Goal: Information Seeking & Learning: Learn about a topic

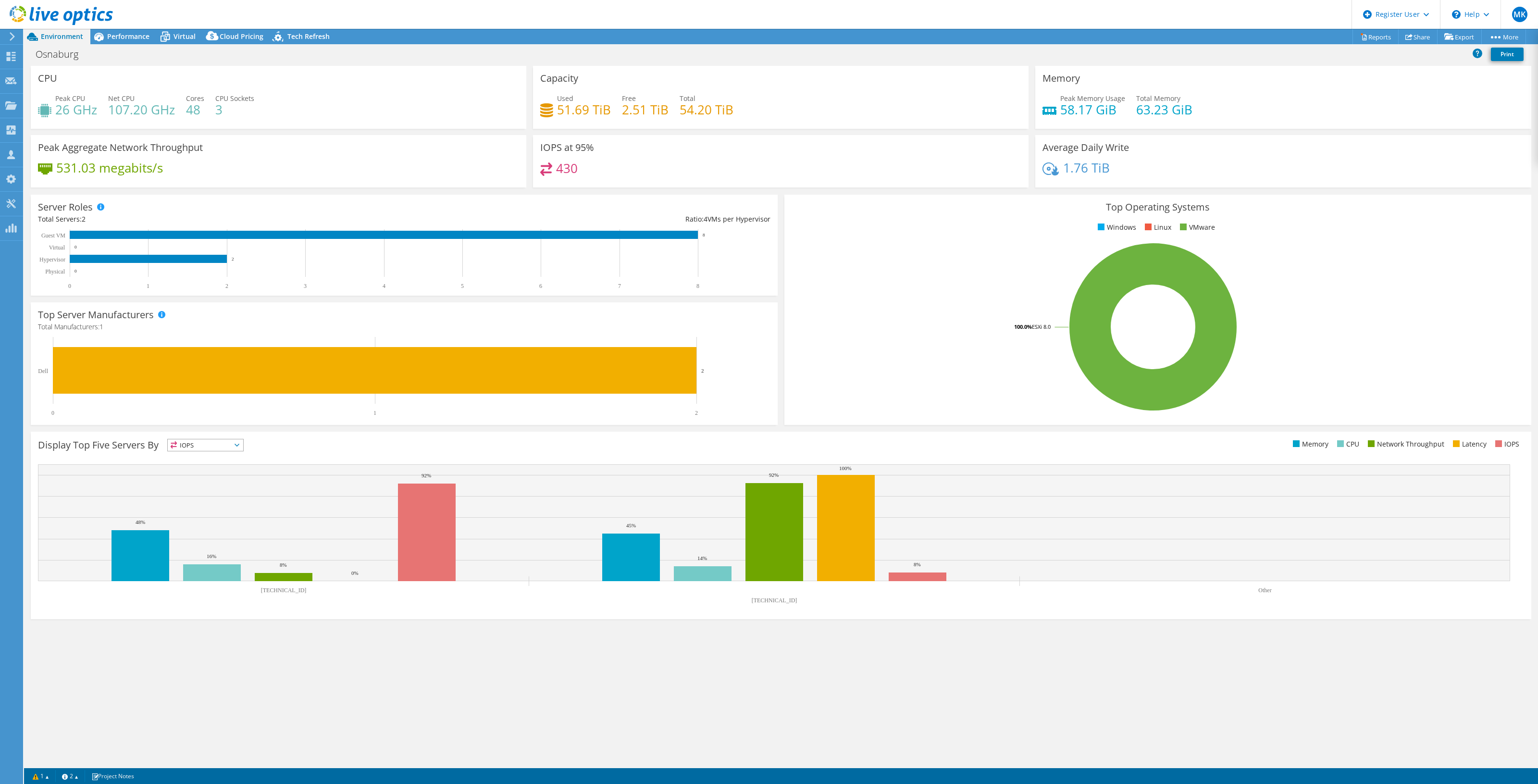
select select "USD"
click at [126, 34] on span "Performance" at bounding box center [129, 36] width 42 height 9
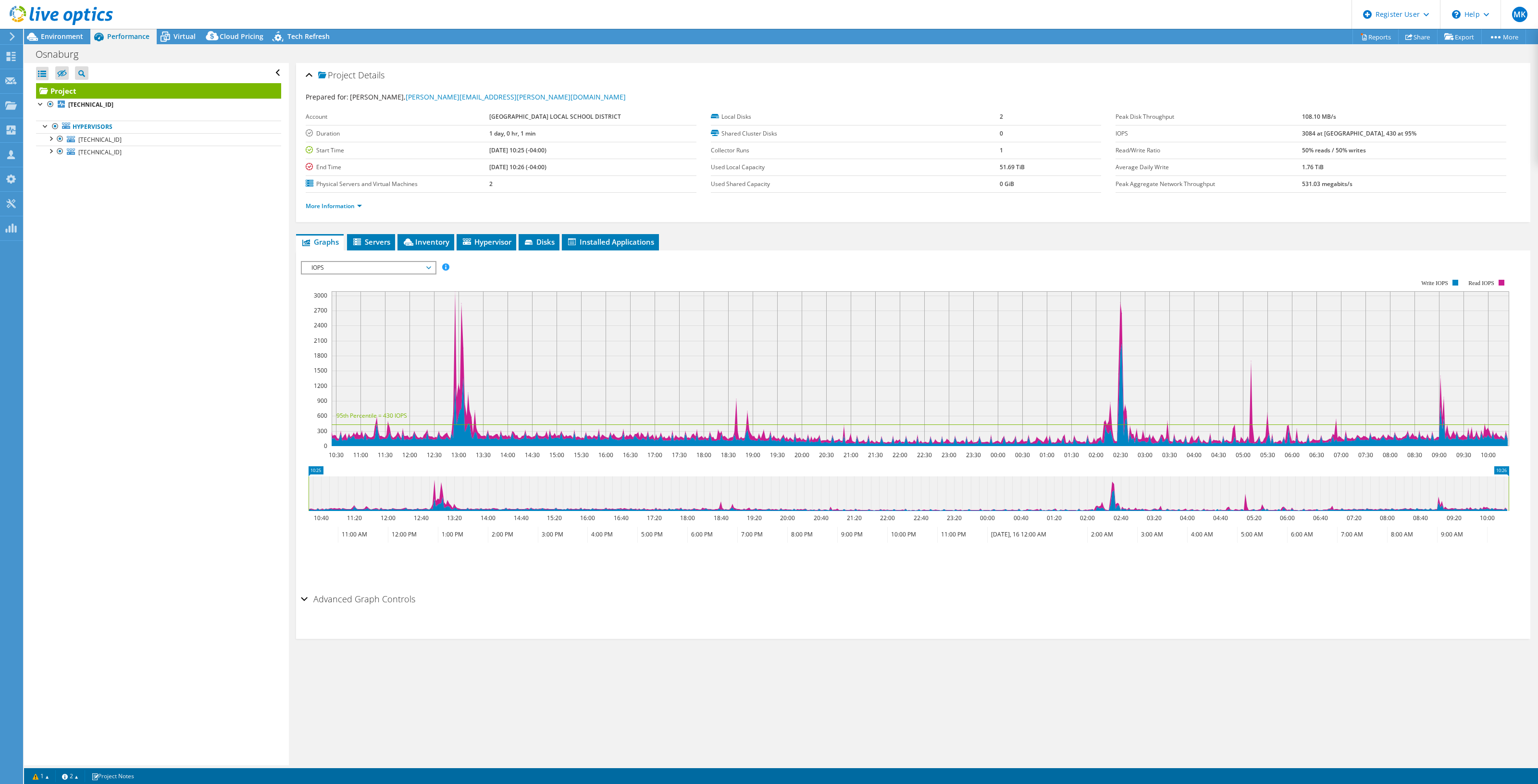
click at [347, 202] on li "More Information" at bounding box center [336, 206] width 62 height 10
click at [346, 204] on link "More Information" at bounding box center [334, 206] width 56 height 8
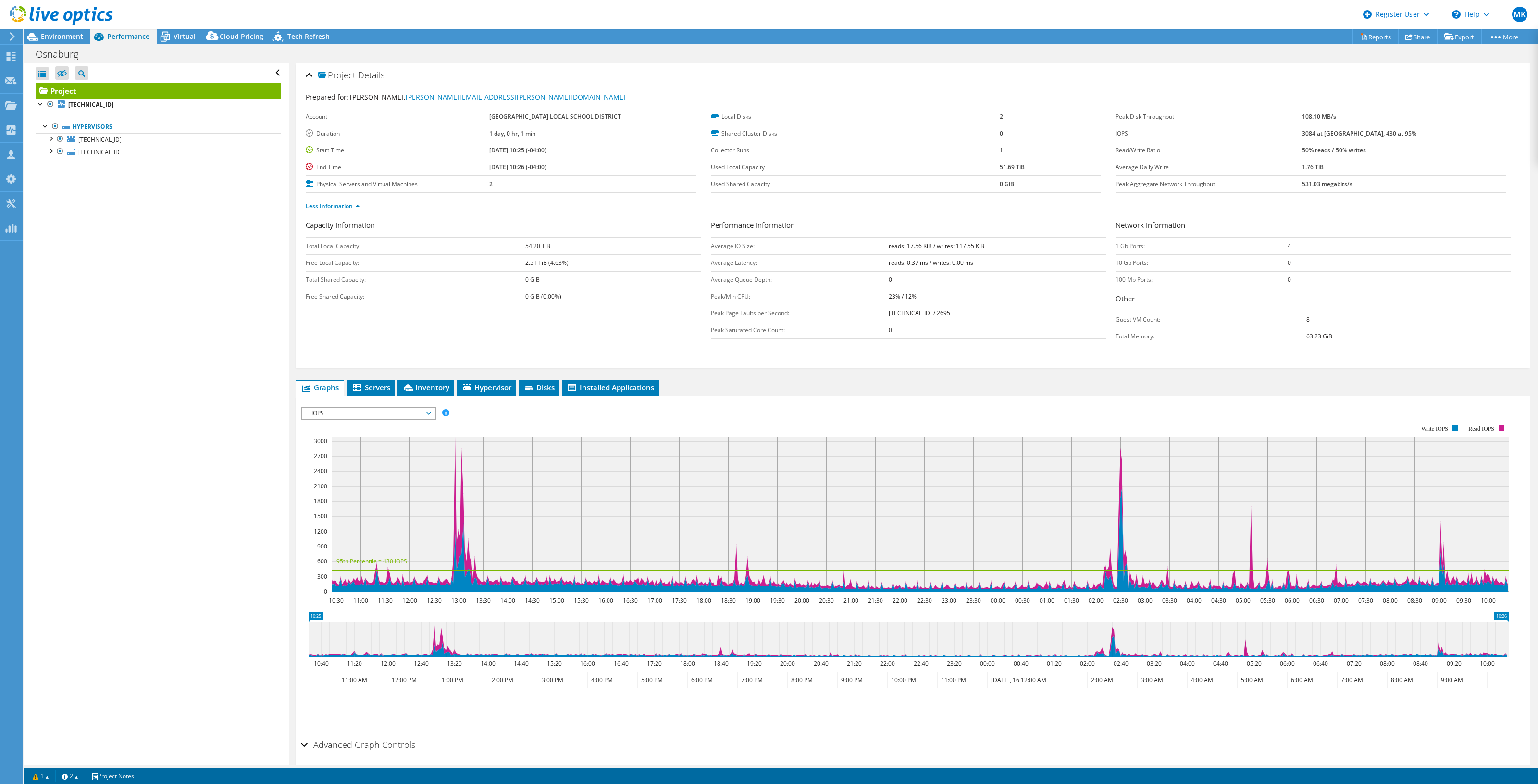
click at [340, 414] on span "IOPS" at bounding box center [368, 413] width 124 height 12
click at [333, 524] on li "All" at bounding box center [368, 529] width 133 height 12
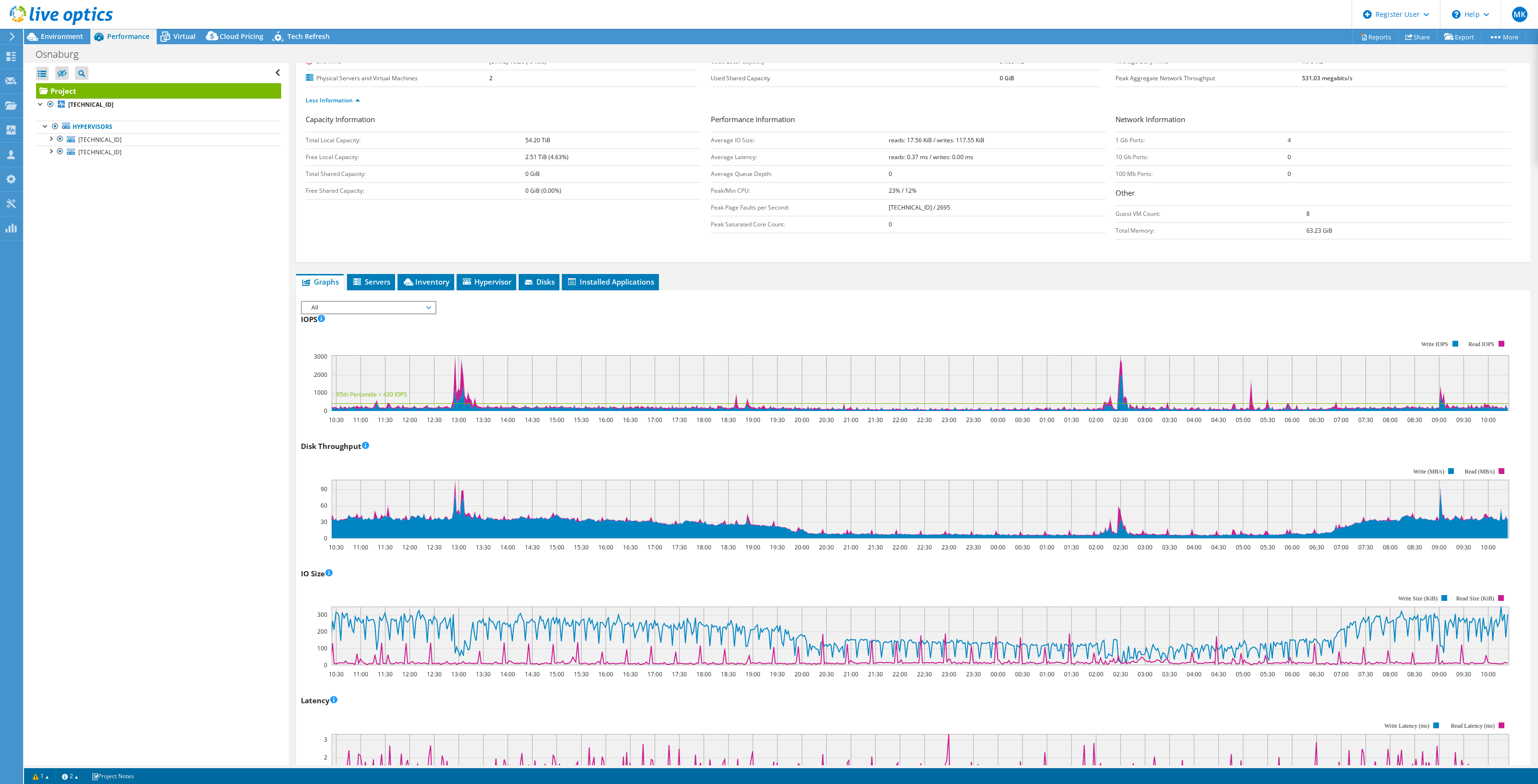
scroll to position [120, 0]
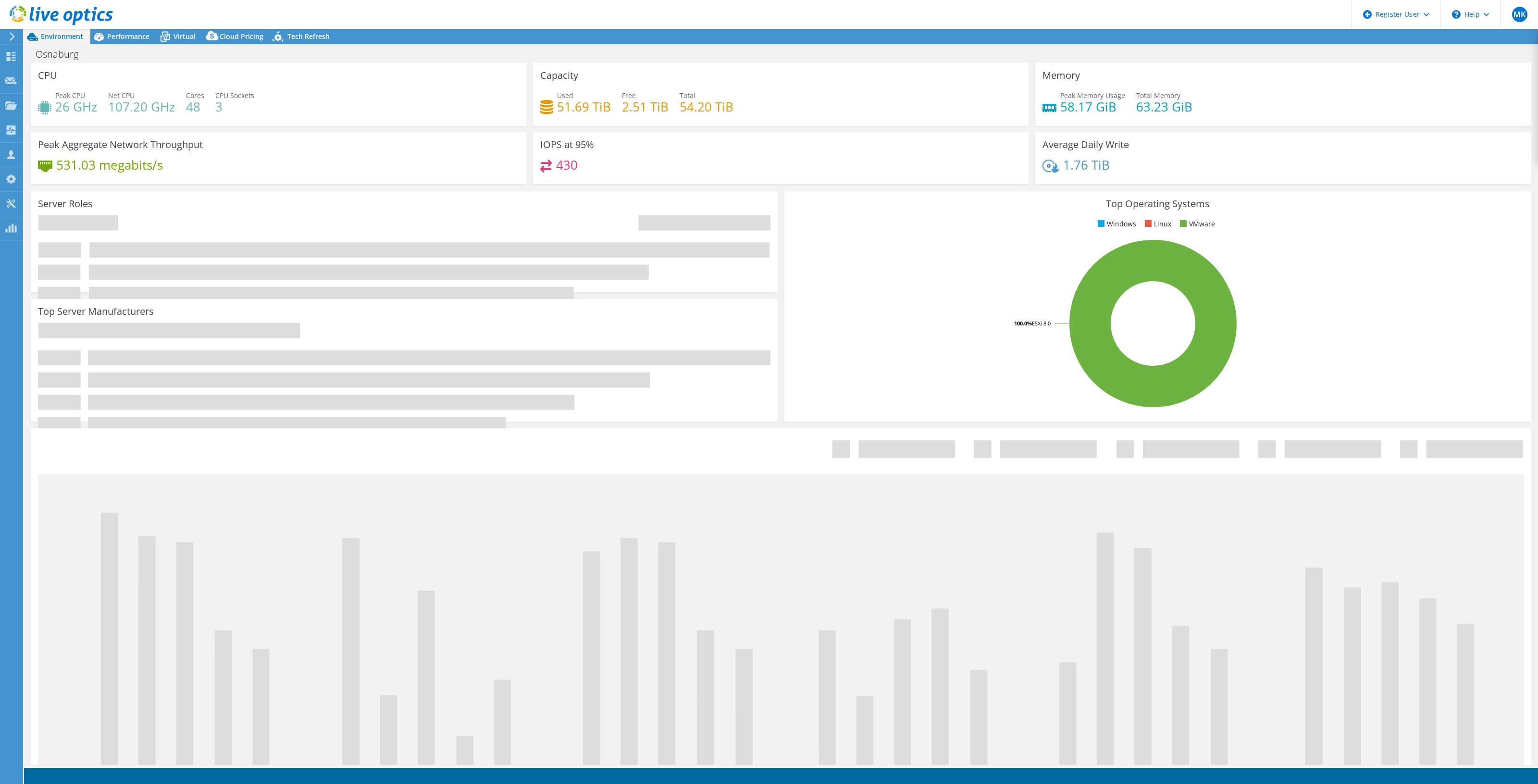
select select "USD"
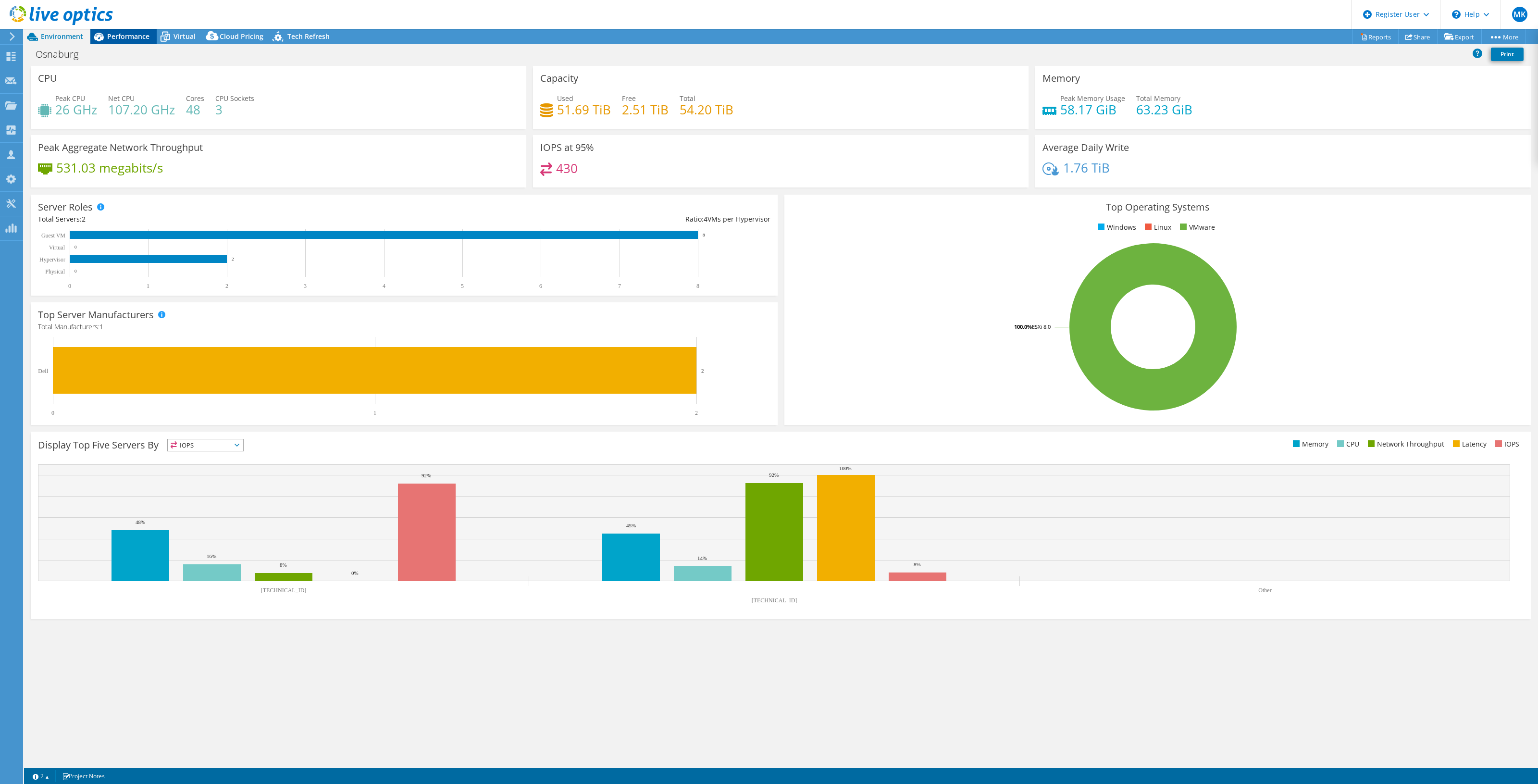
click at [138, 36] on span "Performance" at bounding box center [129, 36] width 42 height 9
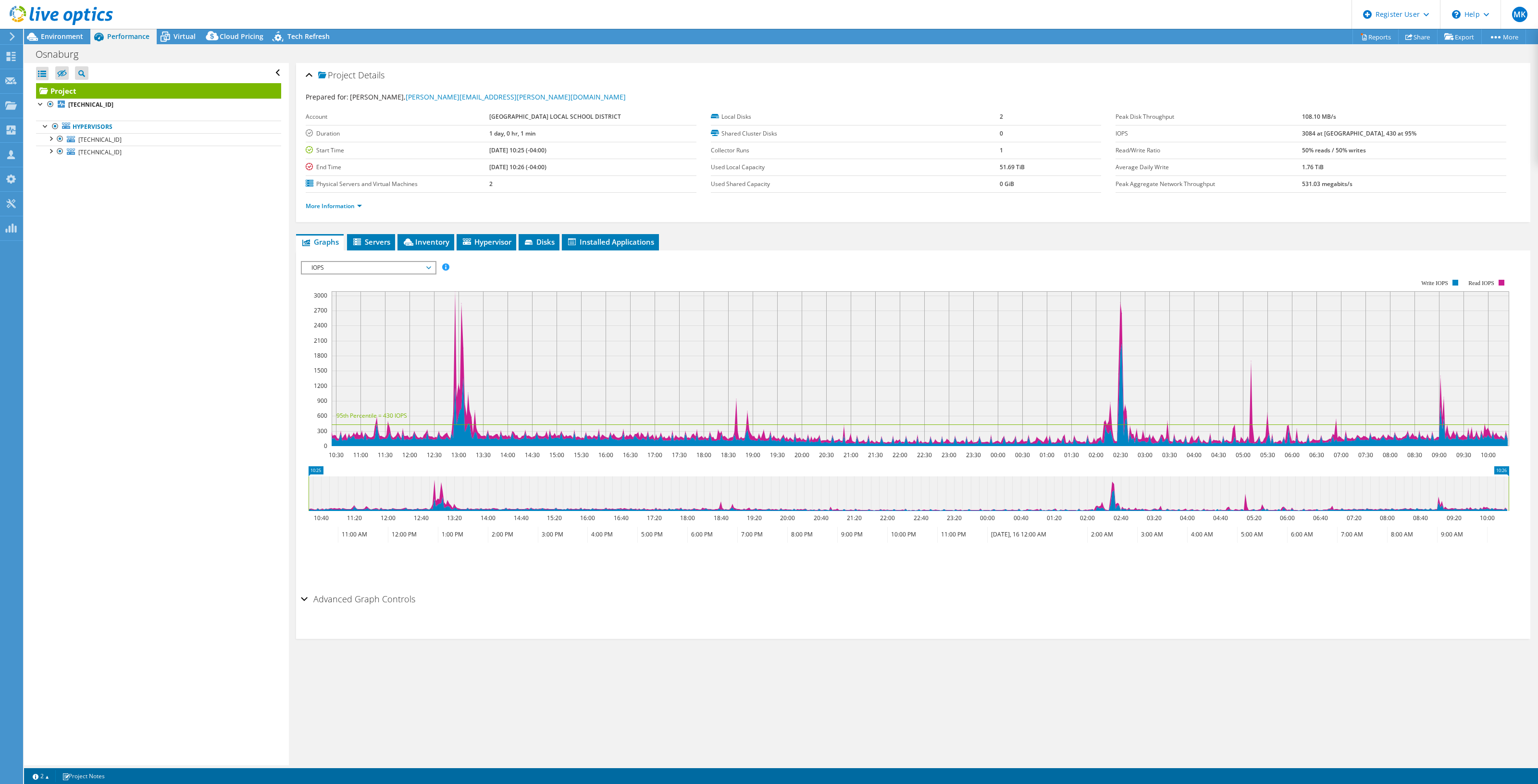
drag, startPoint x: 367, startPoint y: 261, endPoint x: 367, endPoint y: 266, distance: 5.0
click at [367, 261] on div "IOPS IOPS Disk Throughput IO Size Latency Queue Depth CPU Percentage Memory Pag…" at bounding box center [368, 268] width 136 height 14
click at [327, 379] on li "All" at bounding box center [368, 383] width 133 height 12
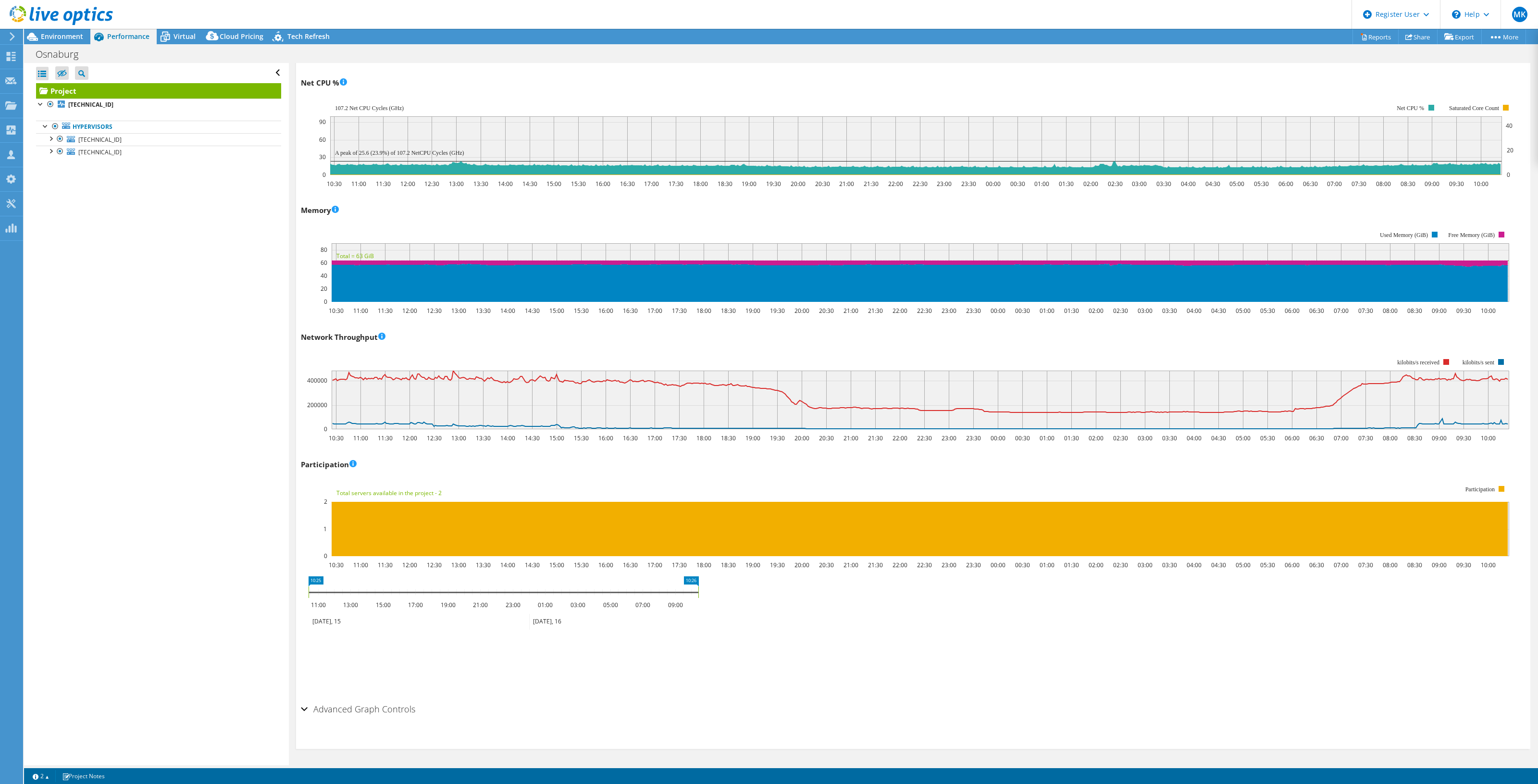
scroll to position [728, 0]
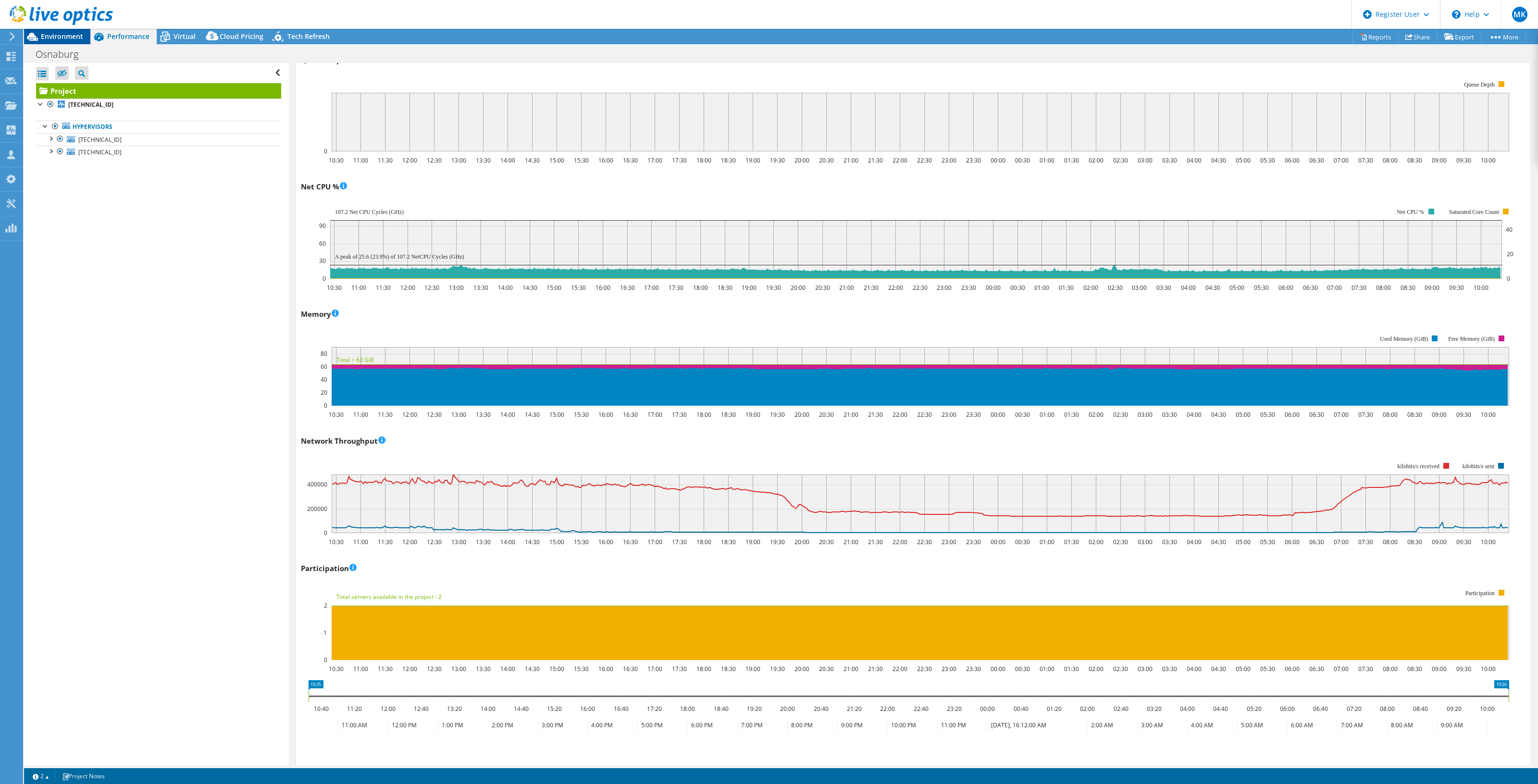
click at [69, 34] on span "Environment" at bounding box center [62, 36] width 42 height 9
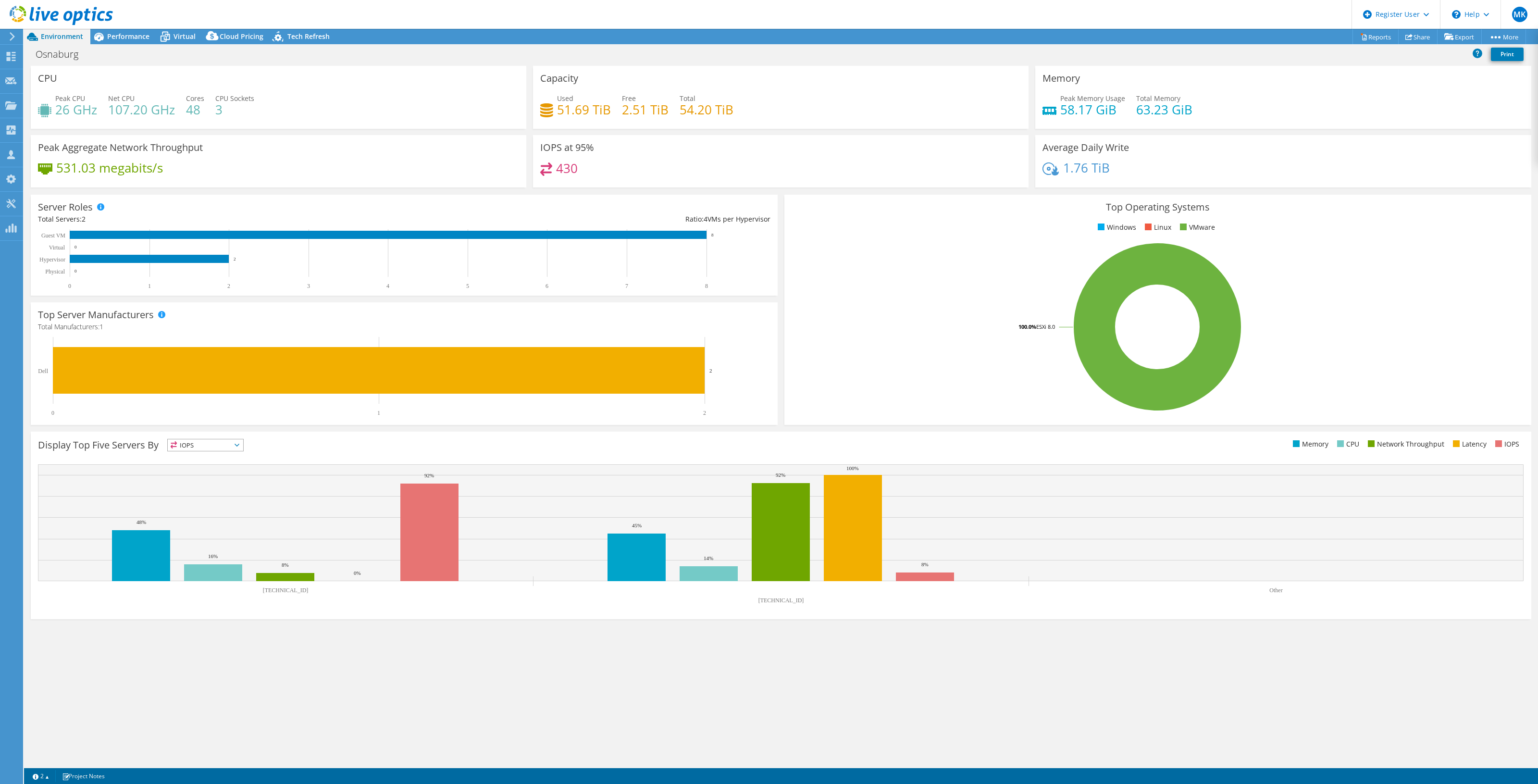
click at [555, 150] on h3 "IOPS at 95%" at bounding box center [567, 147] width 54 height 10
click at [576, 149] on h3 "IOPS at 95%" at bounding box center [567, 147] width 54 height 10
click at [102, 37] on icon at bounding box center [98, 37] width 9 height 8
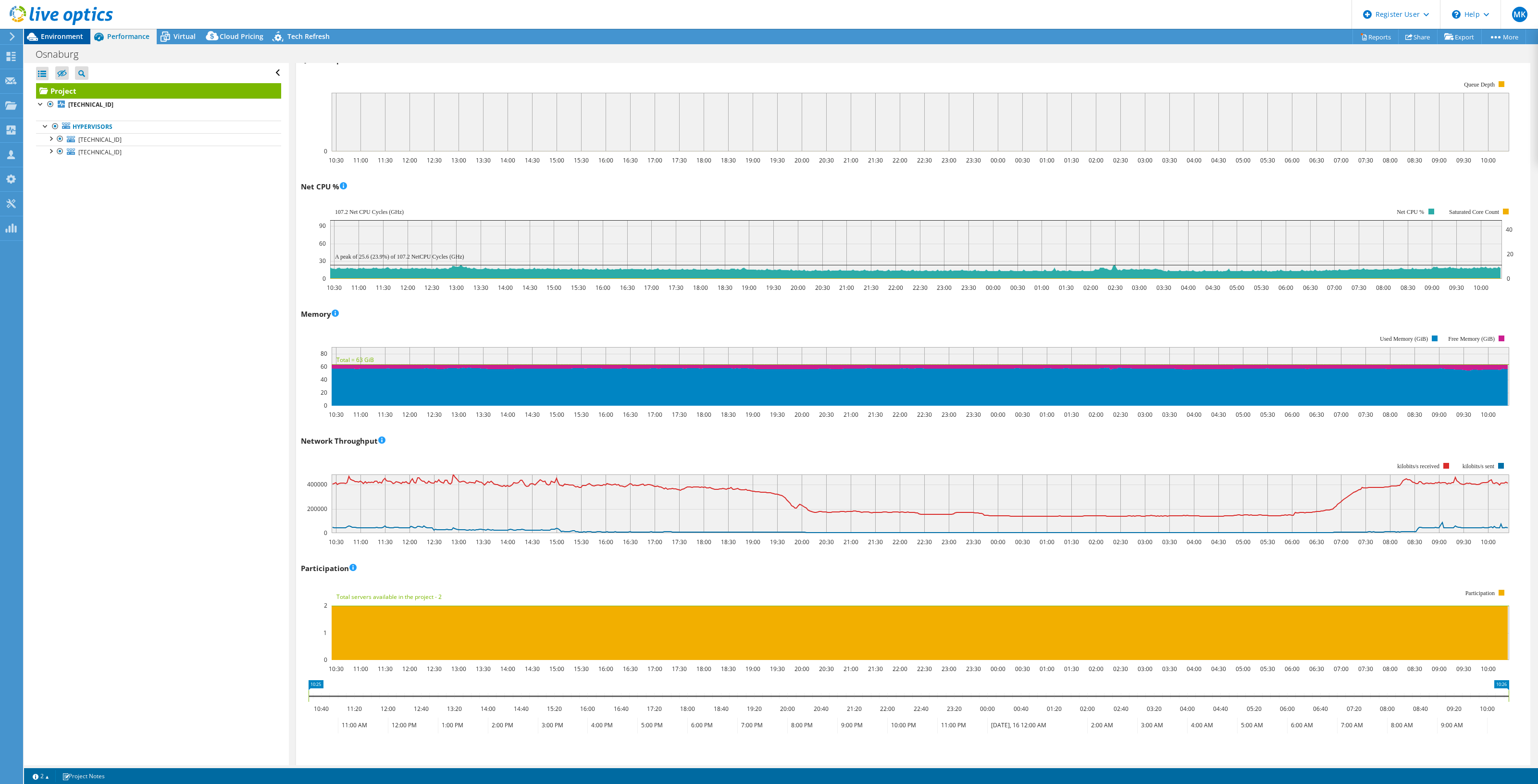
click at [73, 32] on span "Environment" at bounding box center [62, 36] width 42 height 9
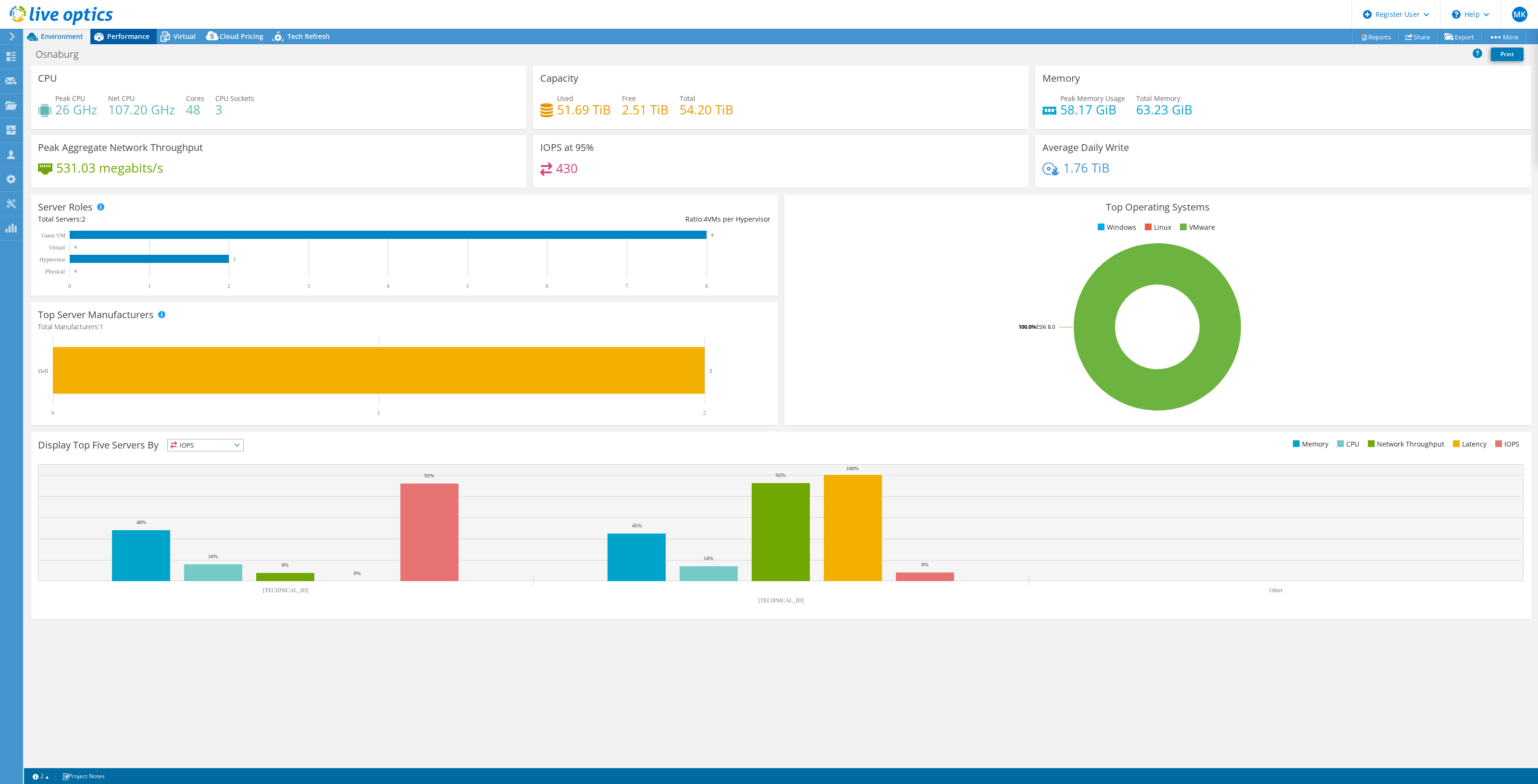
click at [130, 36] on span "Performance" at bounding box center [129, 36] width 42 height 9
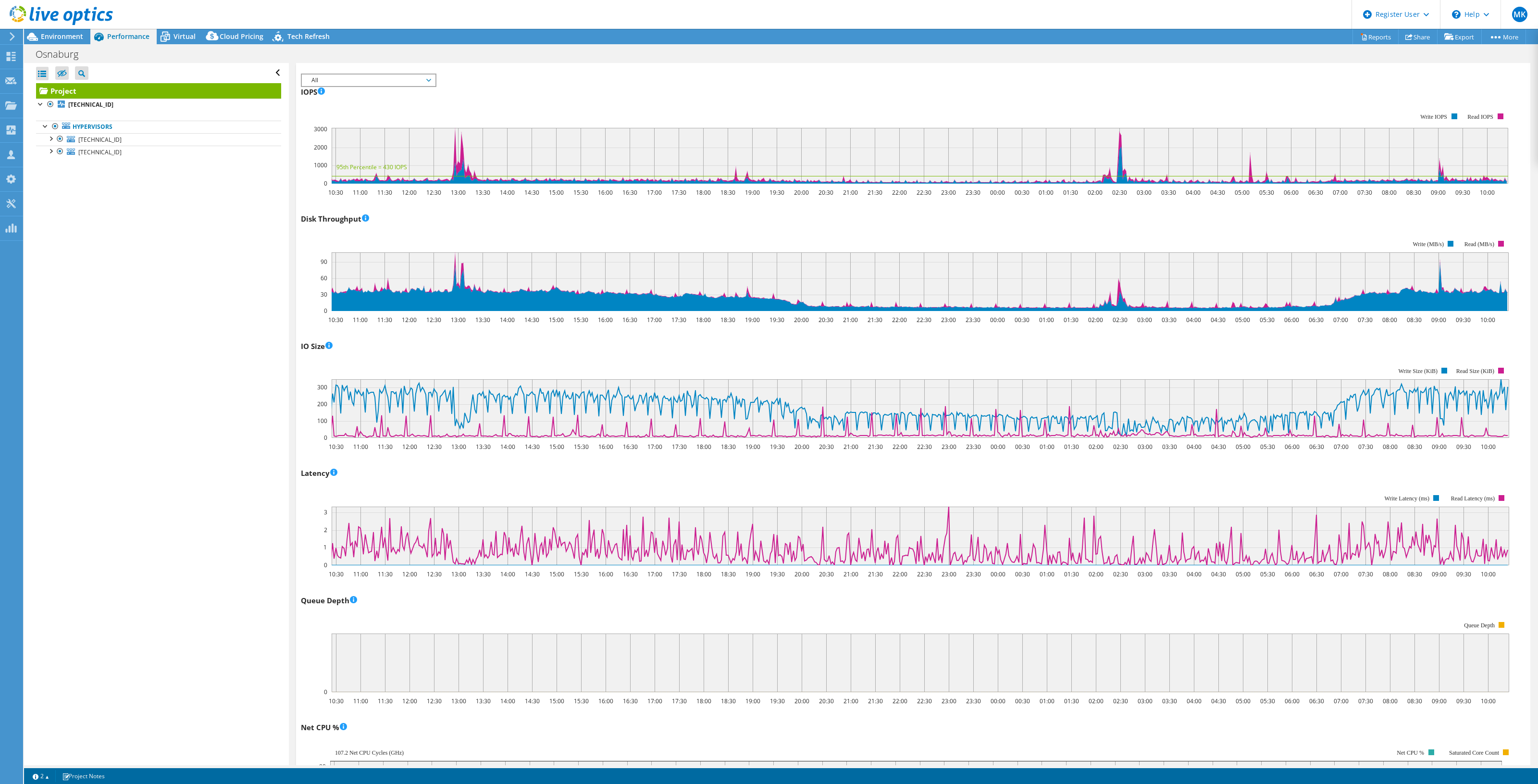
scroll to position [0, 0]
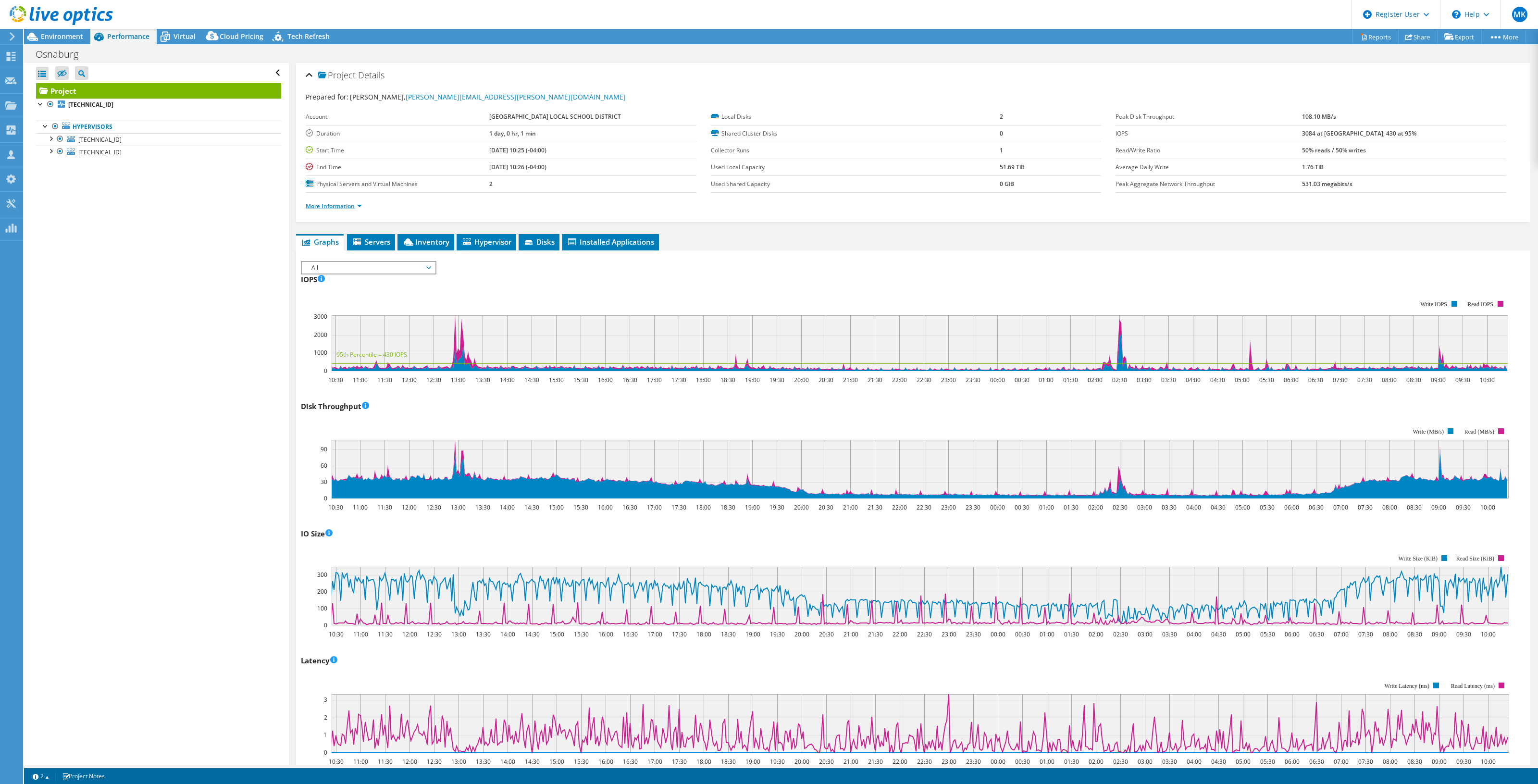
click at [340, 205] on link "More Information" at bounding box center [334, 206] width 56 height 8
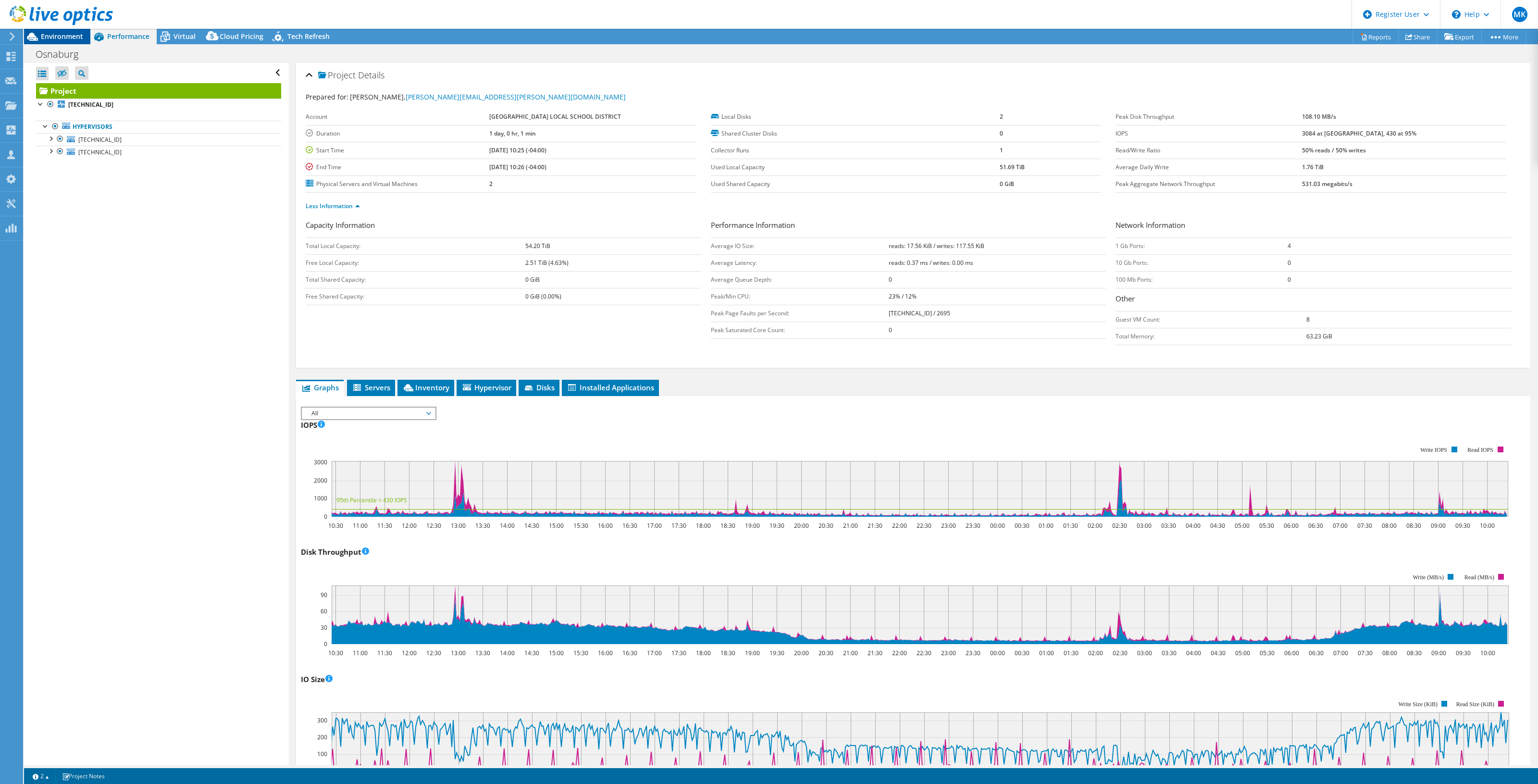
click at [68, 38] on span "Environment" at bounding box center [62, 36] width 42 height 9
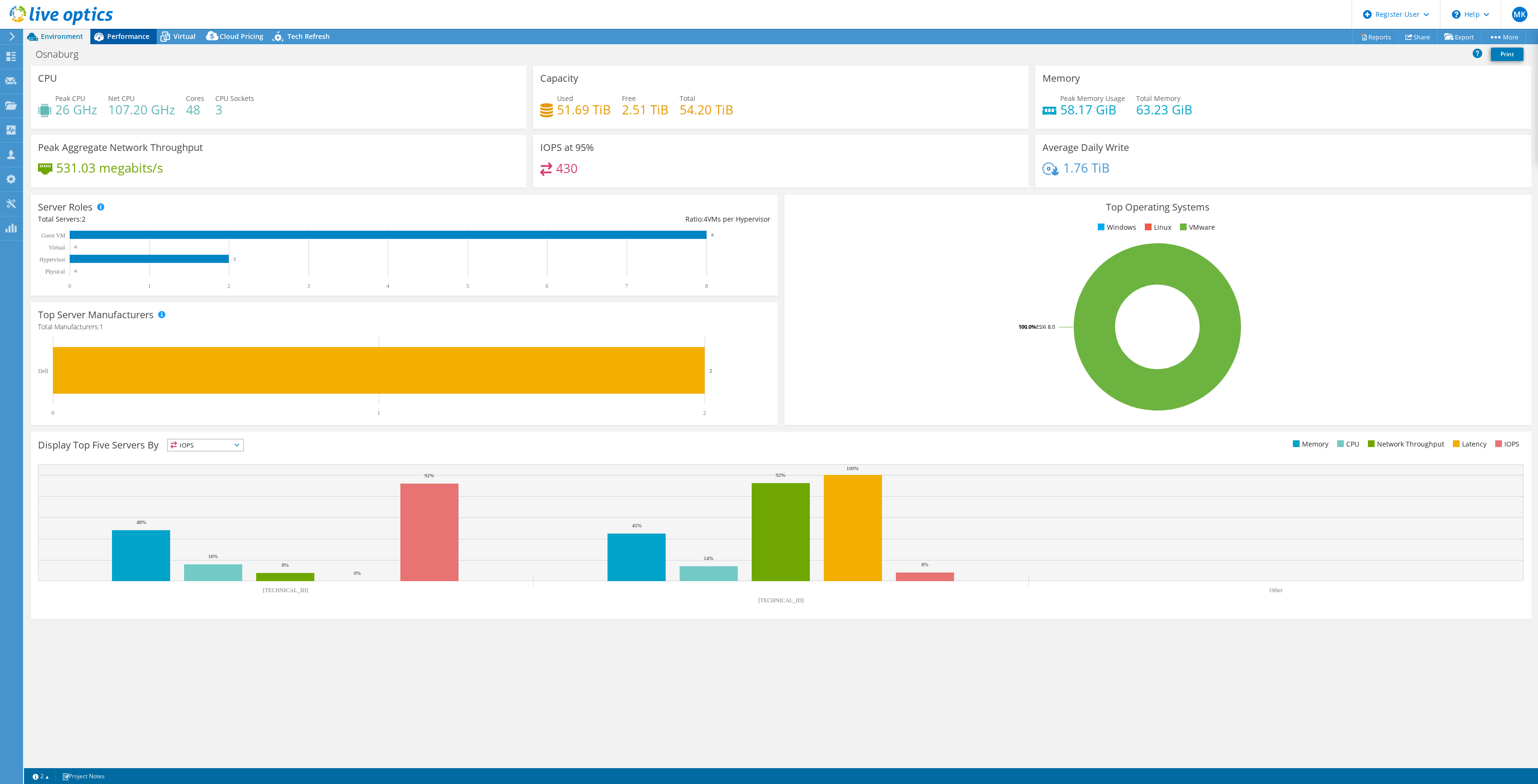
click at [115, 39] on span "Performance" at bounding box center [129, 36] width 42 height 9
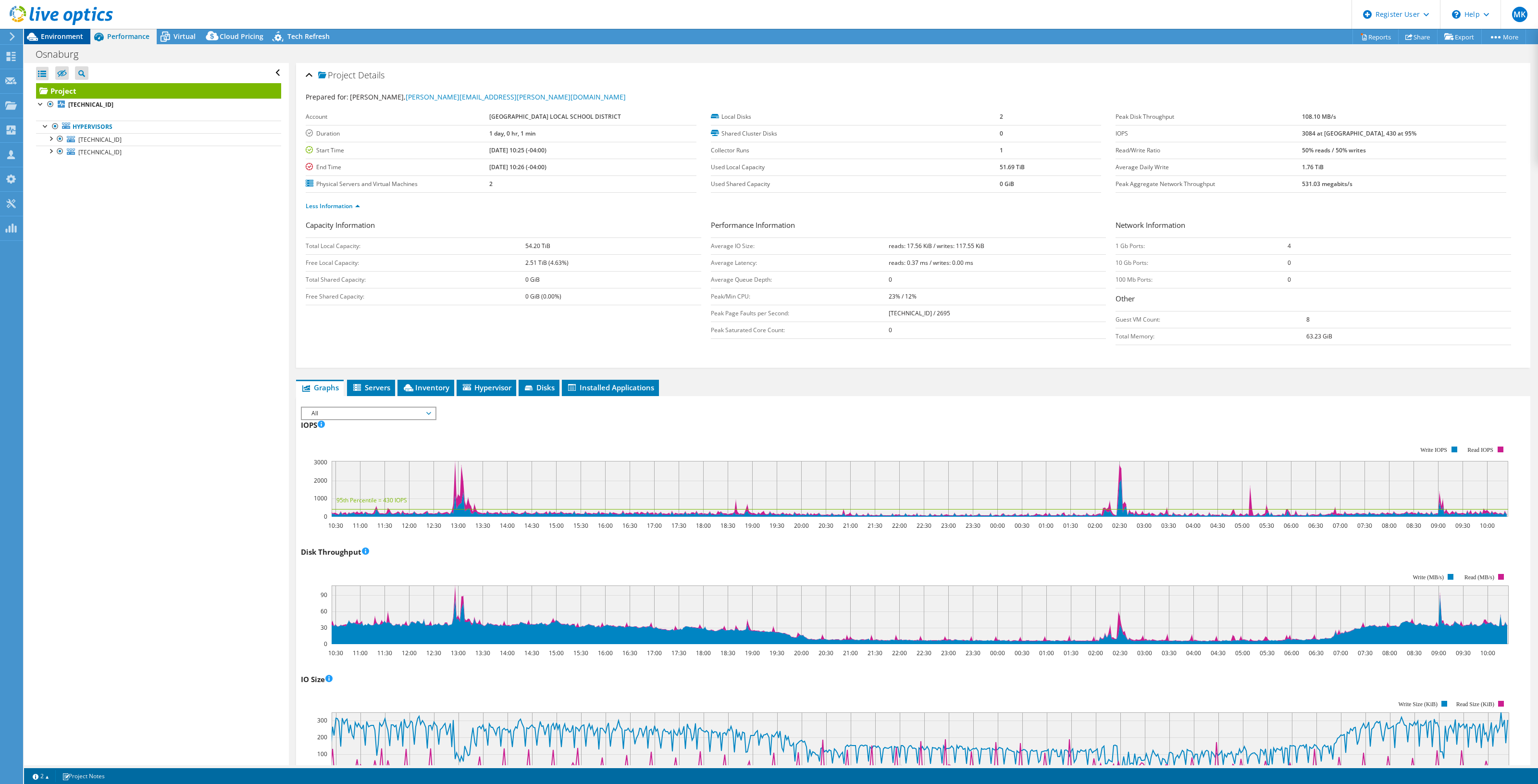
click at [77, 34] on span "Environment" at bounding box center [62, 36] width 42 height 9
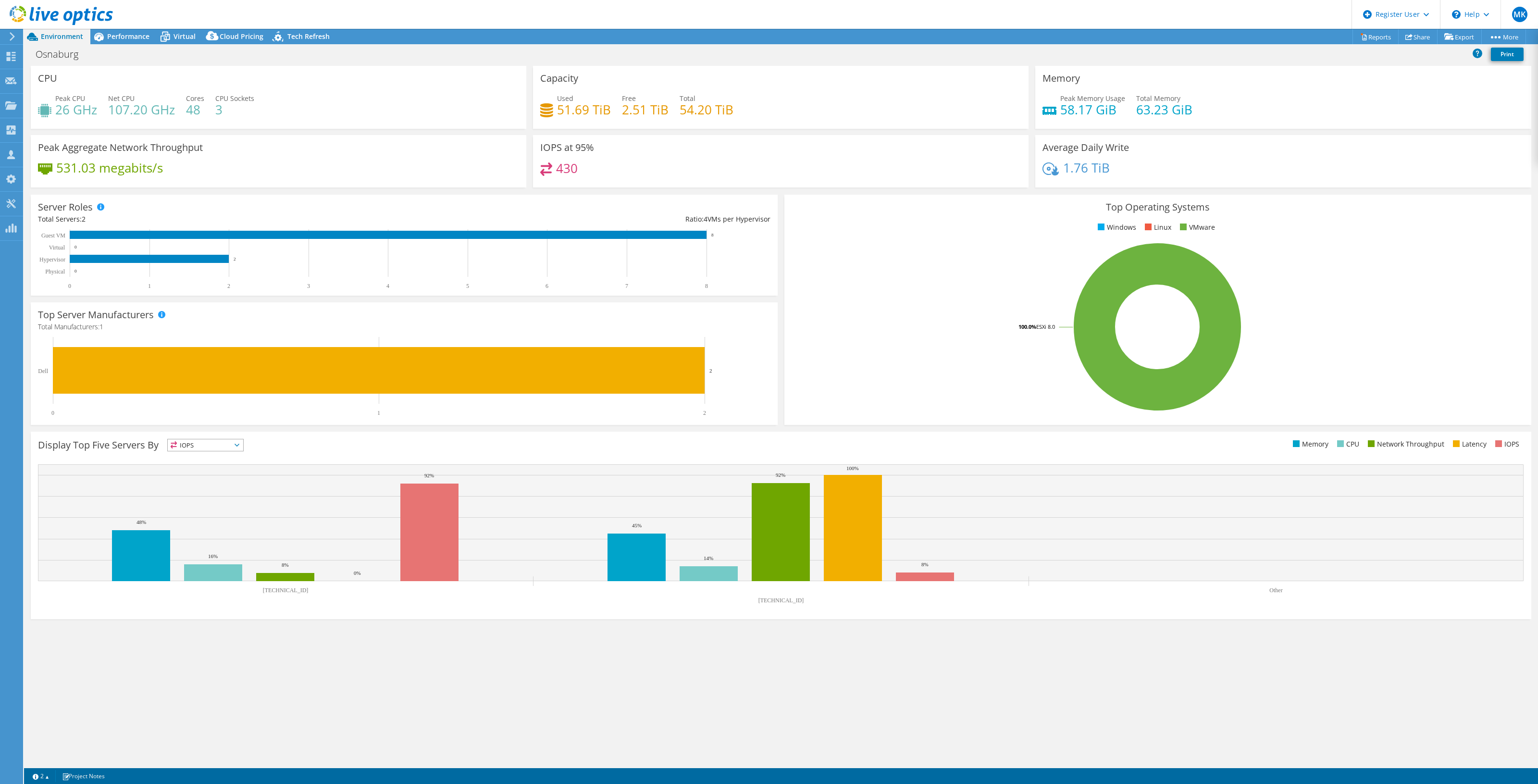
click at [296, 591] on text "[TECHNICAL_ID]" at bounding box center [285, 590] width 46 height 7
click at [288, 591] on text "[TECHNICAL_ID]" at bounding box center [285, 590] width 46 height 7
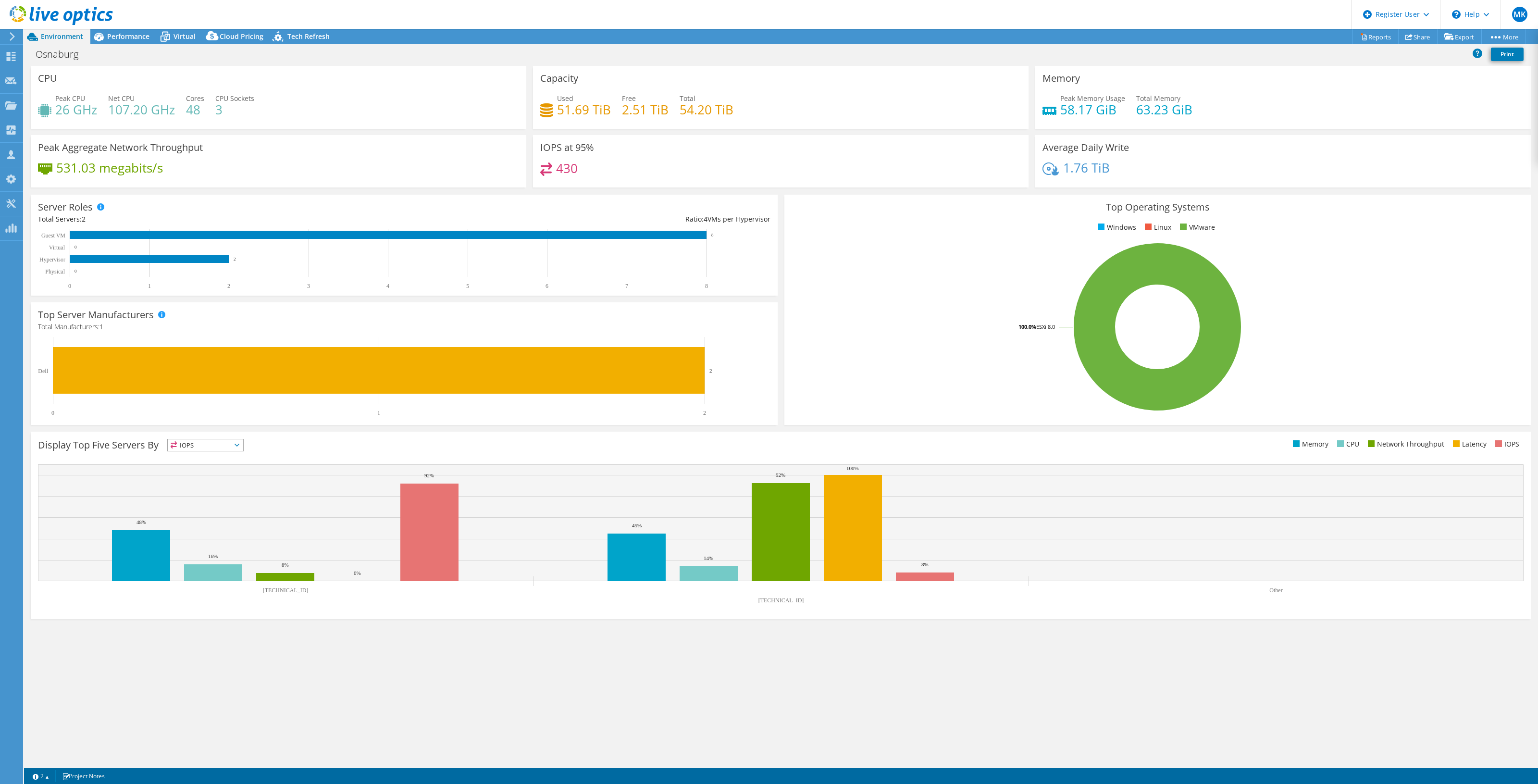
click at [288, 591] on text "[TECHNICAL_ID]" at bounding box center [285, 590] width 46 height 7
drag, startPoint x: 787, startPoint y: 594, endPoint x: 752, endPoint y: 597, distance: 35.1
click at [752, 597] on rect at bounding box center [781, 536] width 1485 height 144
click at [126, 34] on span "Performance" at bounding box center [129, 36] width 42 height 9
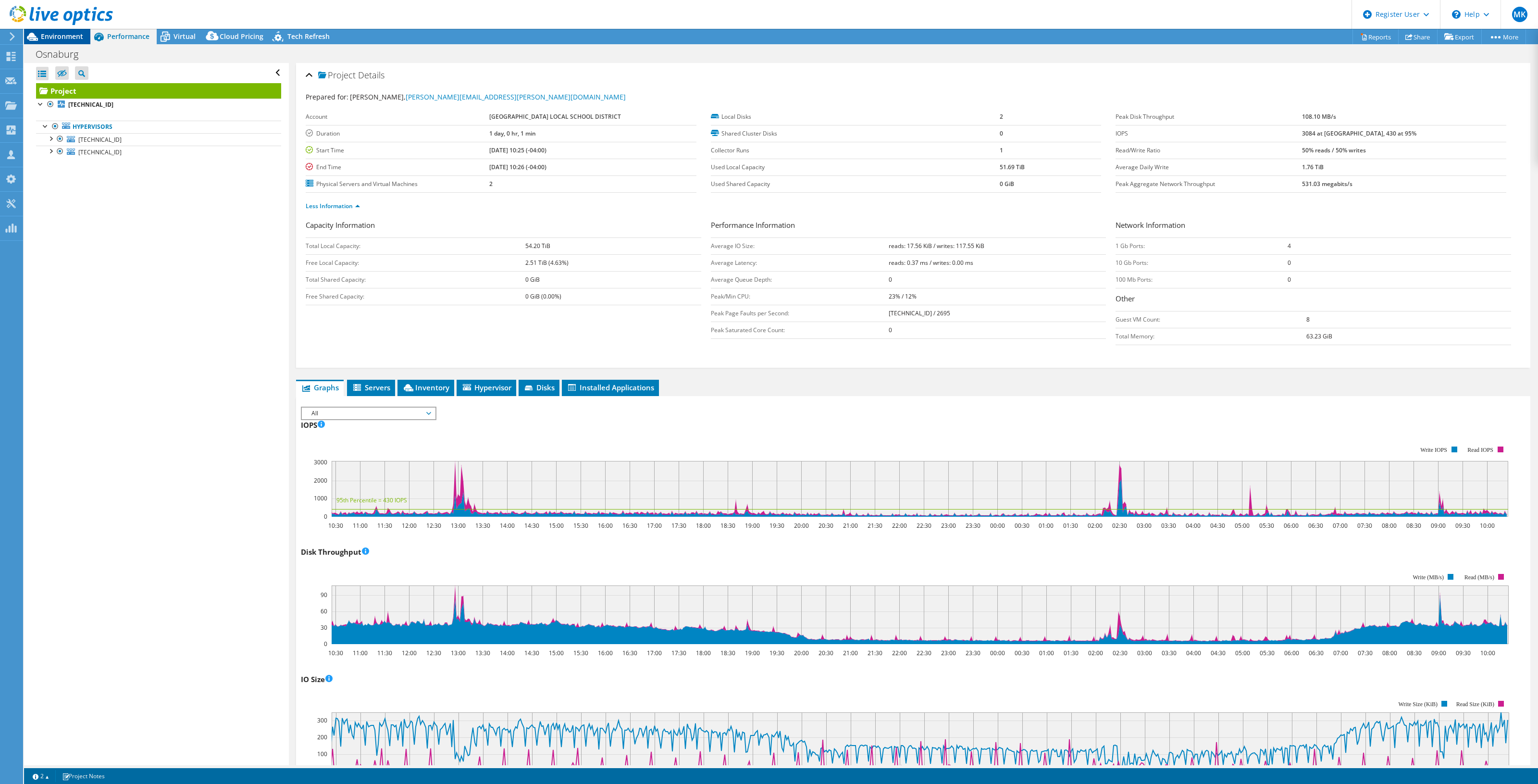
click at [64, 37] on span "Environment" at bounding box center [62, 36] width 42 height 9
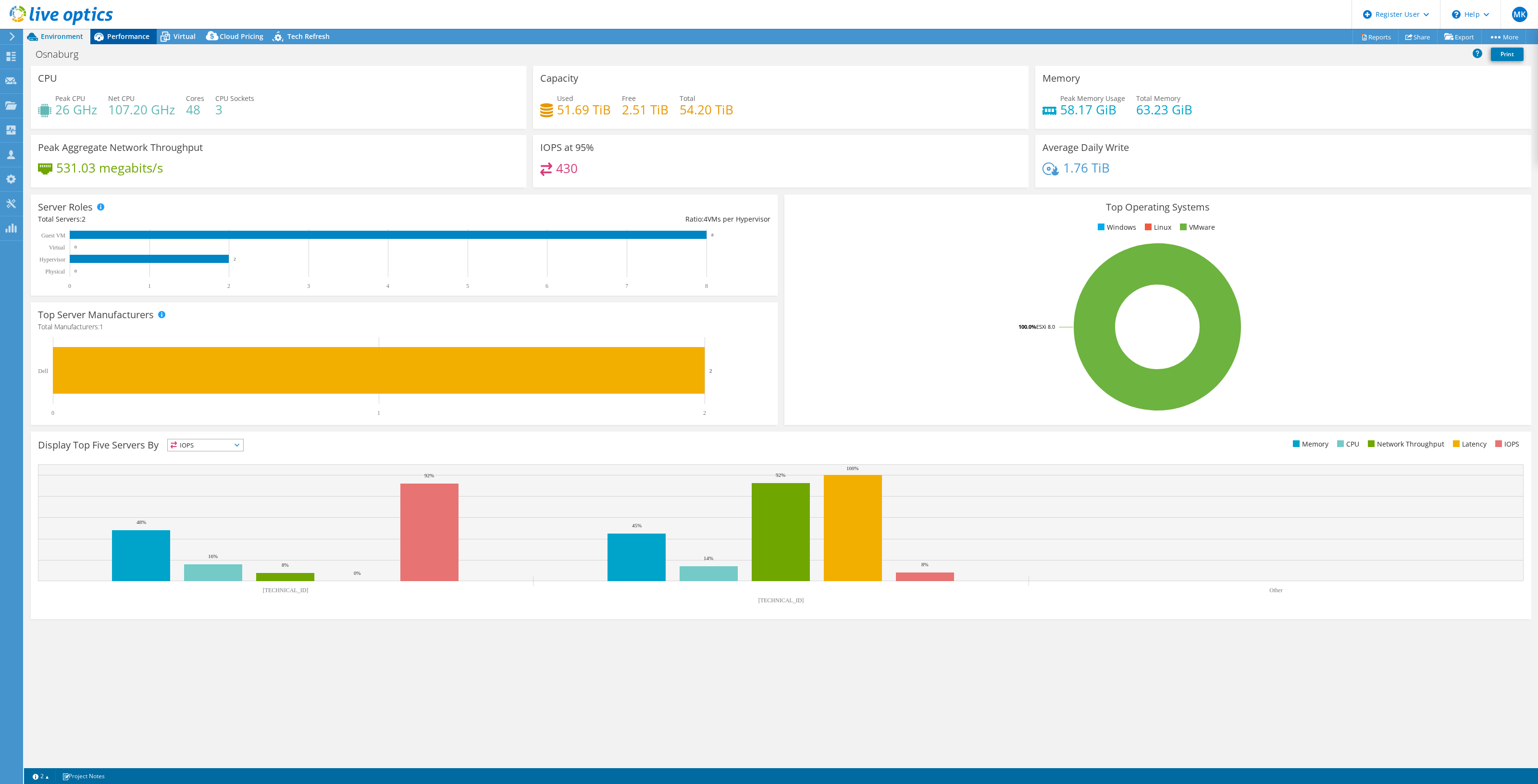
click at [124, 34] on span "Performance" at bounding box center [129, 36] width 42 height 9
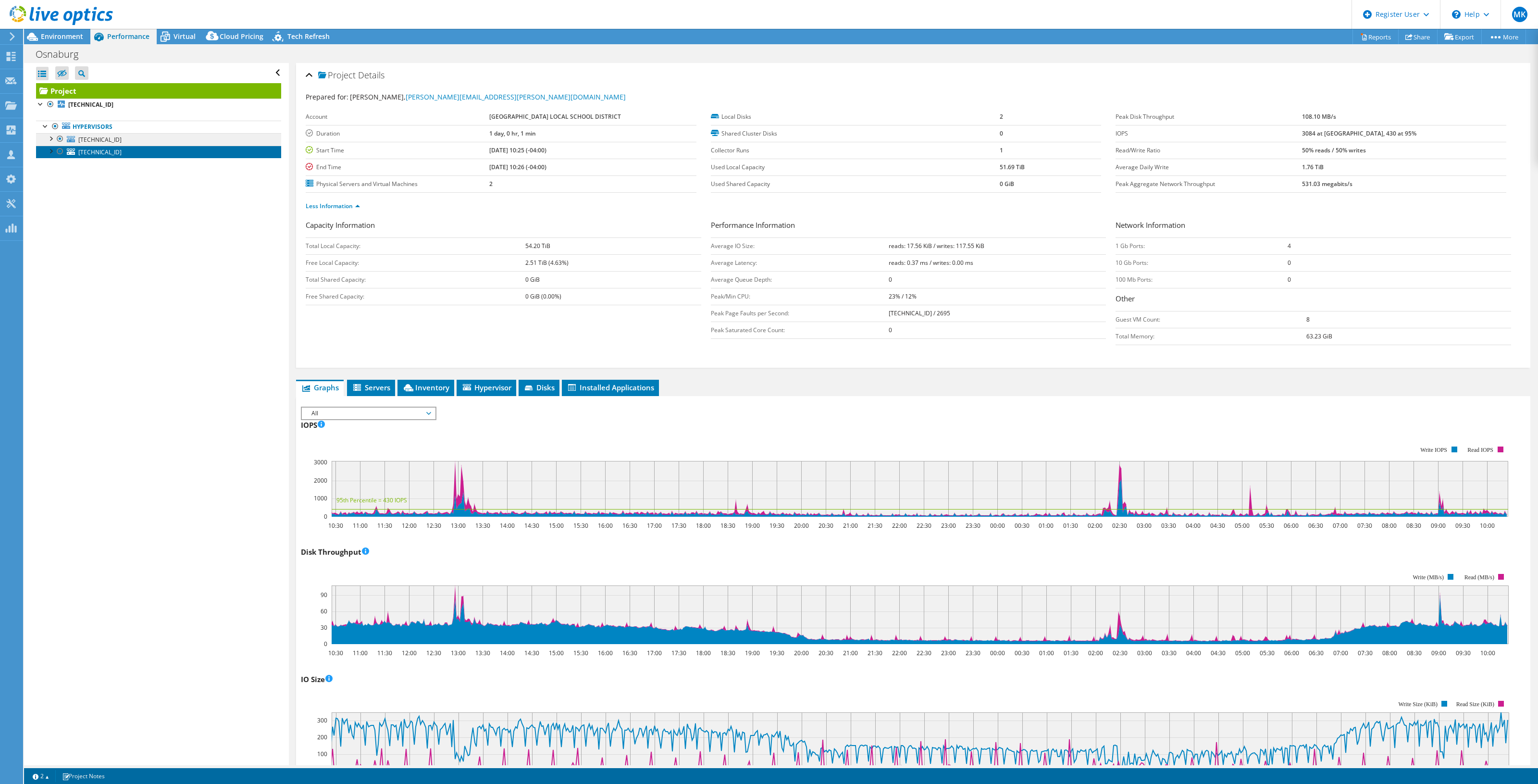
click at [102, 145] on ul "[TECHNICAL_ID] datastore2 Network Interfaces vmnic0" at bounding box center [158, 146] width 245 height 25
click at [102, 137] on span "[TECHNICAL_ID]" at bounding box center [99, 140] width 43 height 8
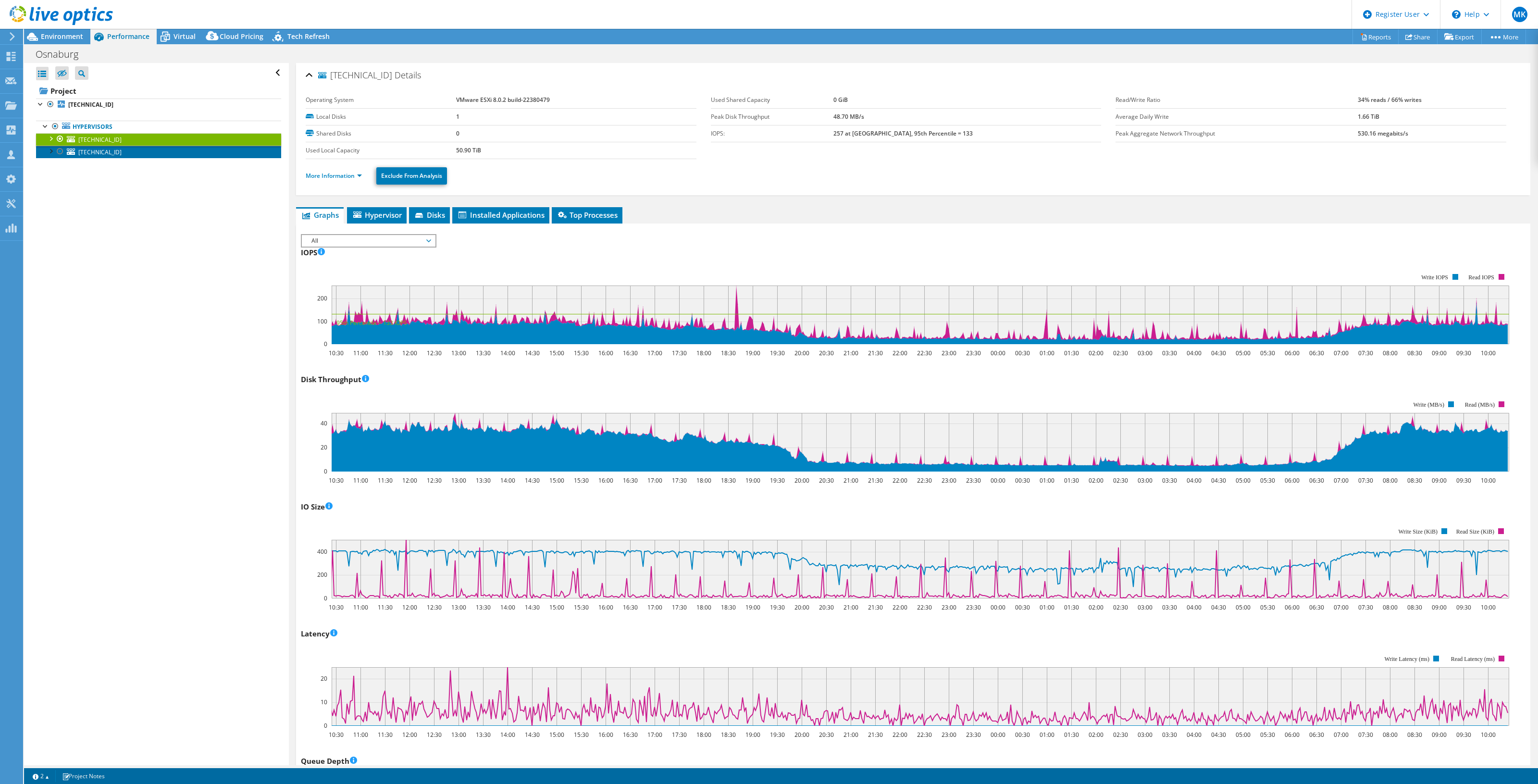
click at [119, 150] on link "[TECHNICAL_ID]" at bounding box center [158, 152] width 245 height 13
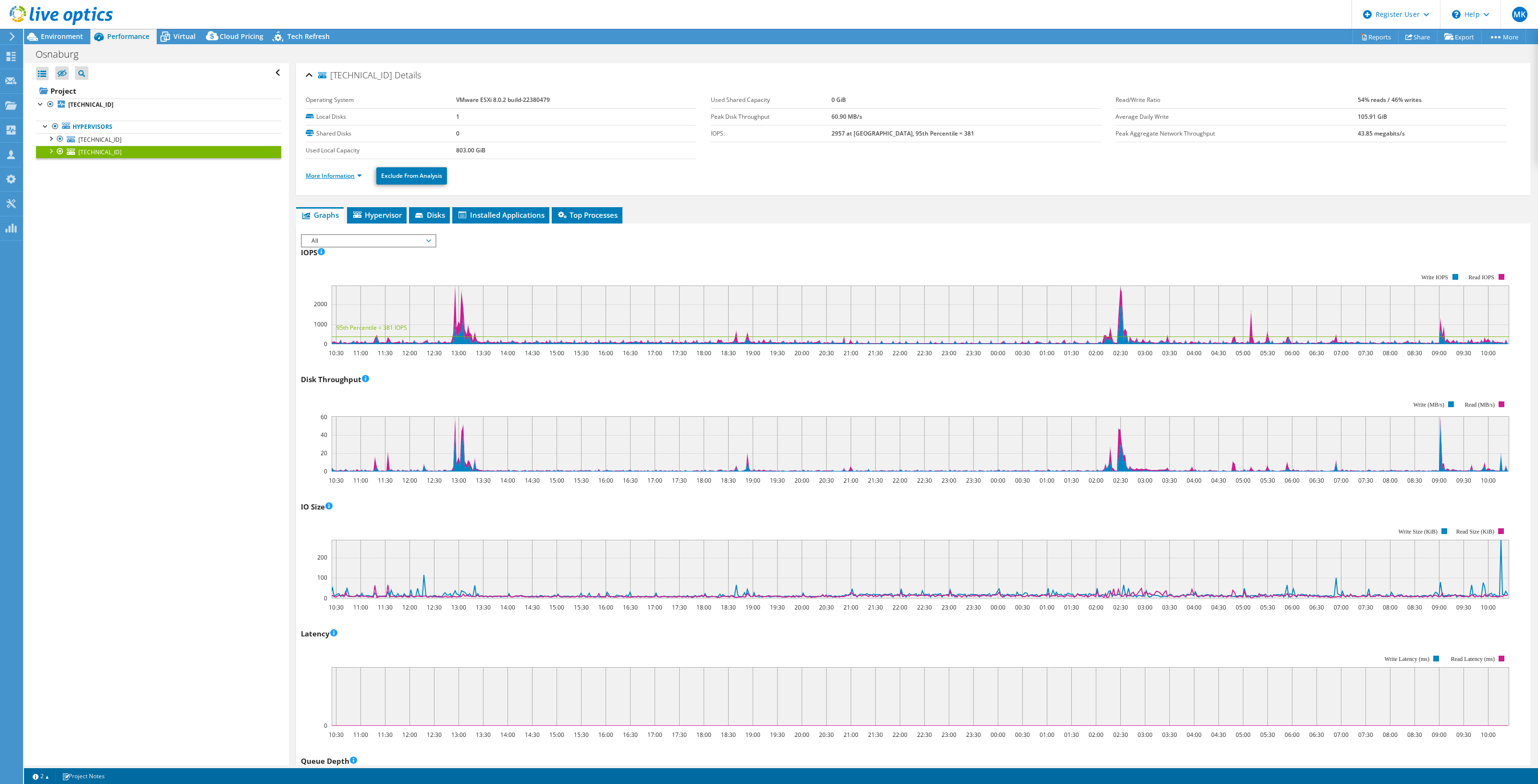
click at [333, 174] on link "More Information" at bounding box center [334, 176] width 56 height 8
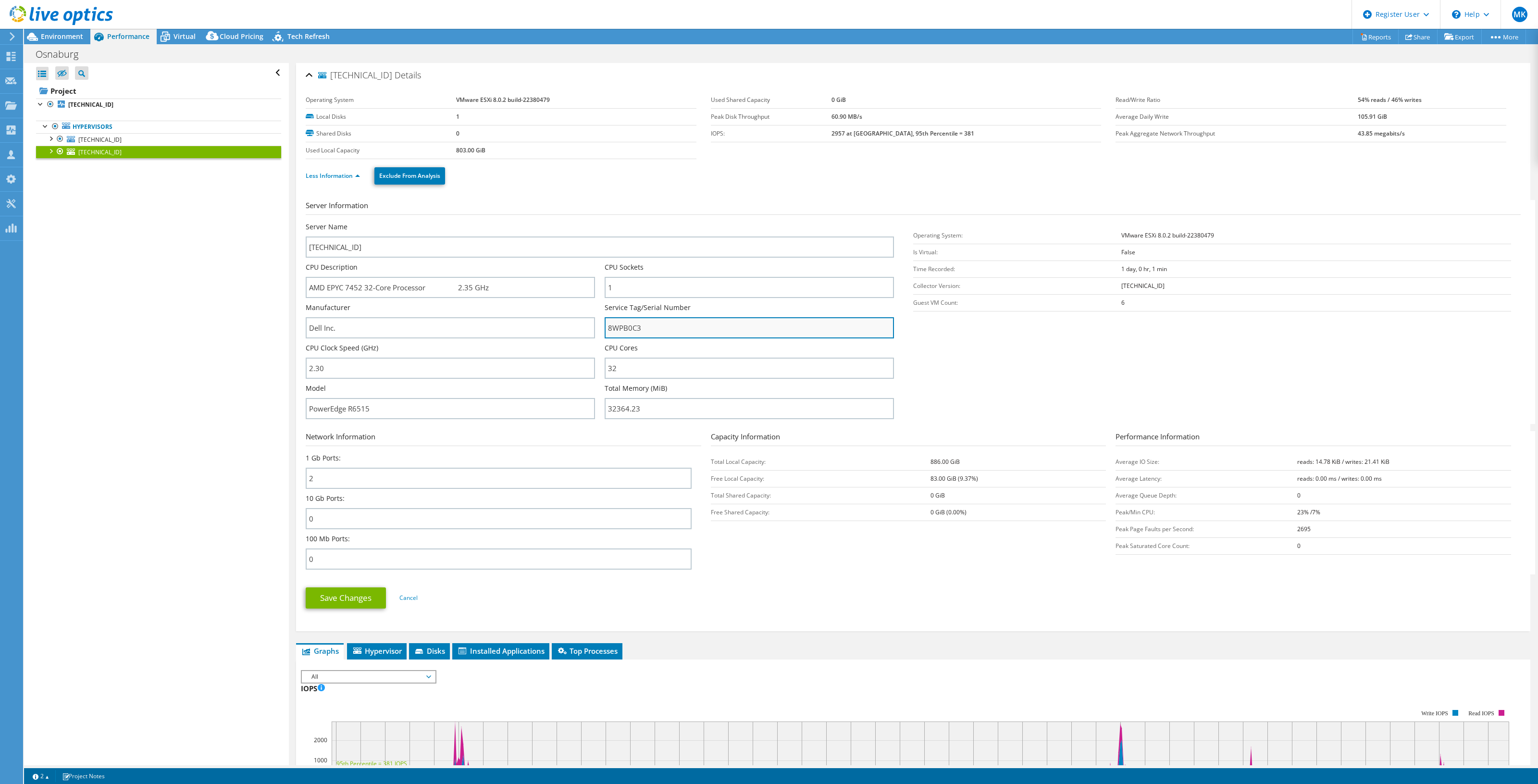
click at [618, 321] on input "8WPB0C3" at bounding box center [750, 328] width 290 height 21
click at [616, 220] on section "Server Information Server Name [TECHNICAL_ID] CPU Description AMD EPYC 7452 32-…" at bounding box center [916, 312] width 1220 height 224
click at [379, 284] on input "AMD EPYC 7452 32-Core Processor 2.35 GHz" at bounding box center [451, 287] width 290 height 21
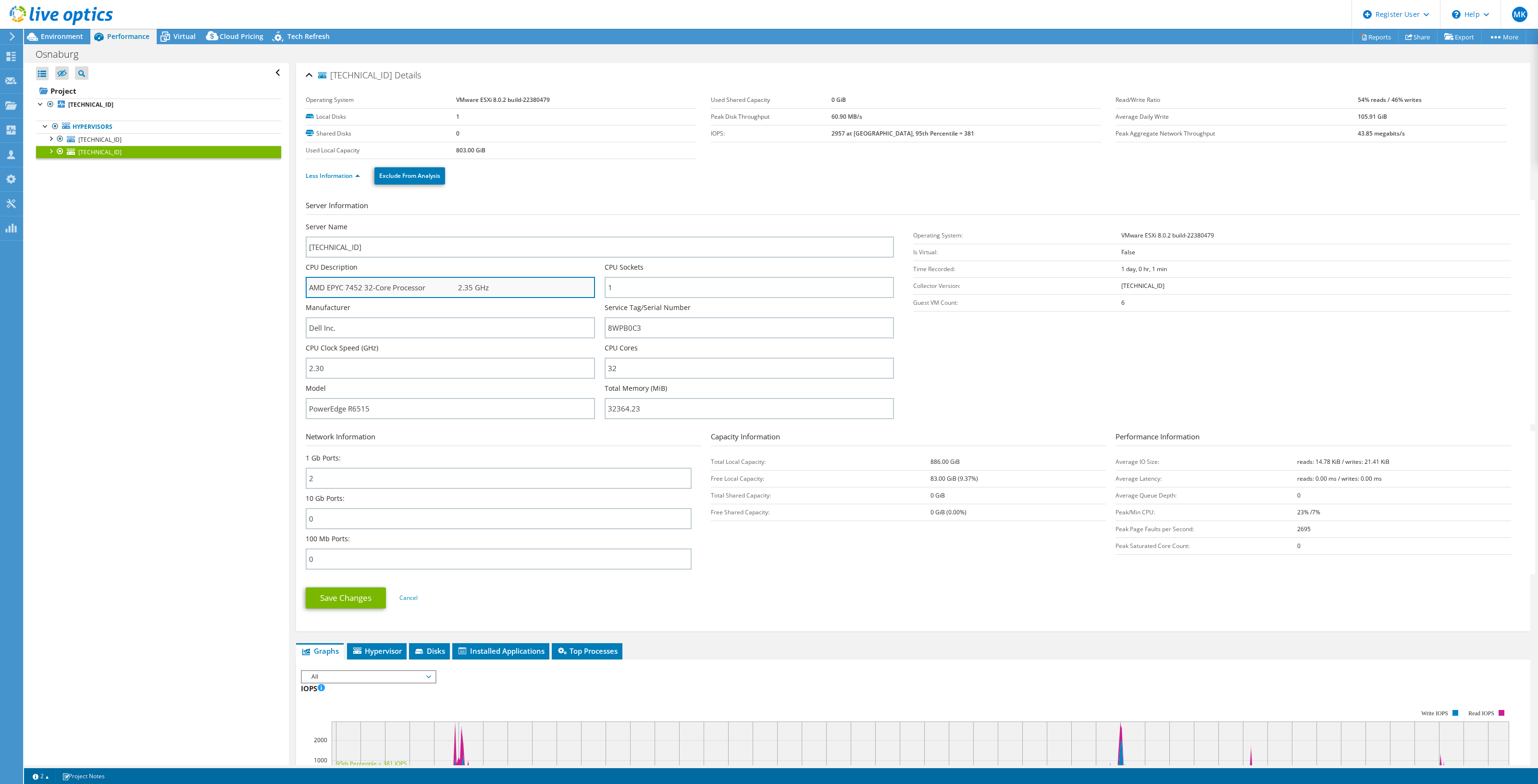
click at [379, 284] on input "AMD EPYC 7452 32-Core Processor 2.35 GHz" at bounding box center [451, 287] width 290 height 21
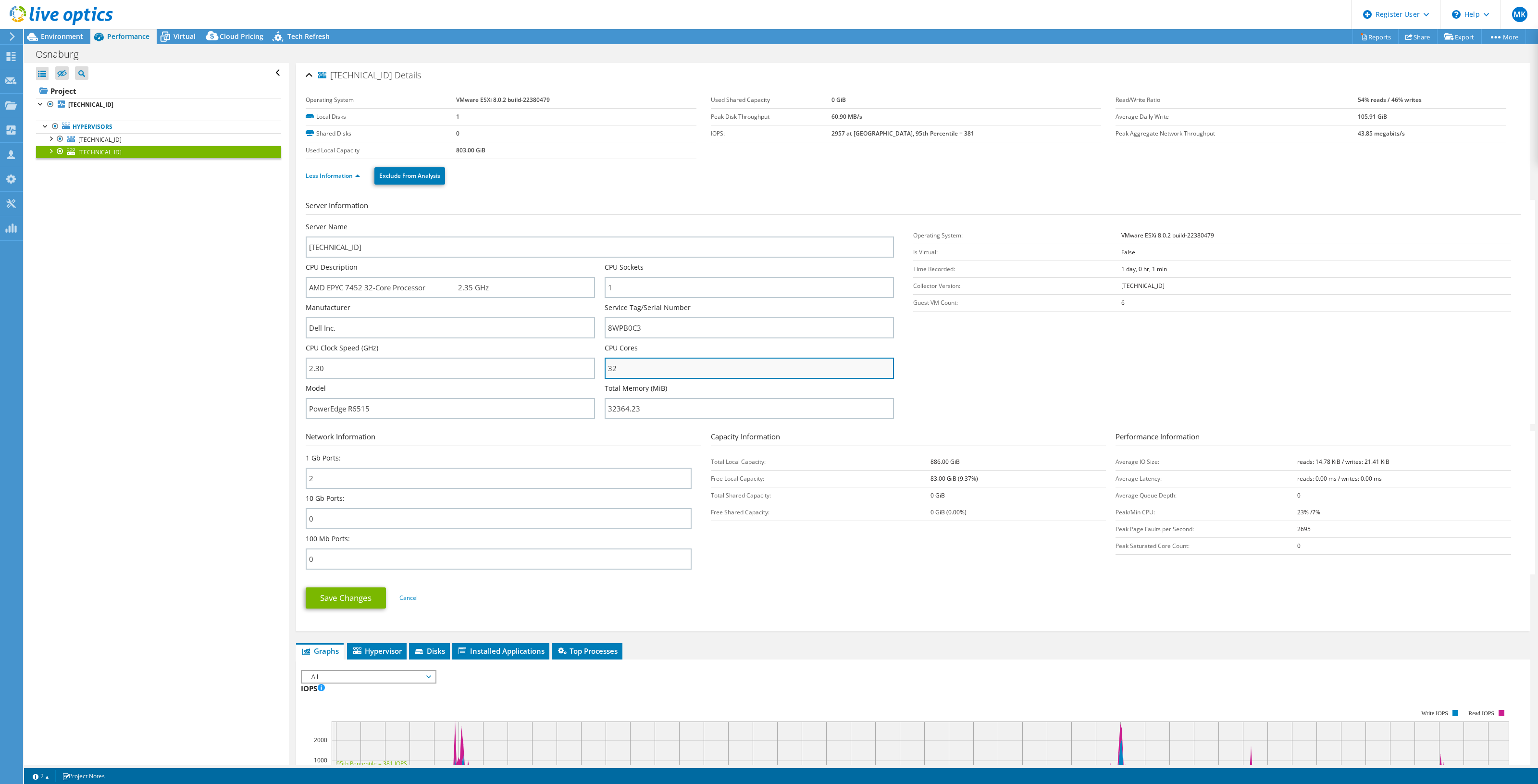
click at [628, 366] on input "32" at bounding box center [750, 367] width 290 height 21
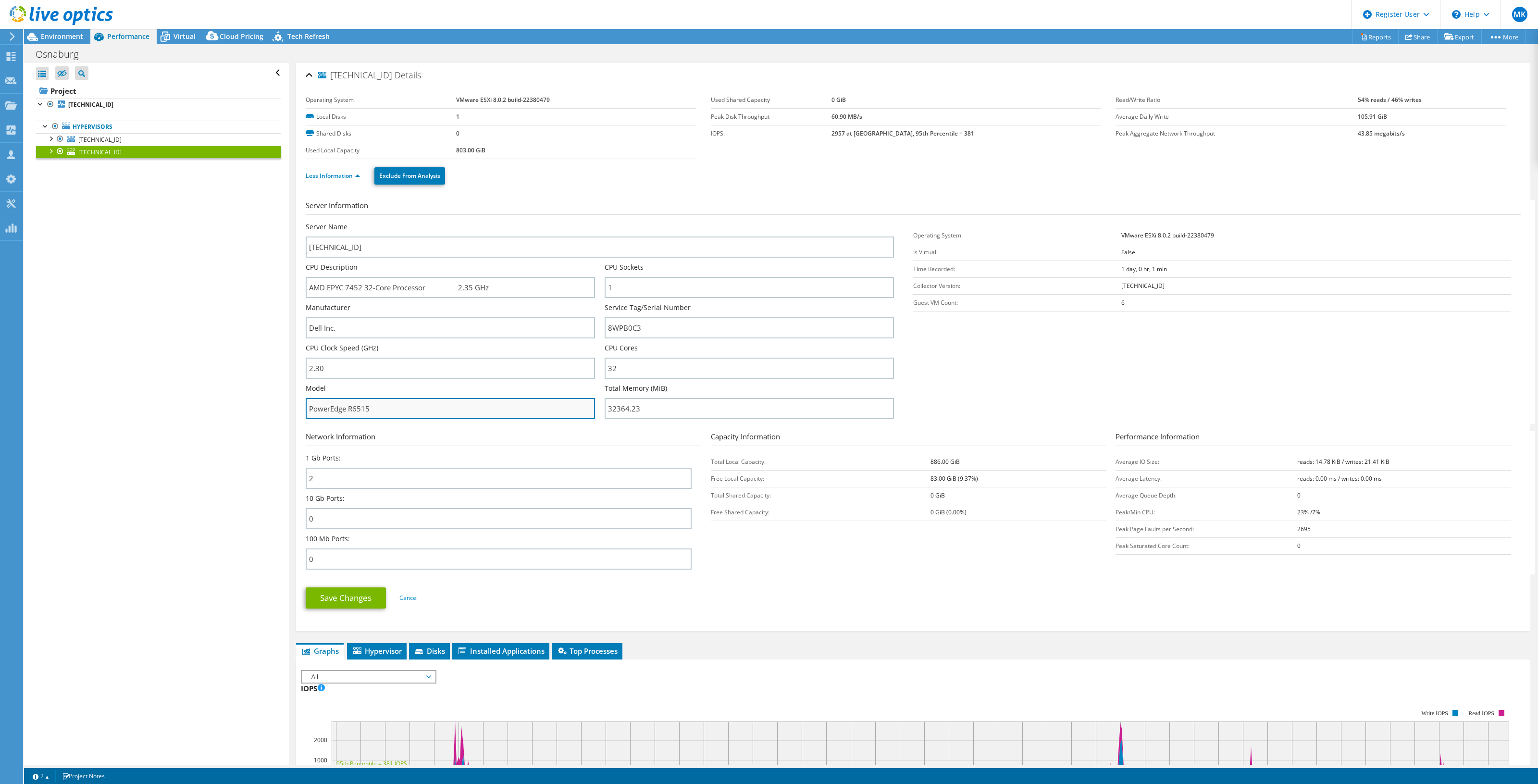
click at [462, 409] on input "PowerEdge R6515" at bounding box center [451, 408] width 290 height 21
click at [445, 219] on section "Server Information Server Name [TECHNICAL_ID] CPU Description AMD EPYC 7452 32-…" at bounding box center [916, 312] width 1220 height 224
click at [411, 594] on link "Cancel" at bounding box center [409, 598] width 19 height 8
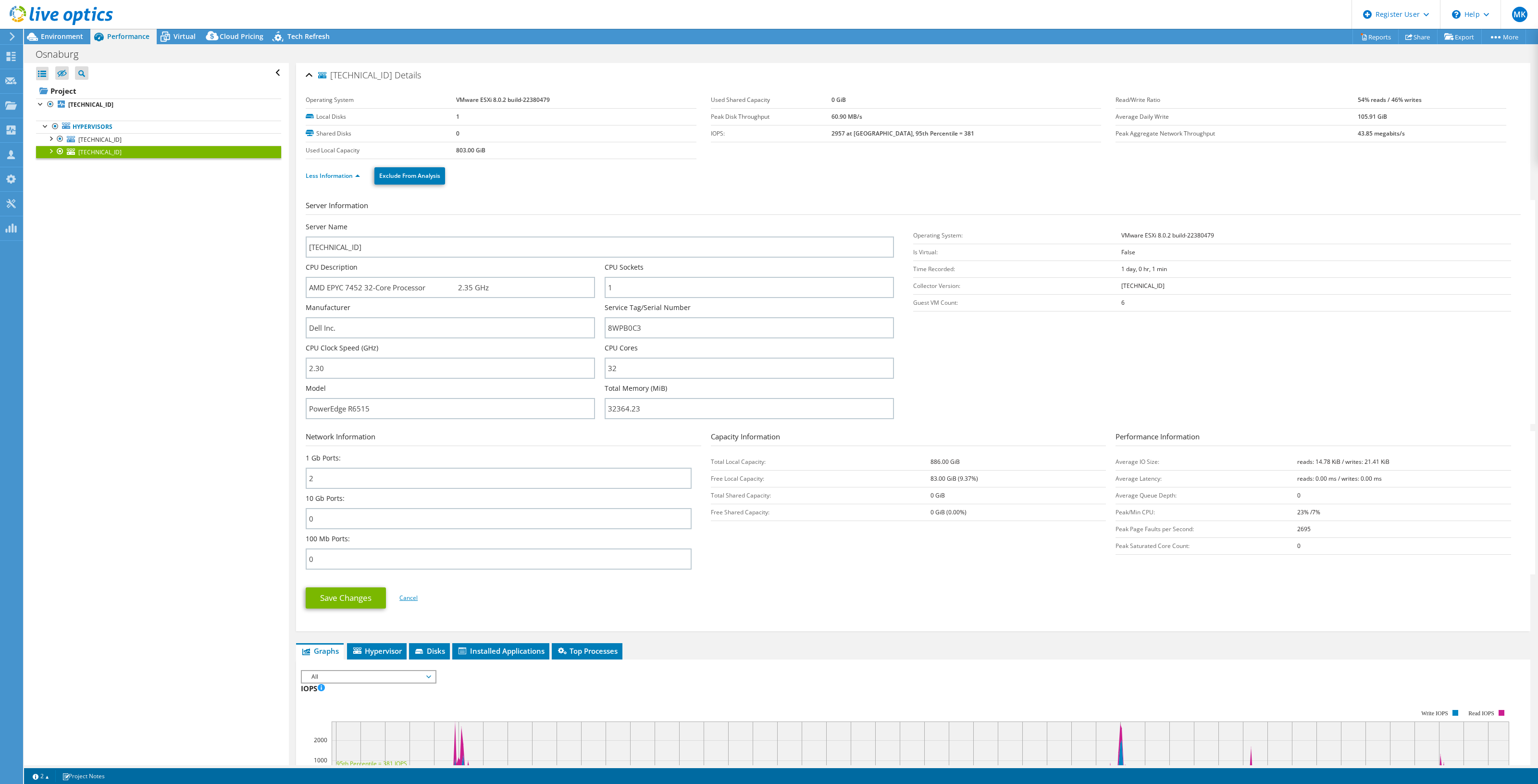
click at [407, 594] on link "Cancel" at bounding box center [409, 598] width 19 height 8
click at [407, 599] on link "Cancel" at bounding box center [409, 598] width 19 height 8
click at [405, 599] on link "Cancel" at bounding box center [409, 598] width 19 height 8
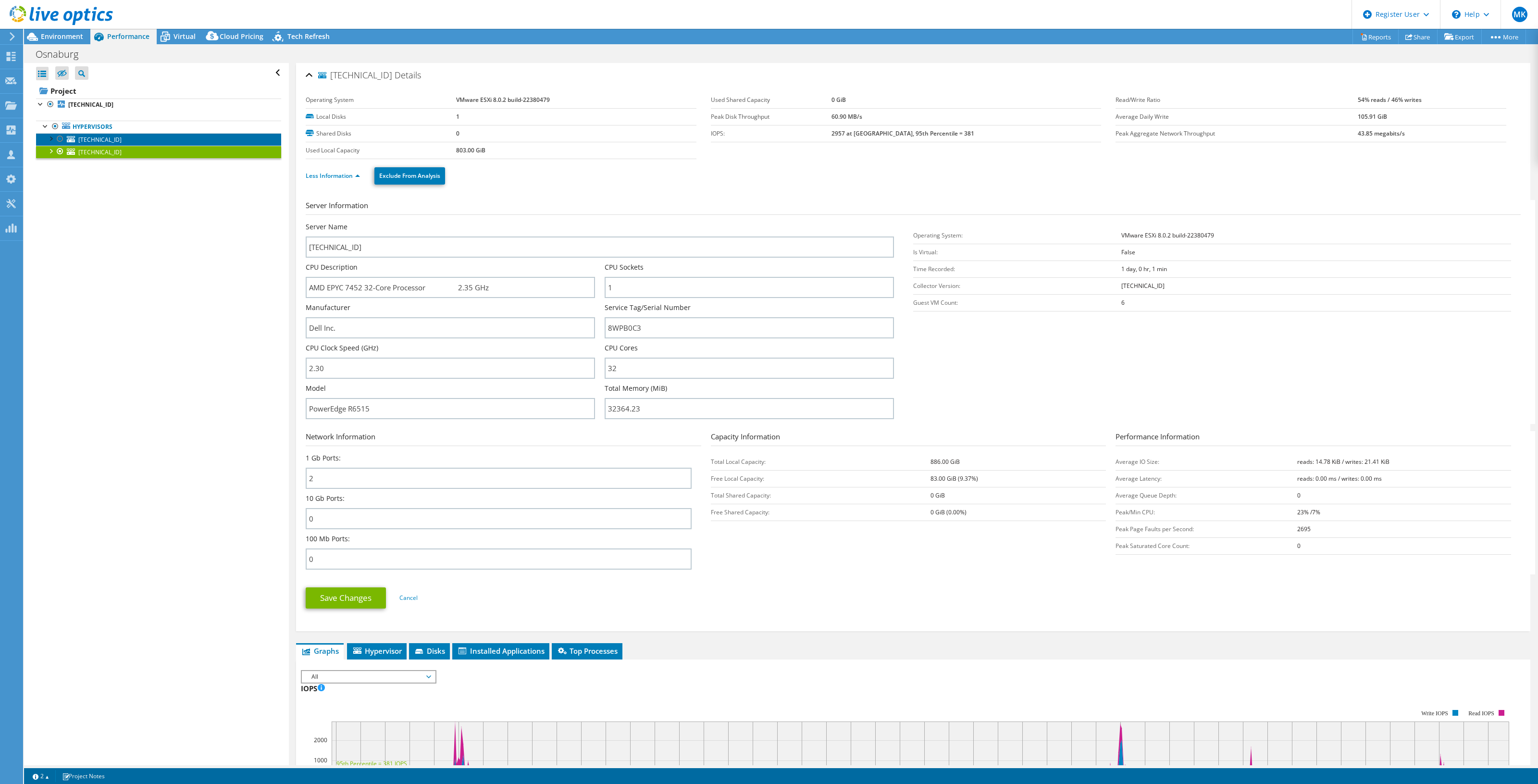
click at [142, 138] on link "[TECHNICAL_ID]" at bounding box center [158, 139] width 245 height 13
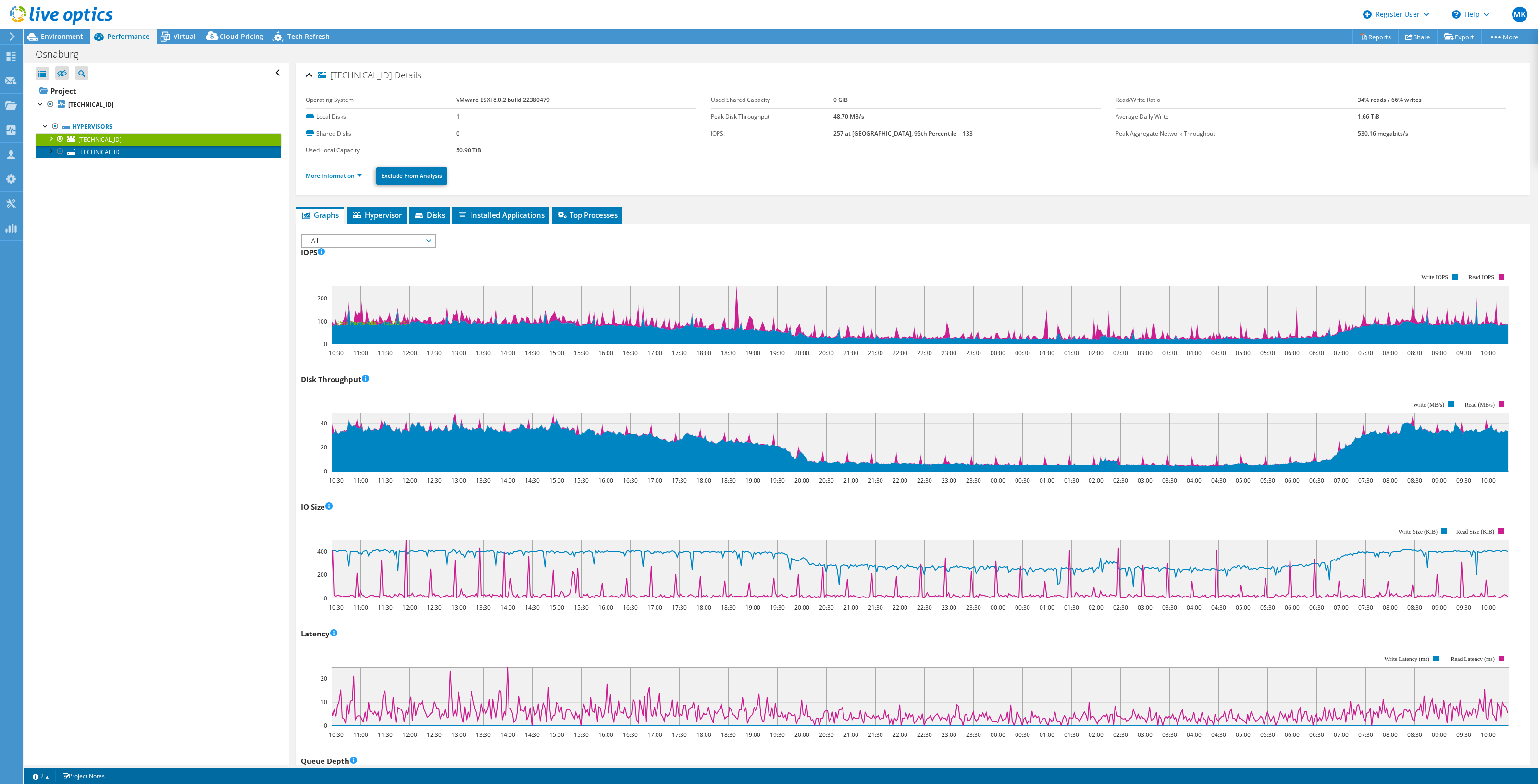
click at [119, 151] on link "[TECHNICAL_ID]" at bounding box center [158, 152] width 245 height 13
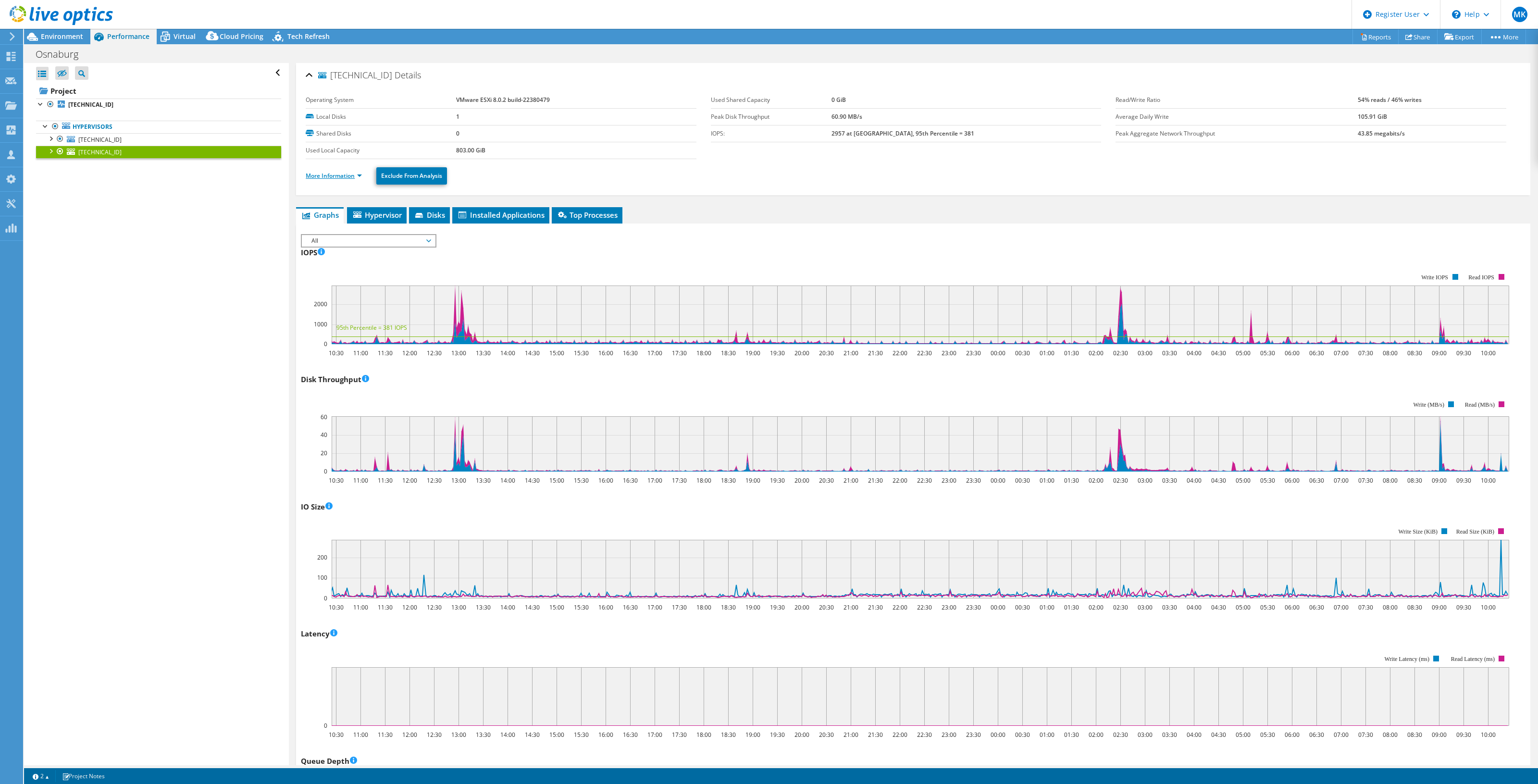
click at [330, 178] on link "More Information" at bounding box center [334, 176] width 56 height 8
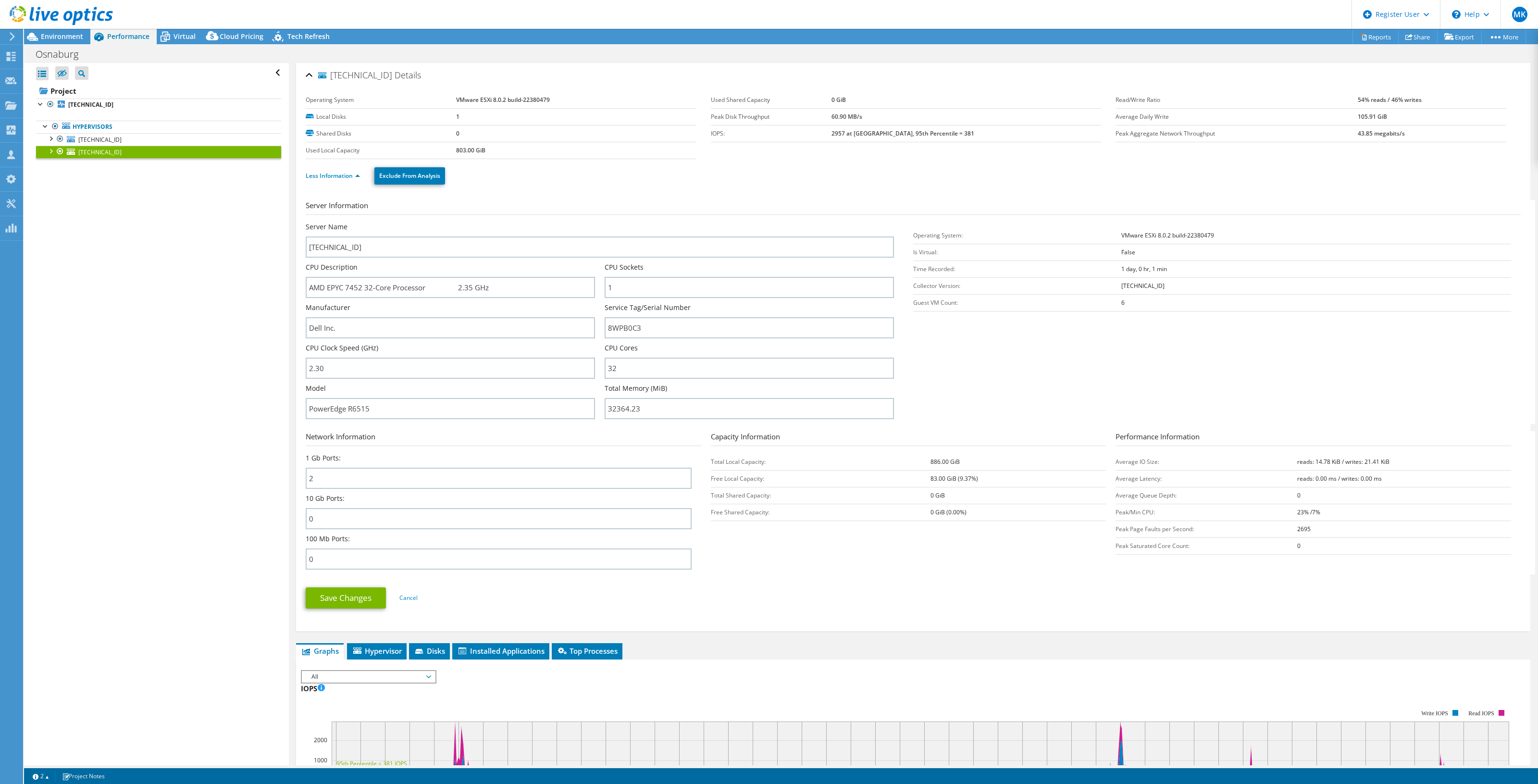
click at [456, 152] on b "803.00 GiB" at bounding box center [471, 151] width 30 height 8
click at [498, 155] on td "803.00 GiB" at bounding box center [577, 150] width 241 height 17
click at [465, 152] on b "803.00 GiB" at bounding box center [471, 151] width 30 height 8
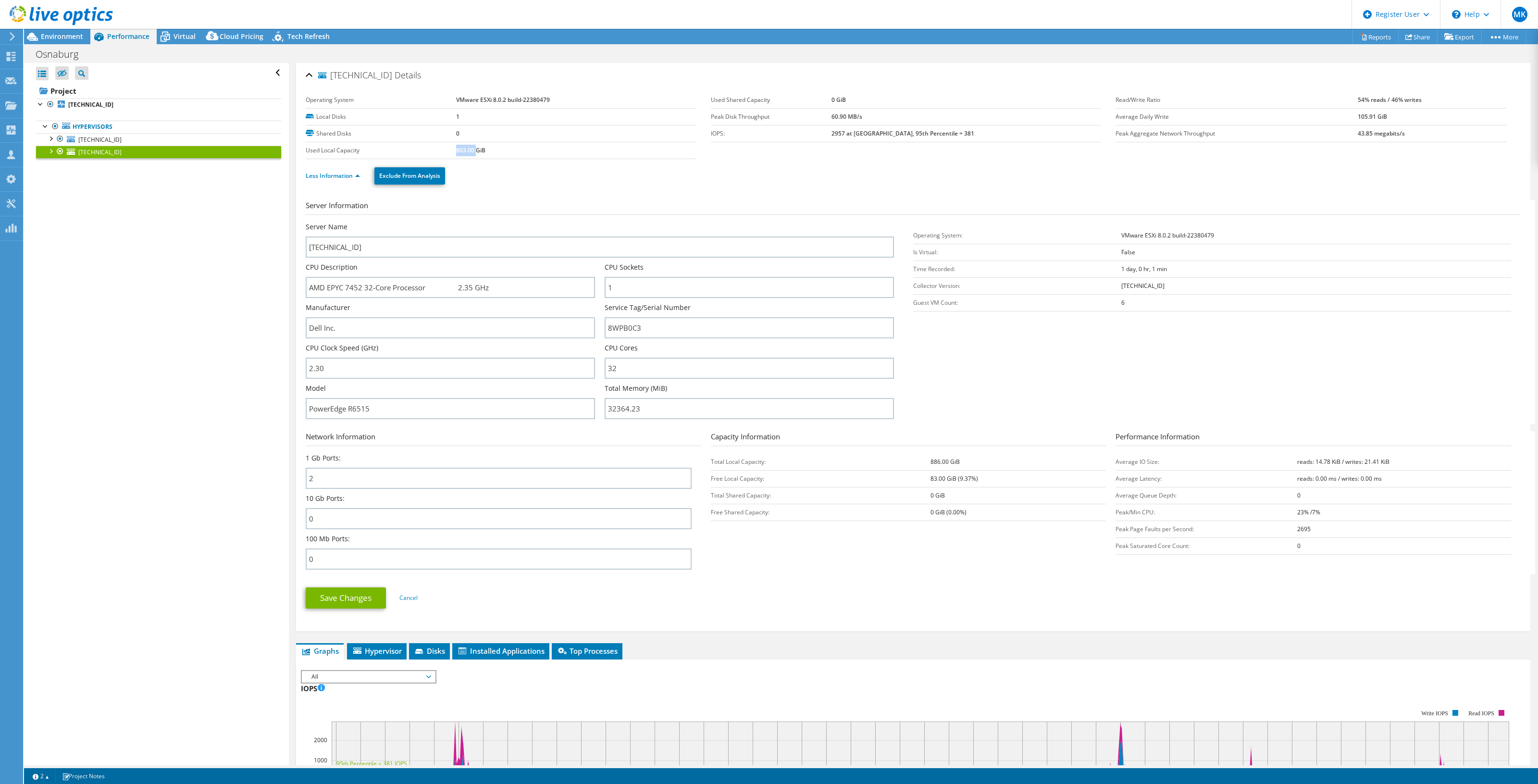
click at [465, 152] on b "803.00 GiB" at bounding box center [471, 151] width 30 height 8
click at [532, 157] on td "803.00 GiB" at bounding box center [577, 150] width 241 height 17
click at [869, 133] on b "2957 at [GEOGRAPHIC_DATA], 95th Percentile = 381" at bounding box center [903, 134] width 143 height 8
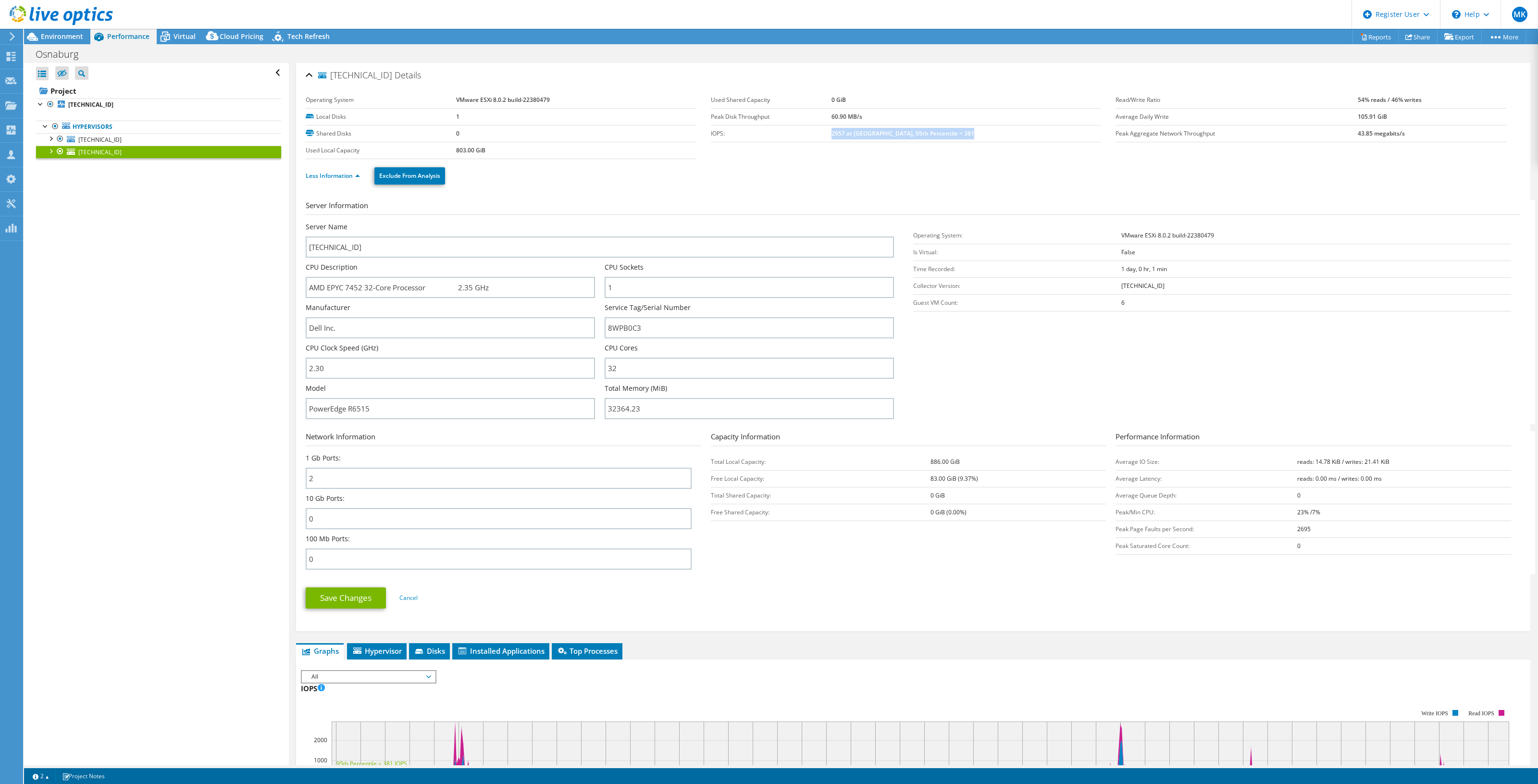
click at [869, 133] on b "2957 at [GEOGRAPHIC_DATA], 95th Percentile = 381" at bounding box center [903, 134] width 143 height 8
click at [882, 137] on td "2957 at [GEOGRAPHIC_DATA], 95th Percentile = 381" at bounding box center [966, 134] width 269 height 17
click at [400, 602] on li "Cancel" at bounding box center [409, 598] width 19 height 10
click at [407, 599] on link "Cancel" at bounding box center [409, 598] width 19 height 8
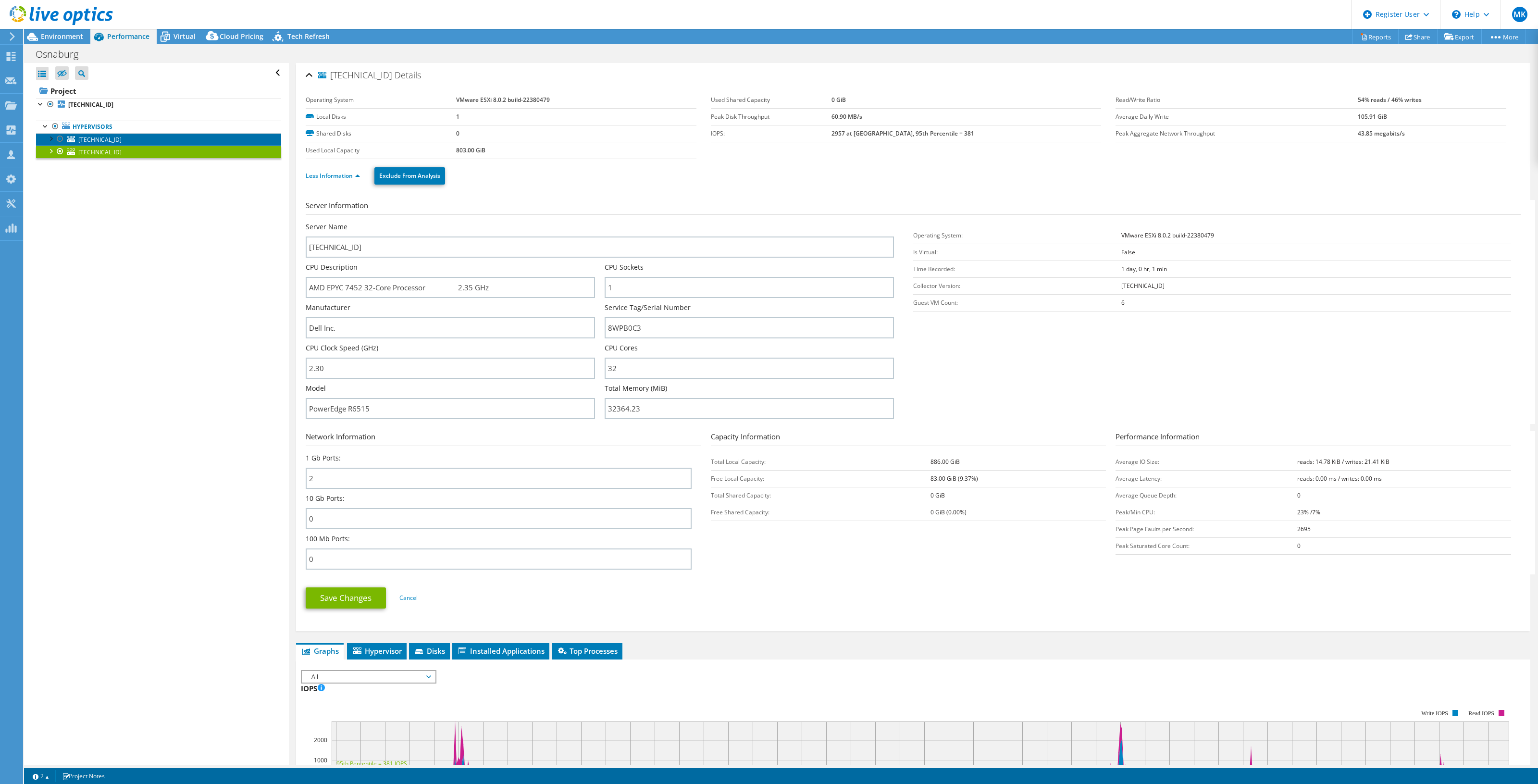
click at [97, 136] on span "[TECHNICAL_ID]" at bounding box center [99, 140] width 43 height 8
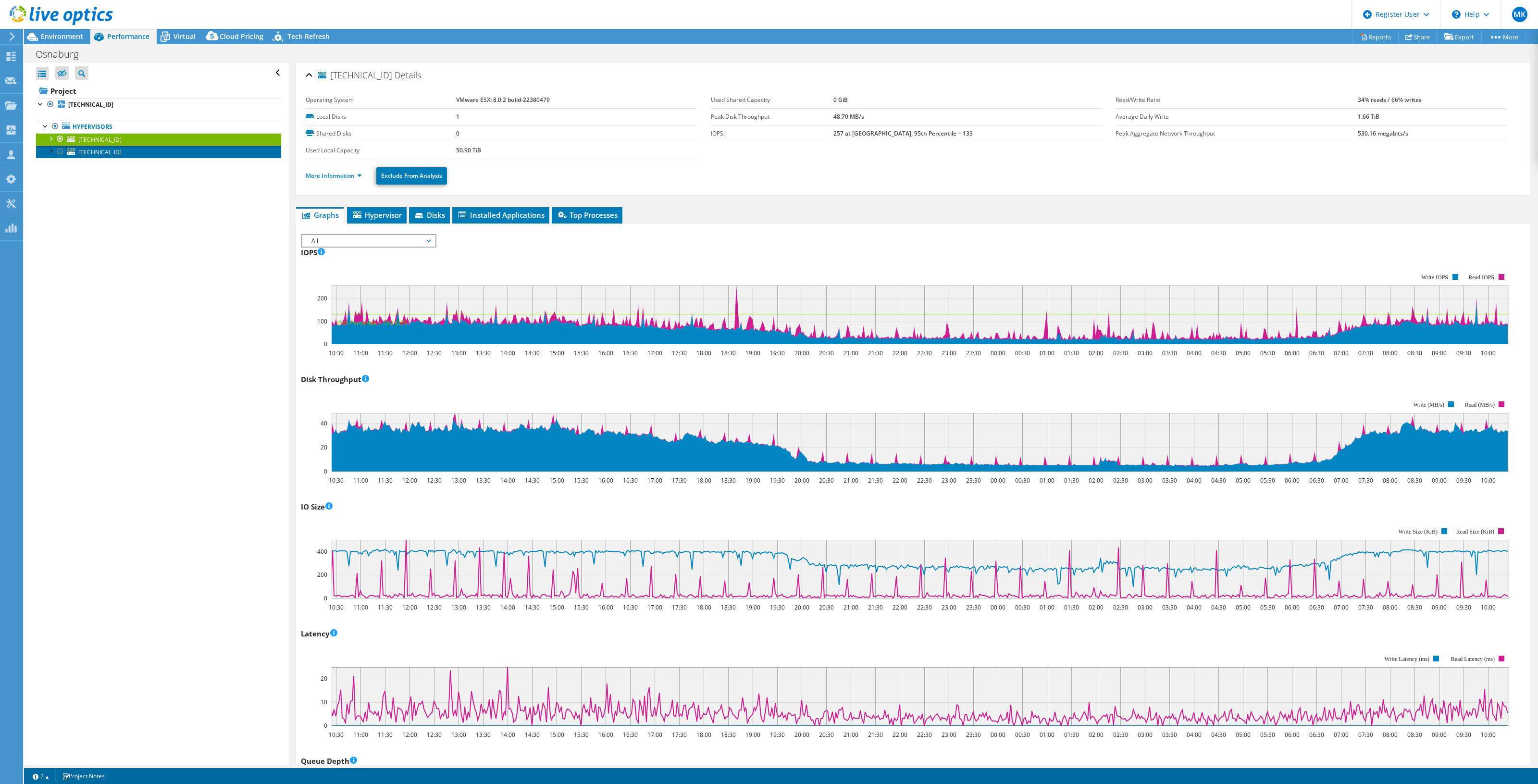
click at [95, 148] on span "[TECHNICAL_ID]" at bounding box center [99, 152] width 43 height 8
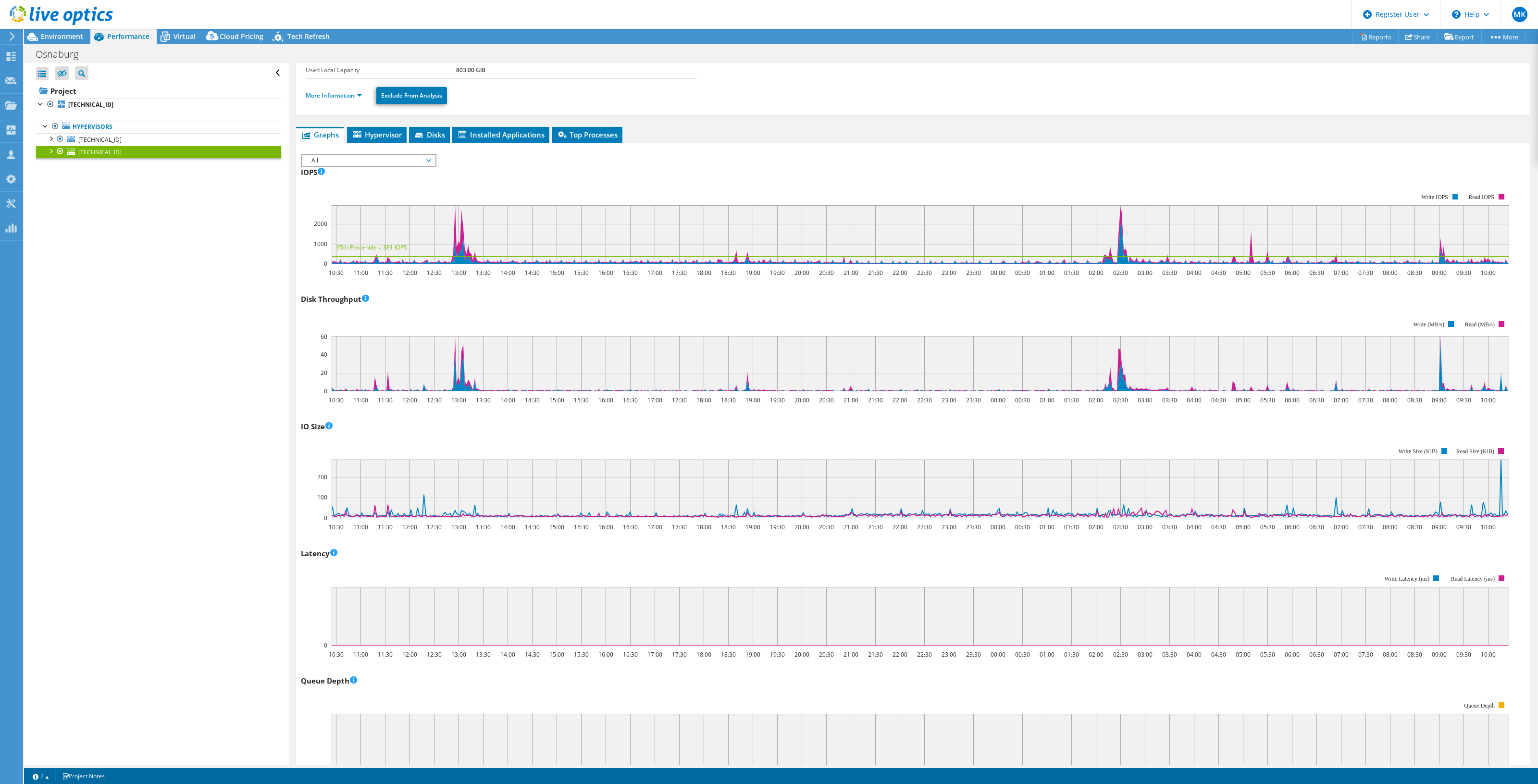
scroll to position [120, 0]
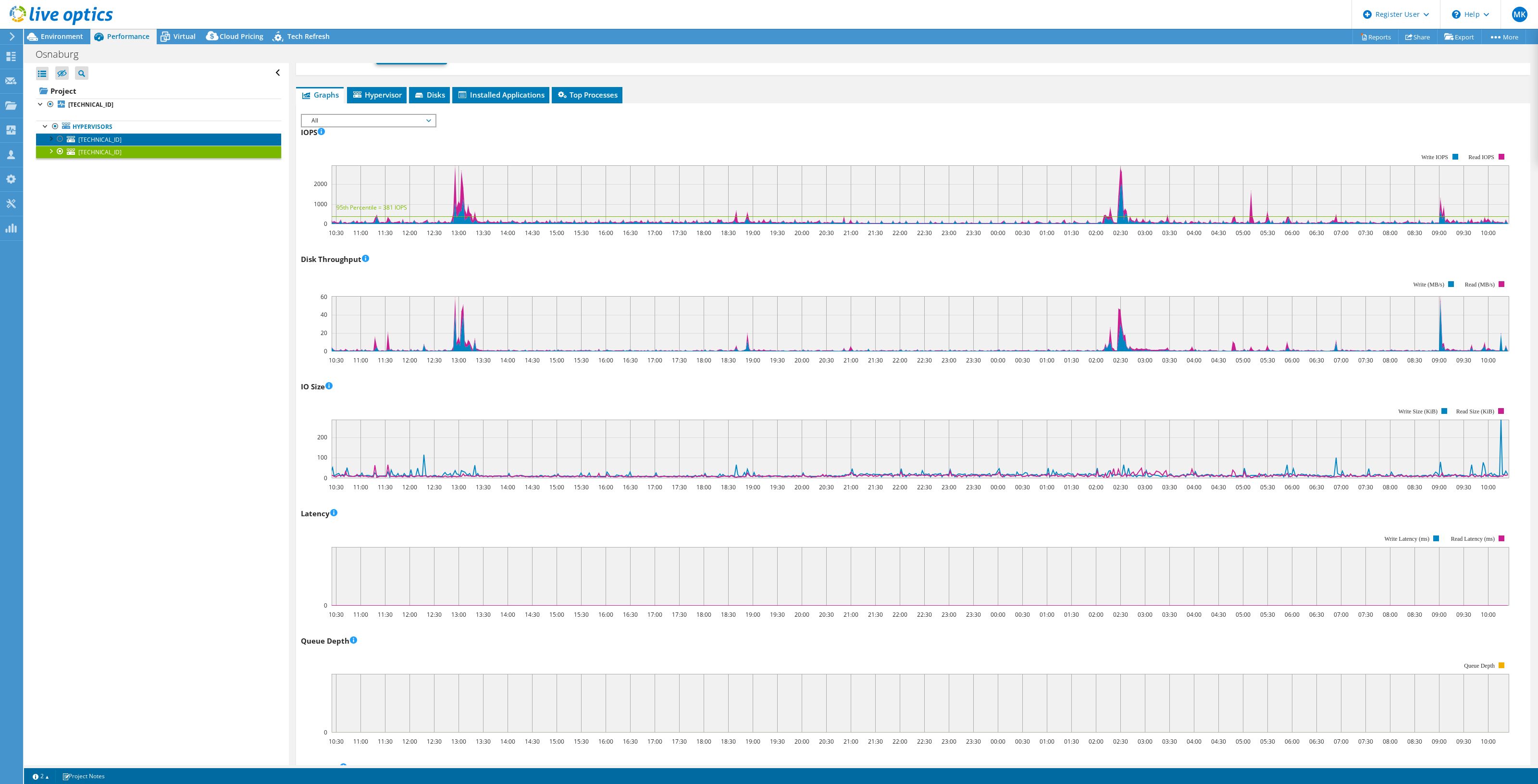
click at [158, 137] on link "[TECHNICAL_ID]" at bounding box center [158, 139] width 245 height 13
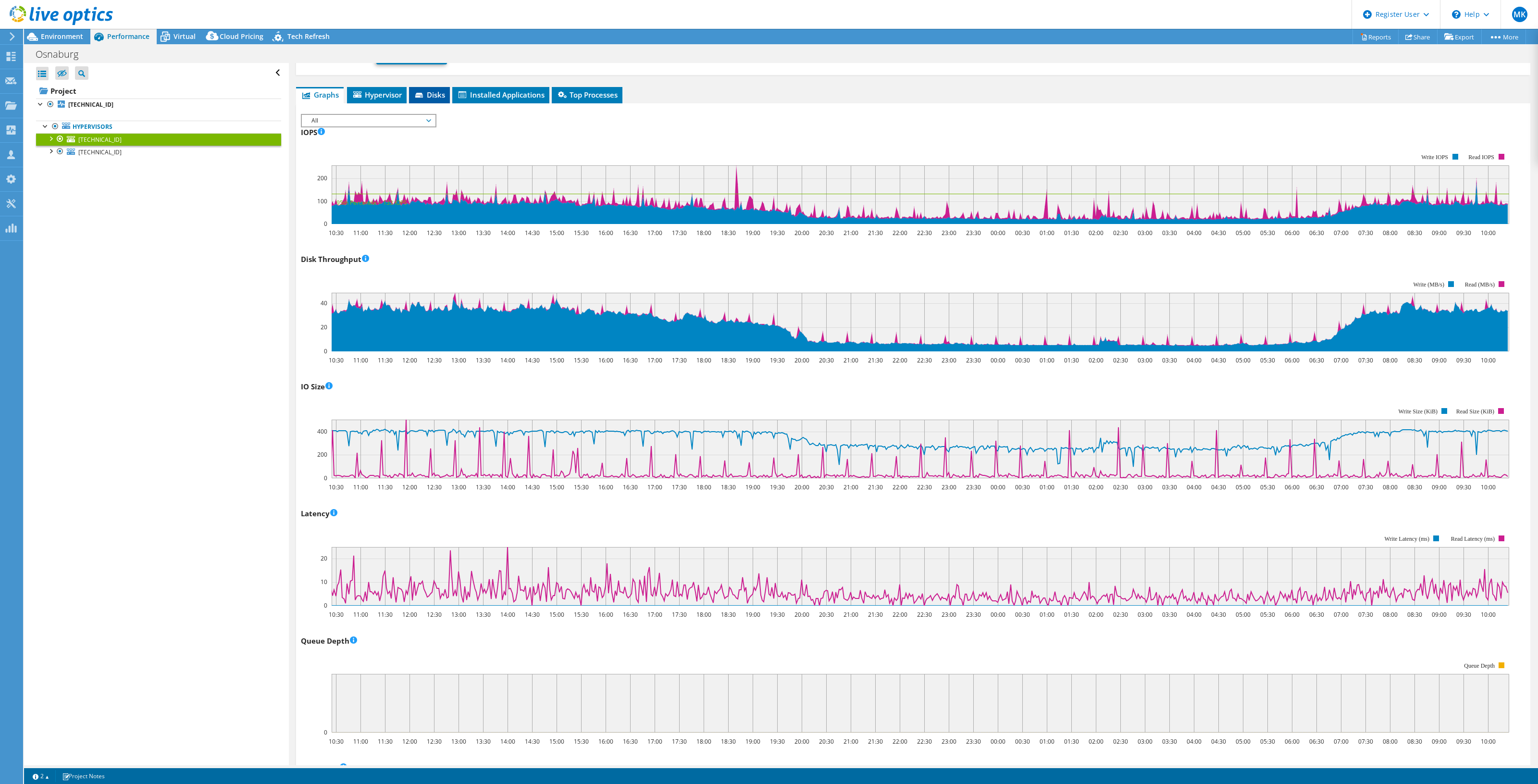
click at [414, 95] on li "Disks" at bounding box center [429, 95] width 41 height 16
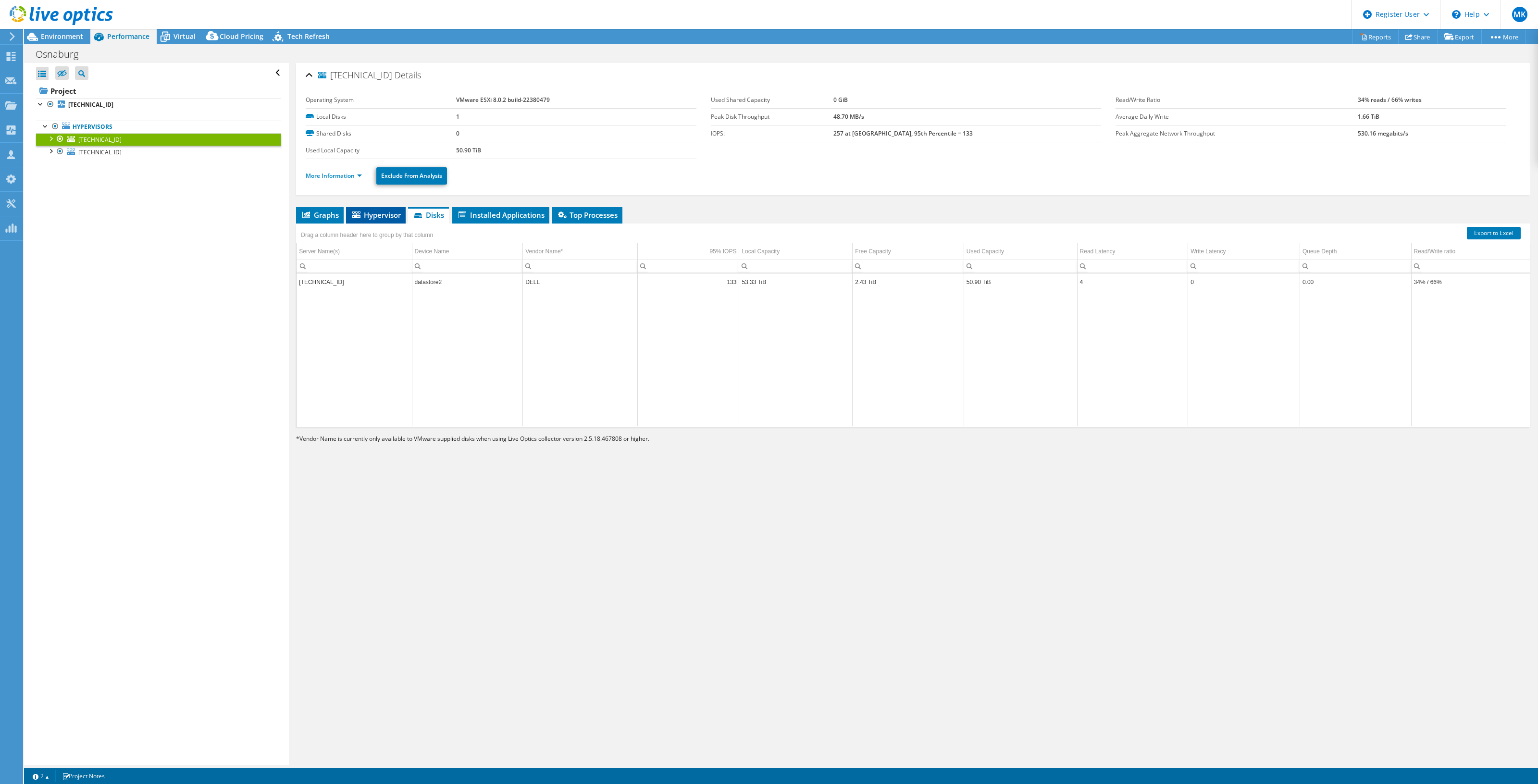
click at [372, 214] on span "Hypervisor" at bounding box center [375, 214] width 50 height 9
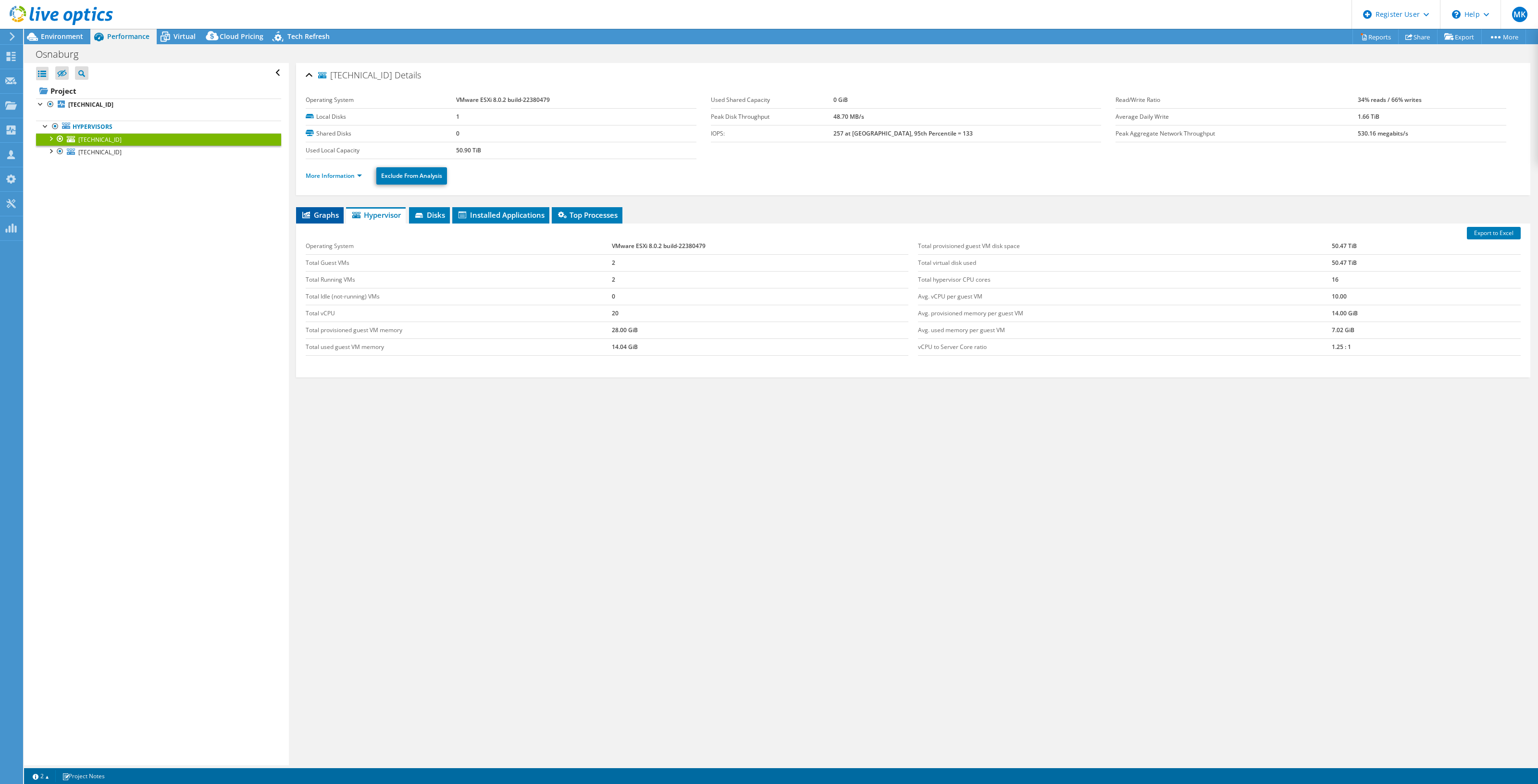
click at [333, 213] on span "Graphs" at bounding box center [319, 214] width 38 height 9
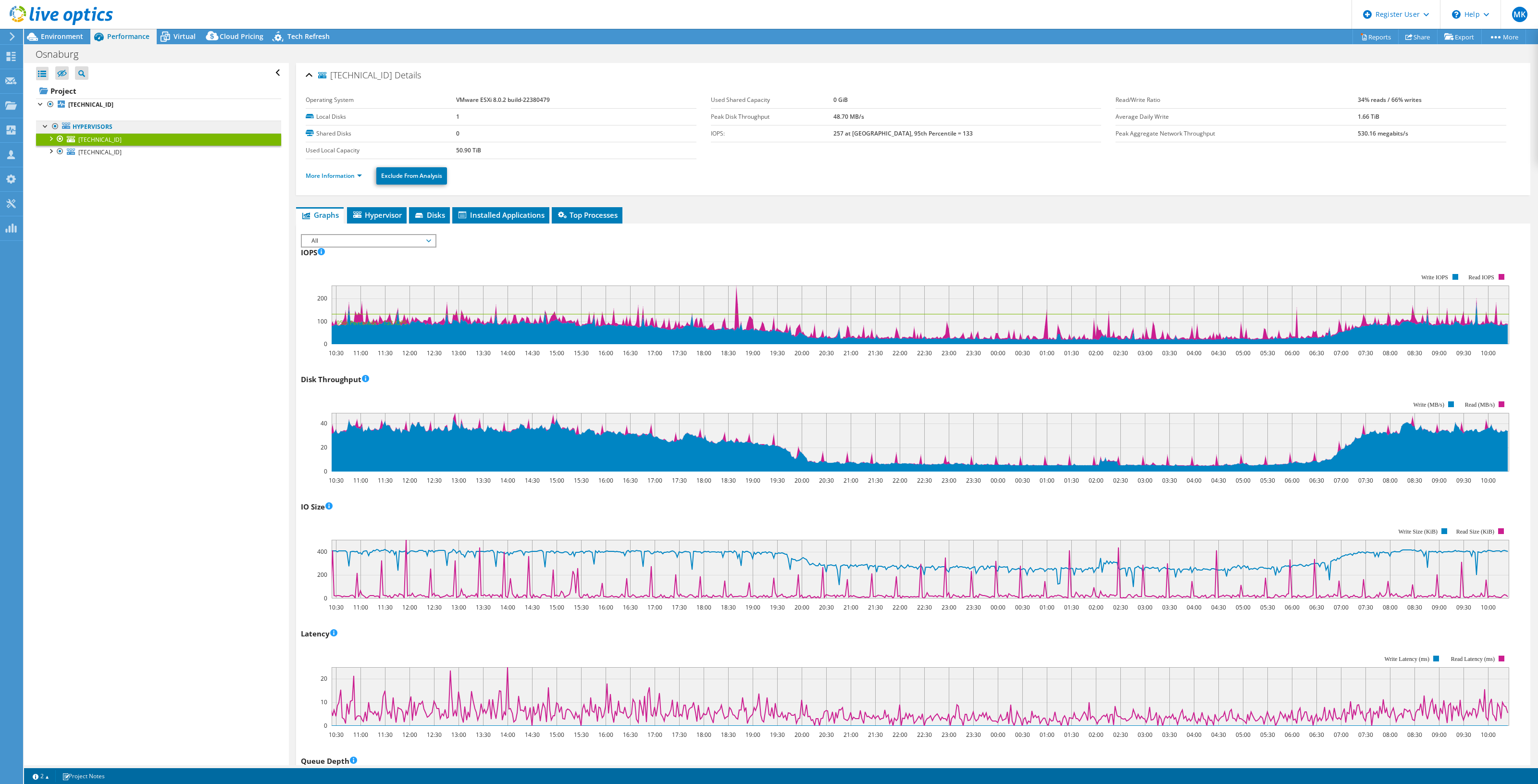
click at [147, 123] on link "Hypervisors" at bounding box center [158, 126] width 245 height 13
click at [129, 103] on link "[TECHNICAL_ID]" at bounding box center [158, 104] width 245 height 13
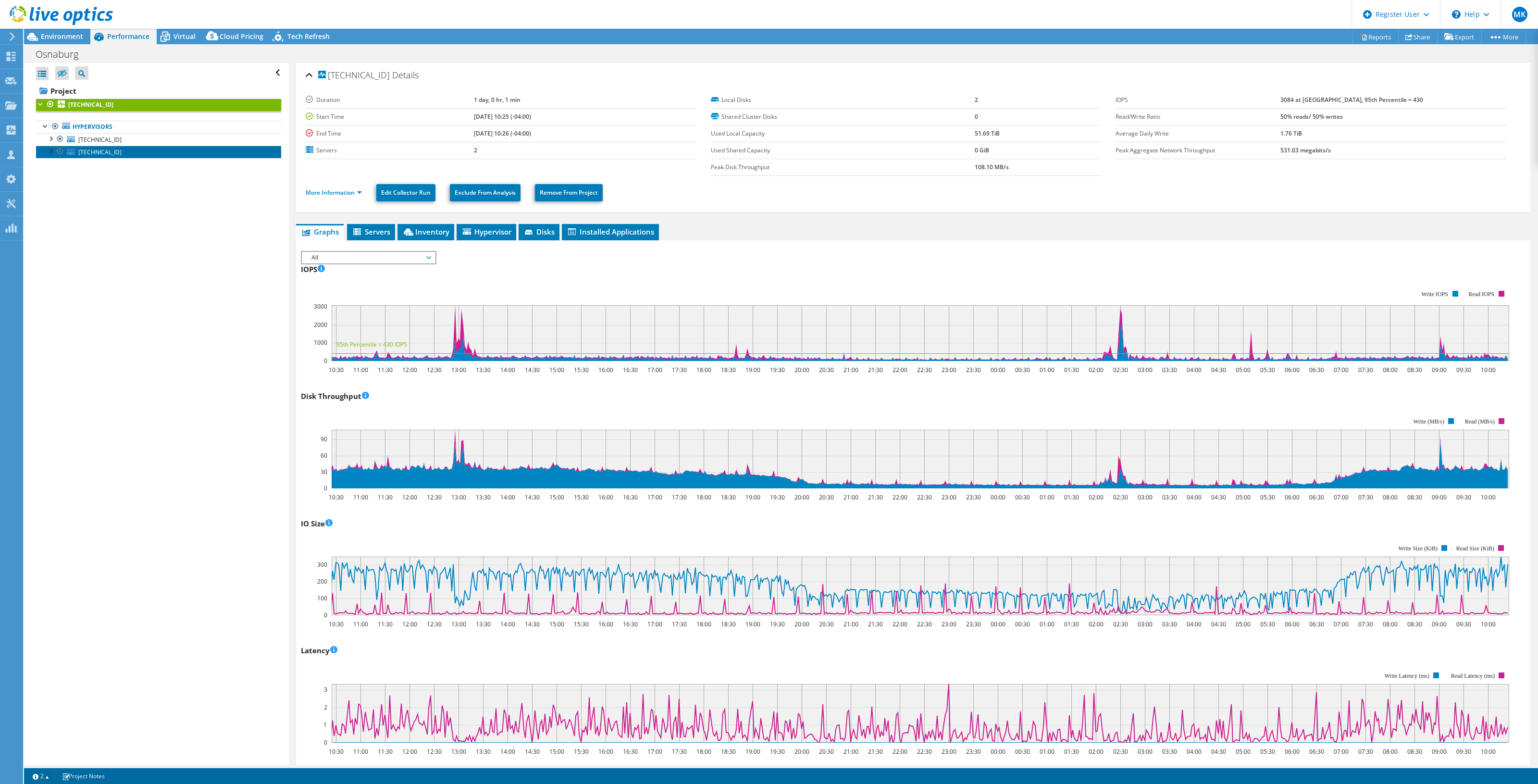
click at [135, 154] on link "[TECHNICAL_ID]" at bounding box center [158, 152] width 245 height 13
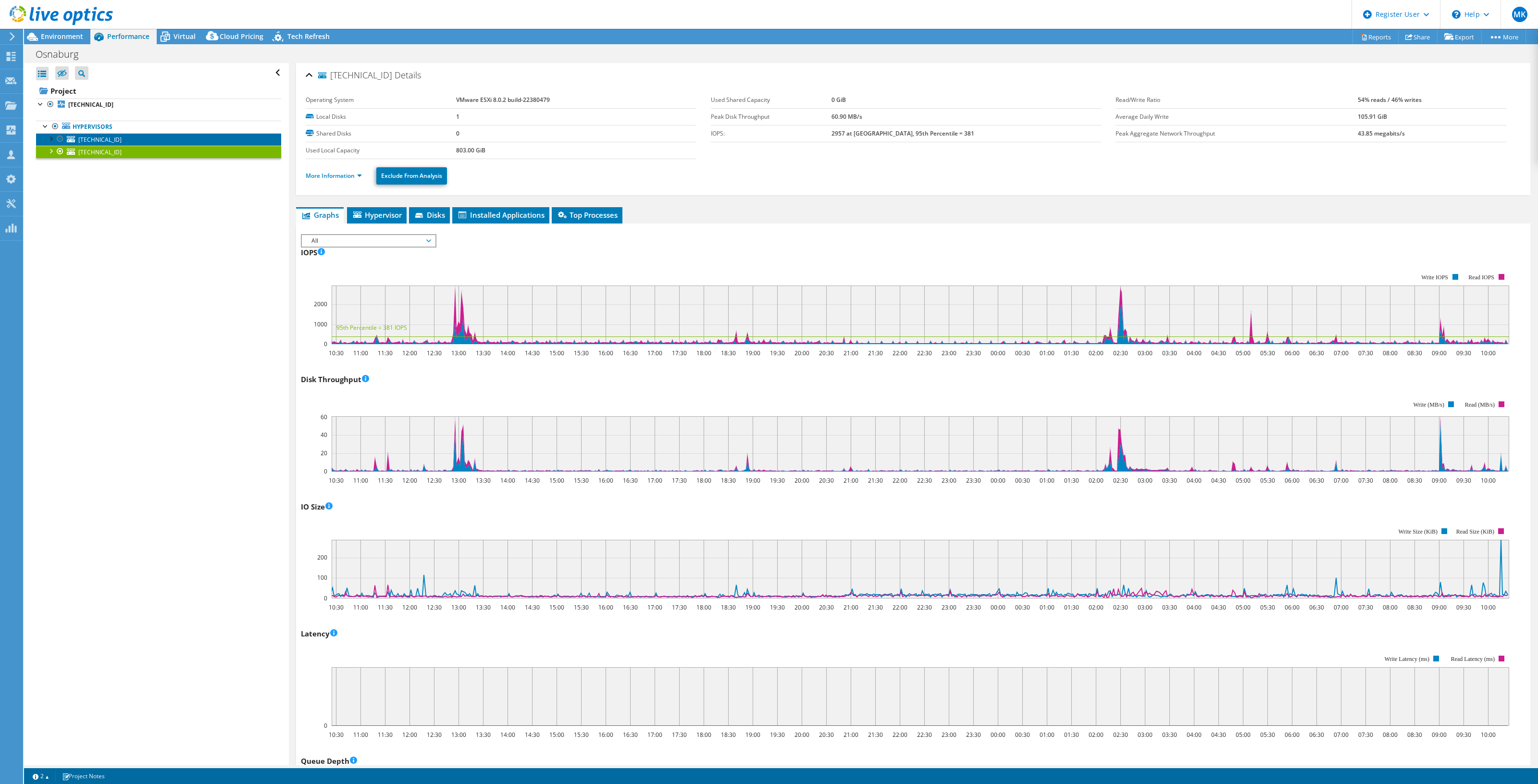
click at [113, 135] on link "[TECHNICAL_ID]" at bounding box center [158, 139] width 245 height 13
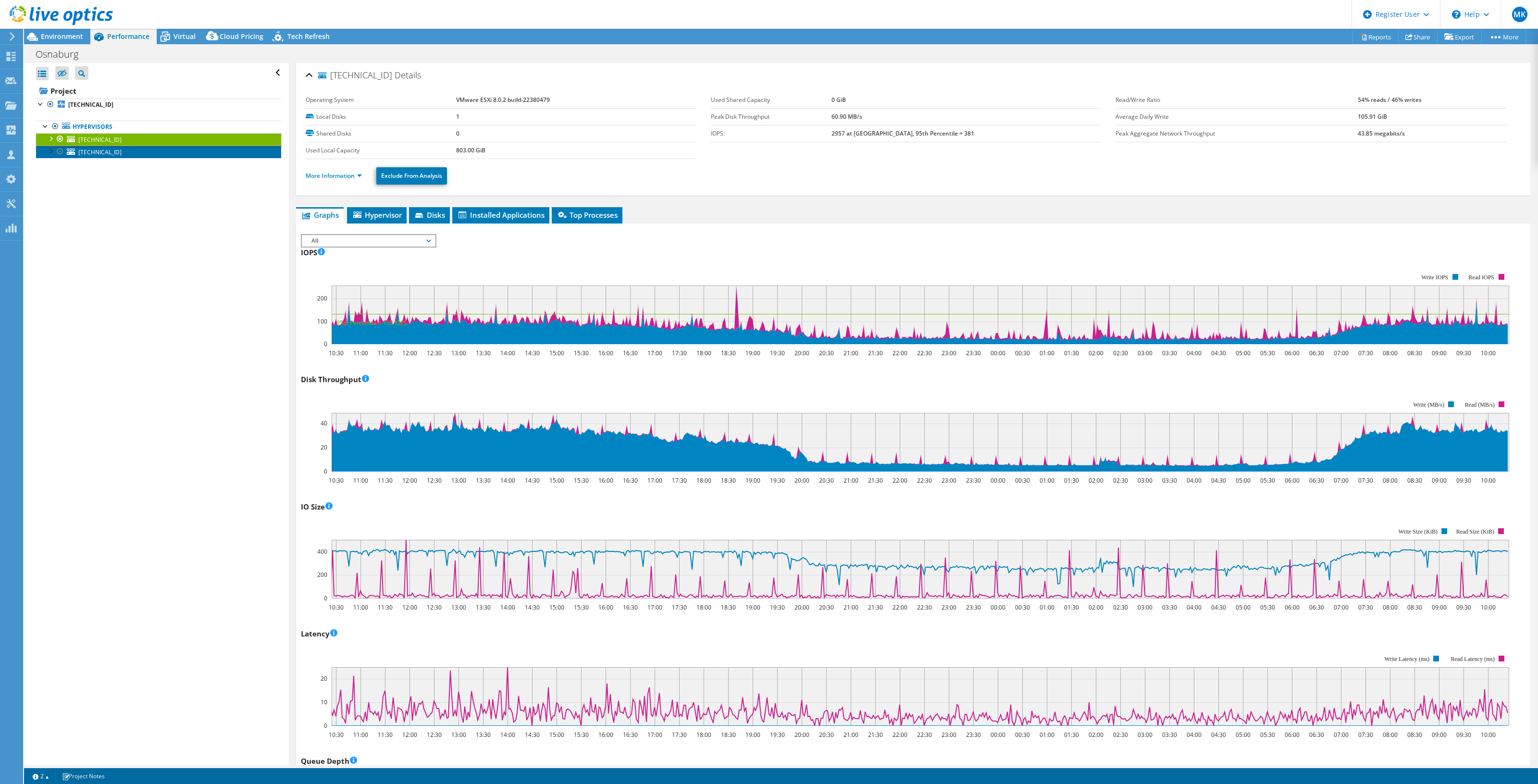
click at [111, 152] on link "[TECHNICAL_ID]" at bounding box center [158, 152] width 245 height 13
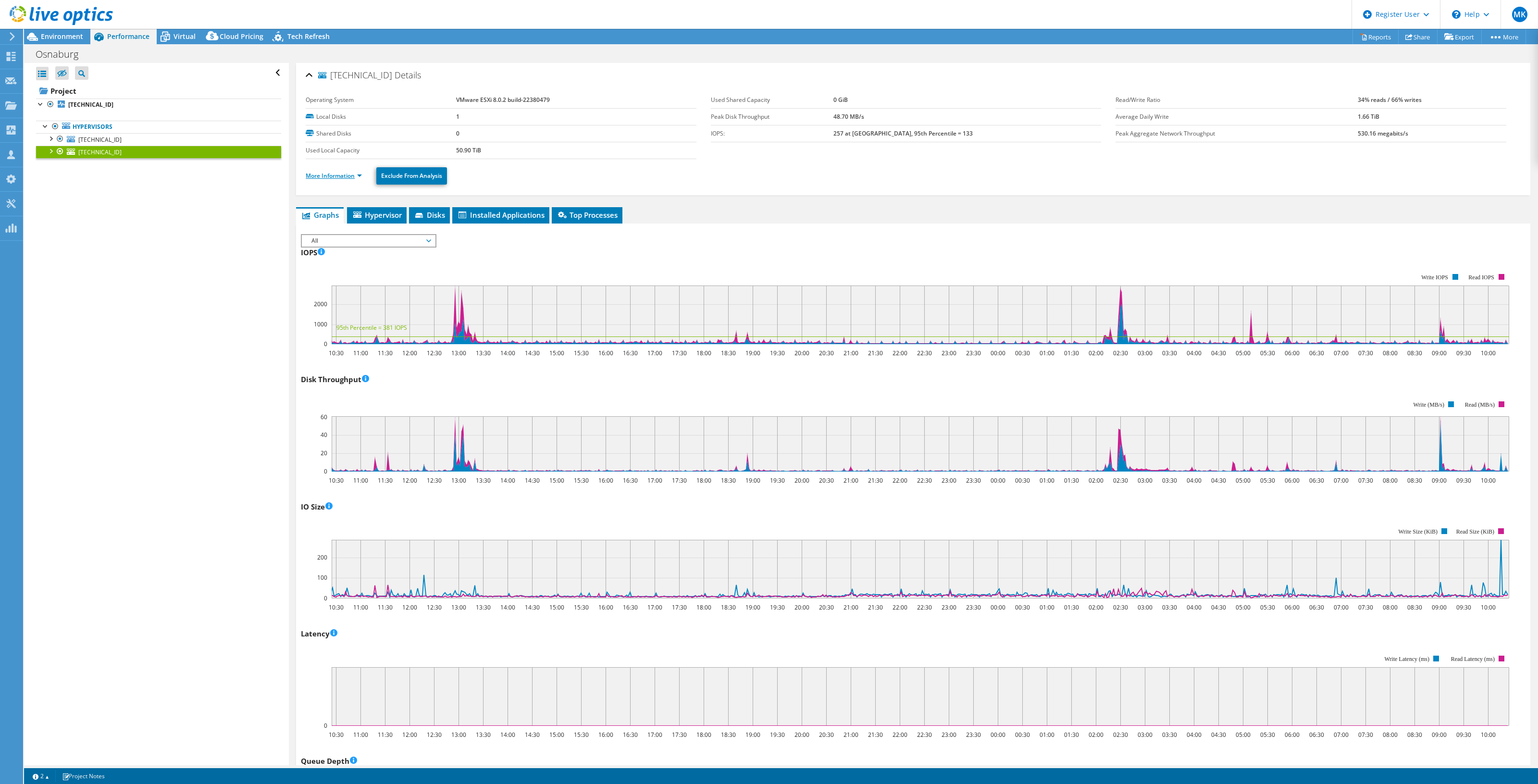
click at [345, 172] on link "More Information" at bounding box center [334, 176] width 56 height 8
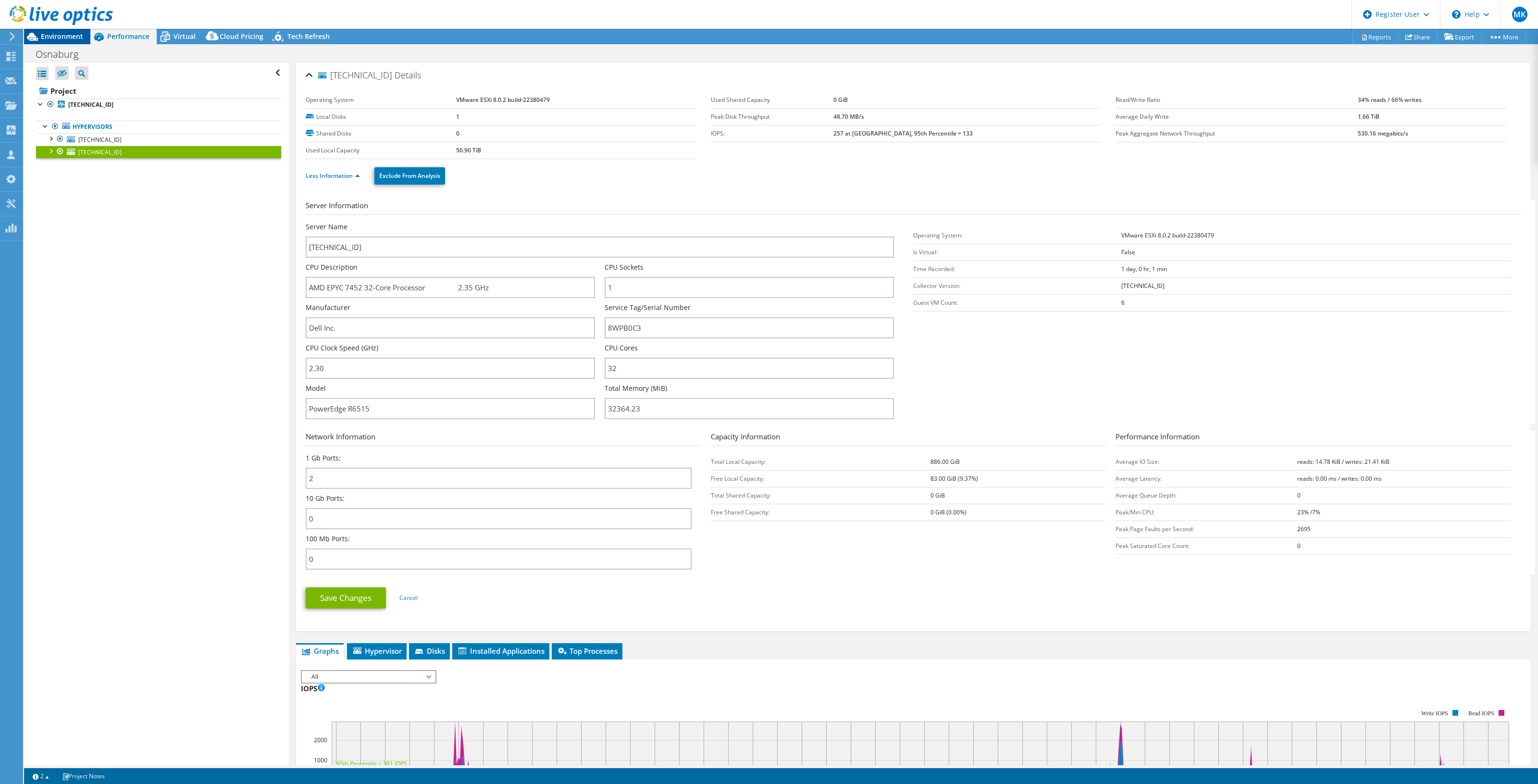
click at [69, 38] on span "Environment" at bounding box center [62, 36] width 42 height 9
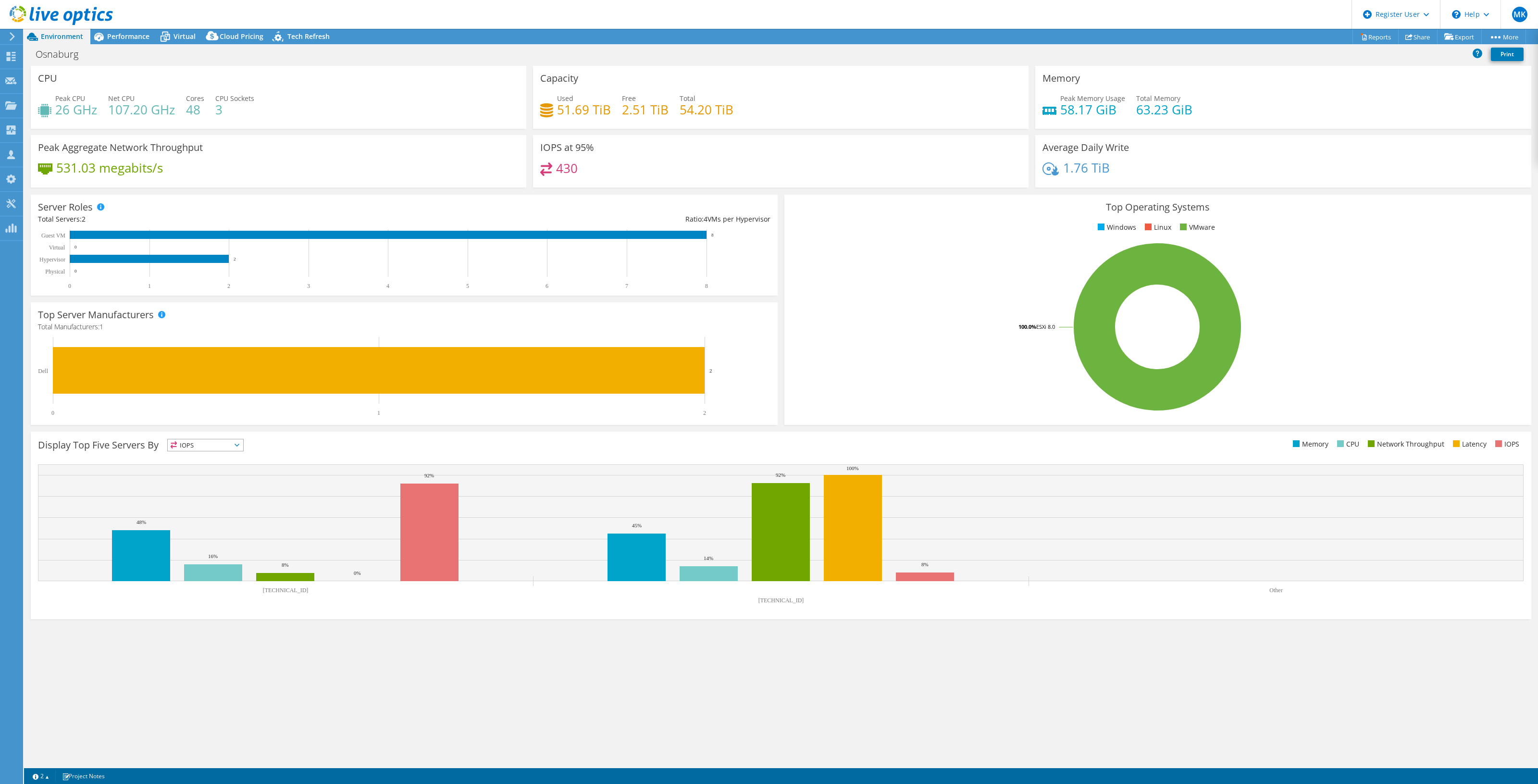
click at [1101, 114] on h4 "58.17 GiB" at bounding box center [1093, 109] width 65 height 10
click at [1099, 113] on h4 "58.17 GiB" at bounding box center [1093, 109] width 65 height 10
click at [1135, 119] on div "Peak Memory Usage 58.17 GiB Total Memory 63.23 GiB" at bounding box center [1283, 108] width 481 height 31
click at [1173, 114] on h4 "63.23 GiB" at bounding box center [1165, 109] width 56 height 10
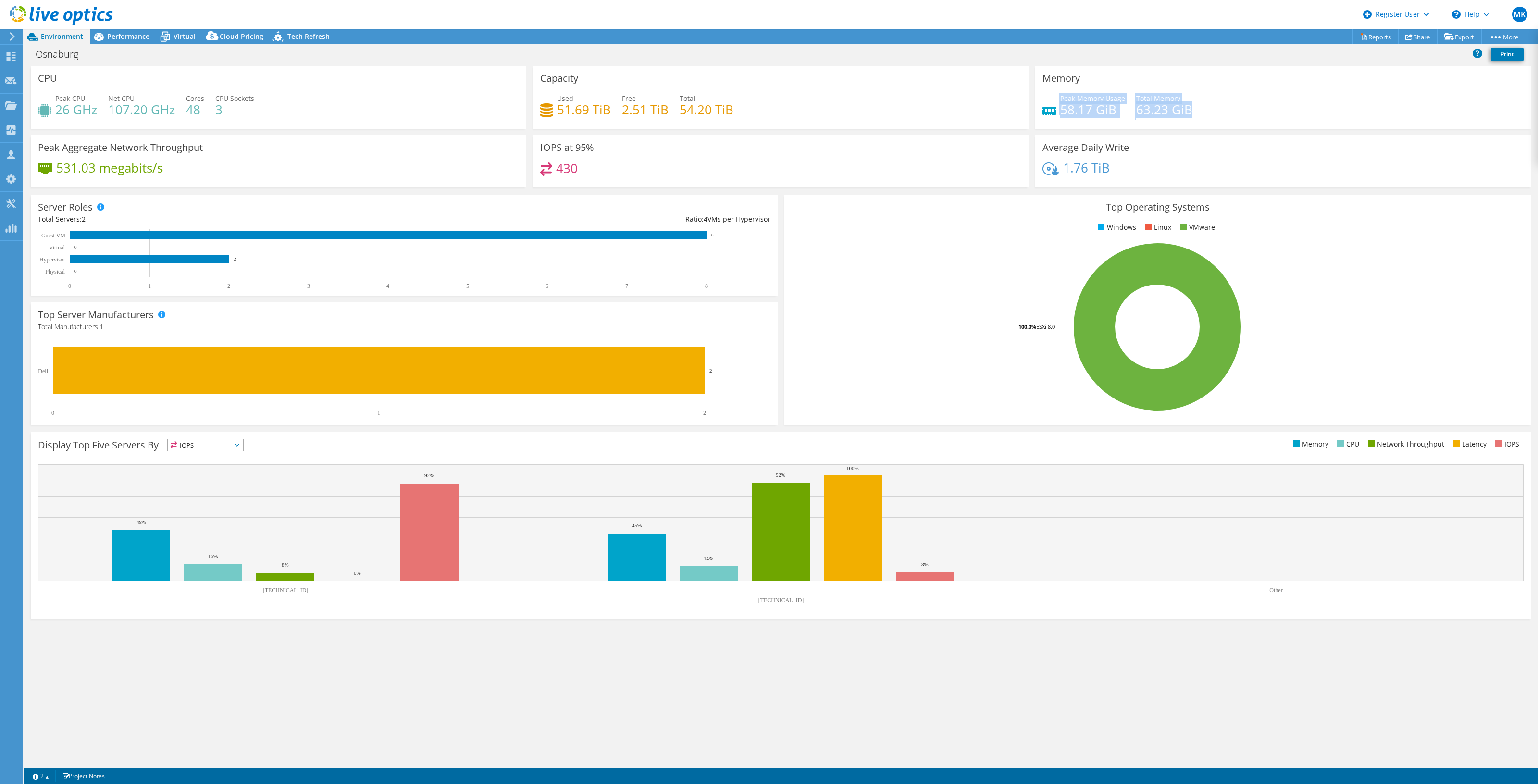
drag, startPoint x: 1199, startPoint y: 116, endPoint x: 1056, endPoint y: 113, distance: 143.0
click at [1056, 113] on div "Peak Memory Usage 58.17 GiB Total Memory 63.23 GiB" at bounding box center [1283, 108] width 481 height 31
click at [121, 41] on div "Performance" at bounding box center [124, 36] width 66 height 15
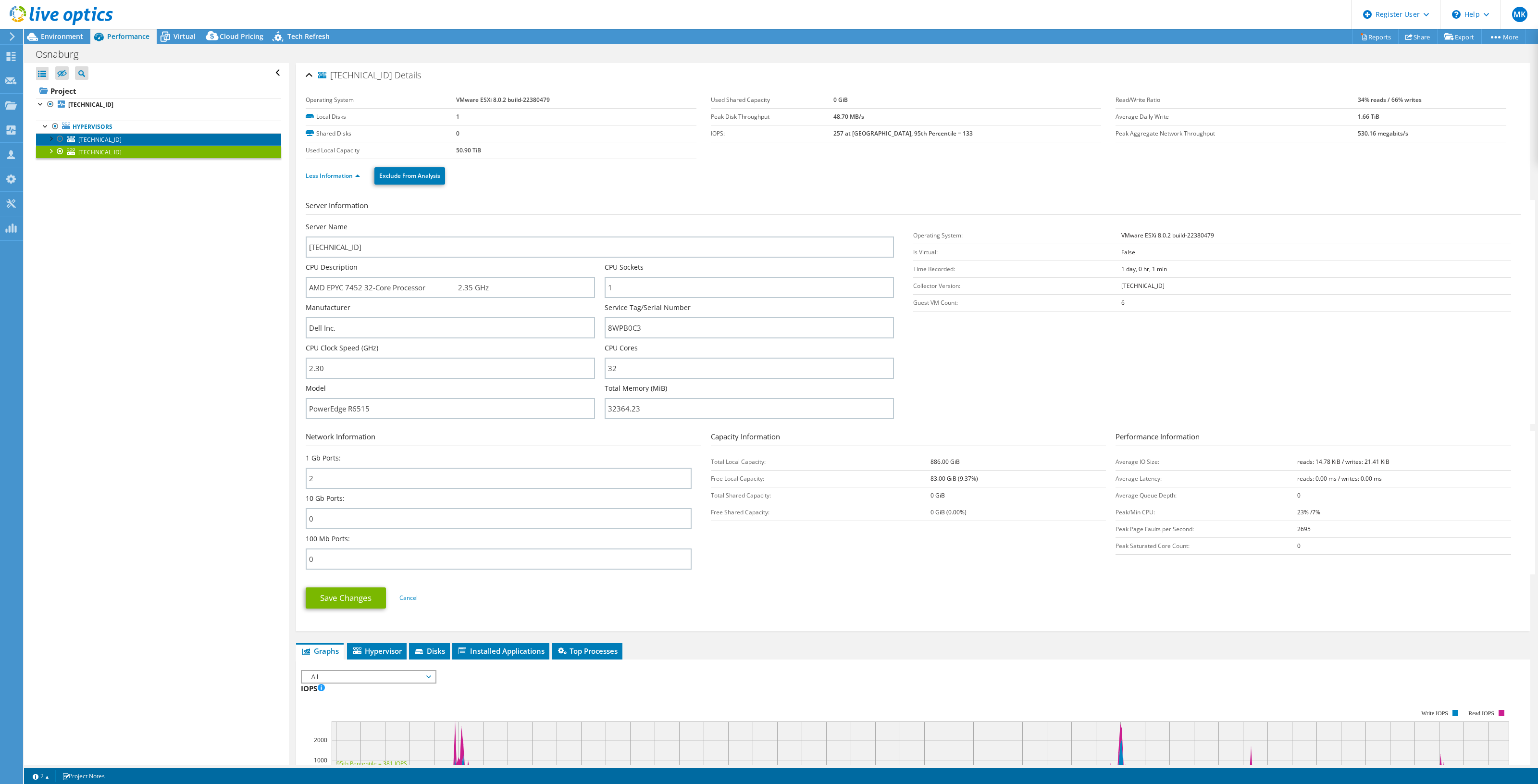
click at [101, 136] on span "[TECHNICAL_ID]" at bounding box center [99, 140] width 43 height 8
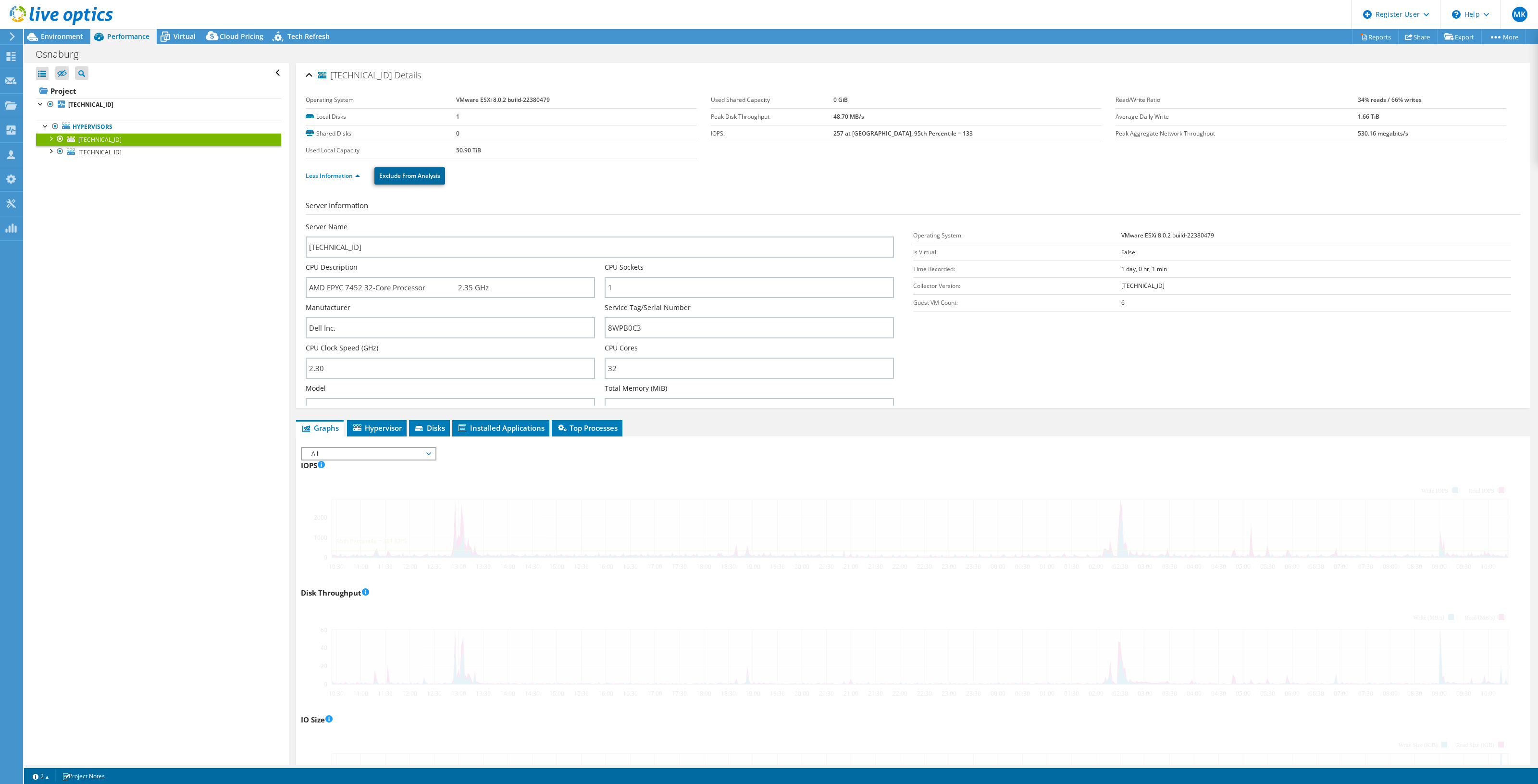
click at [394, 172] on link "Exclude From Analysis" at bounding box center [409, 175] width 70 height 17
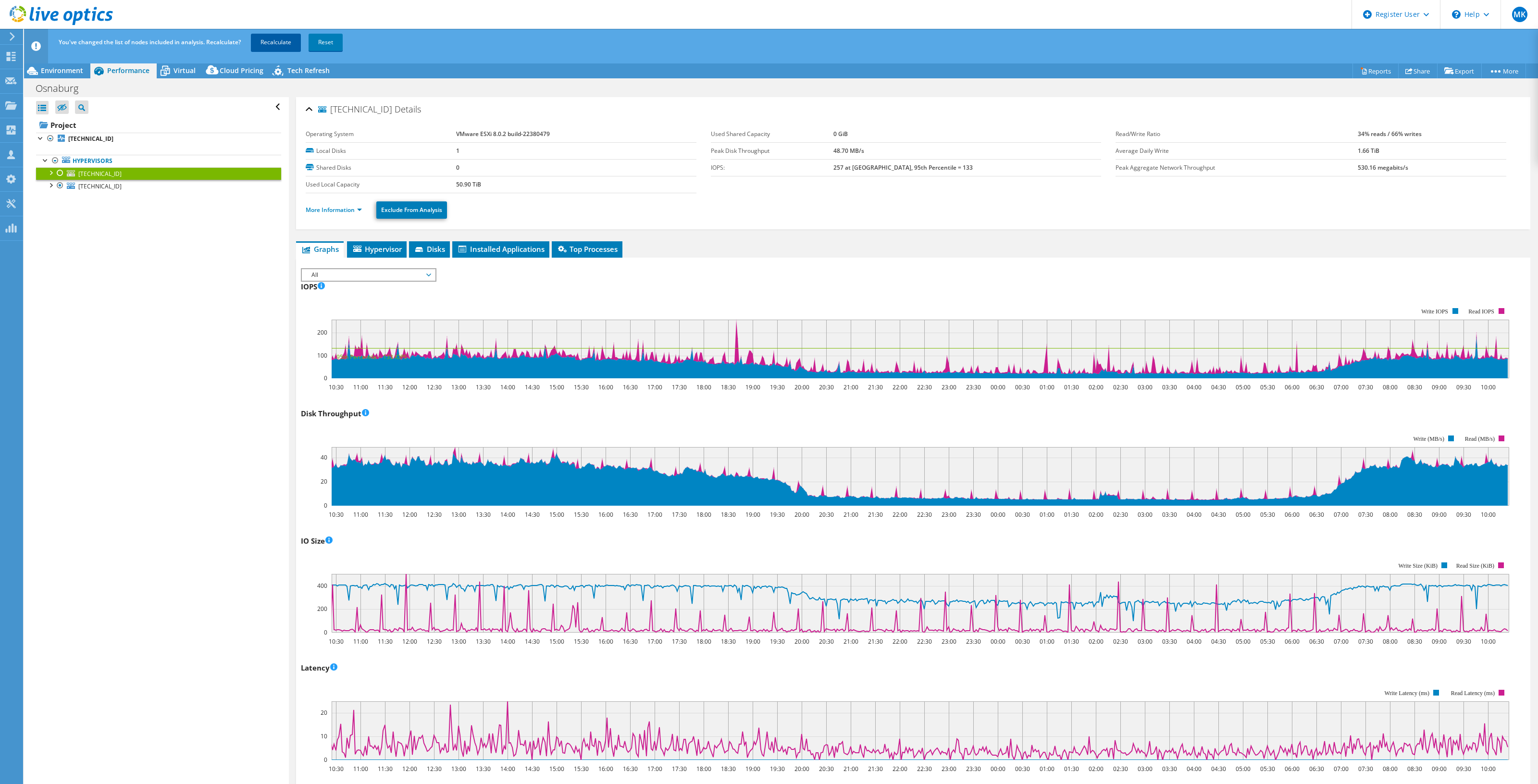
click at [273, 37] on link "Recalculate" at bounding box center [275, 42] width 50 height 17
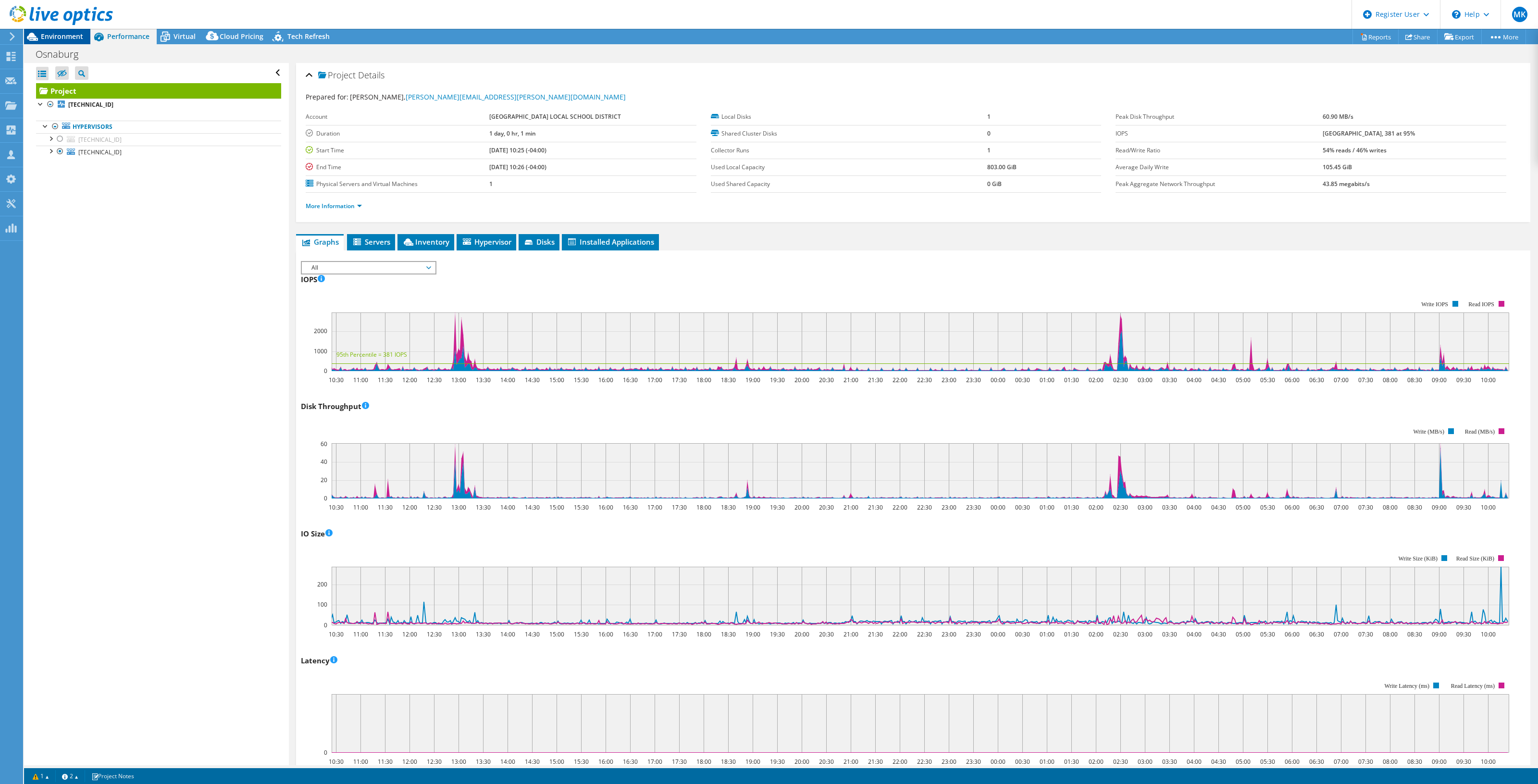
click at [58, 37] on span "Environment" at bounding box center [62, 36] width 42 height 9
click at [54, 36] on span "Environment" at bounding box center [62, 36] width 42 height 9
click at [48, 35] on span "Environment" at bounding box center [62, 36] width 42 height 9
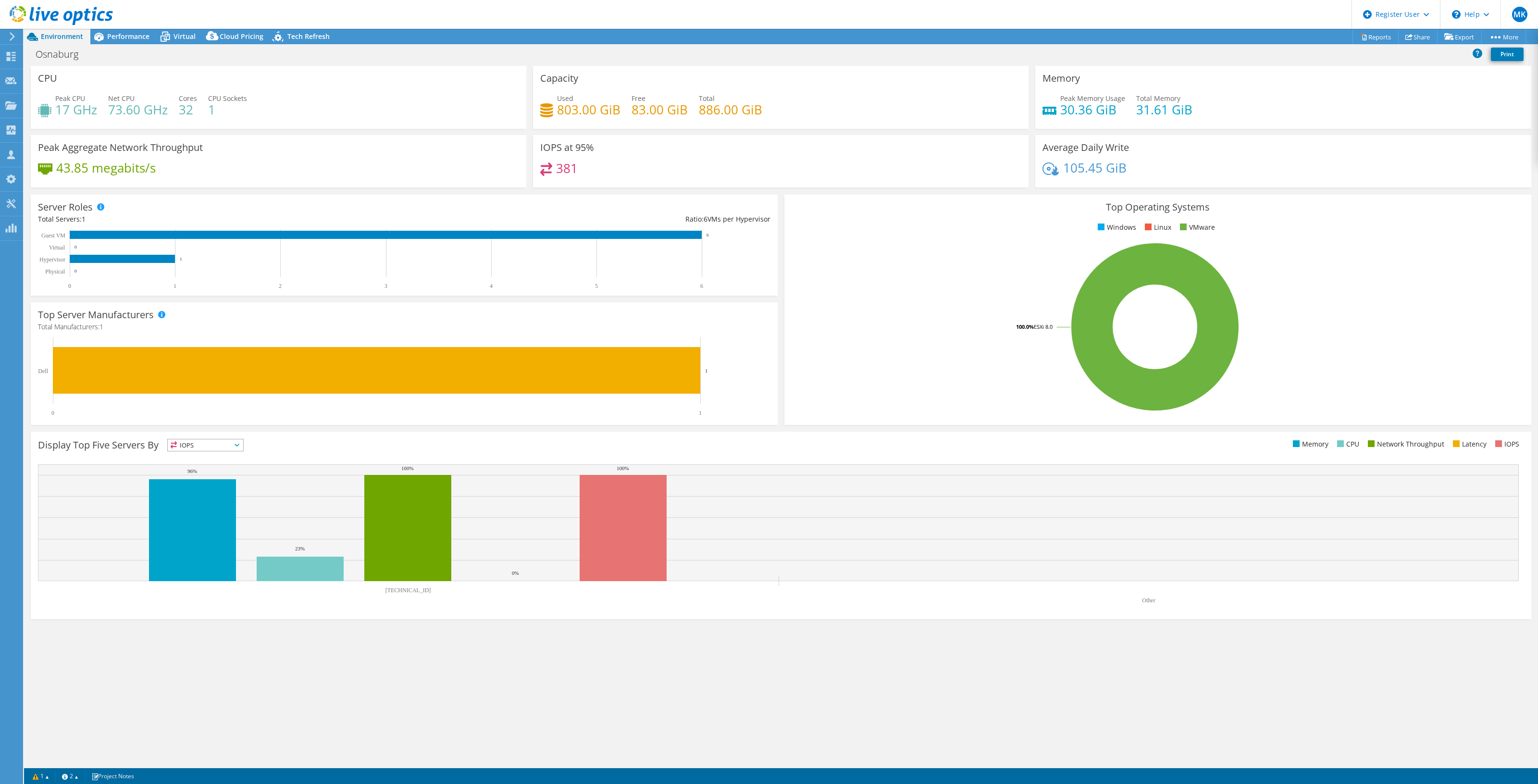
click at [1087, 104] on h4 "30.36 GiB" at bounding box center [1093, 109] width 65 height 10
select select "USD"
click at [1172, 104] on h4 "31.61 GiB" at bounding box center [1165, 109] width 56 height 10
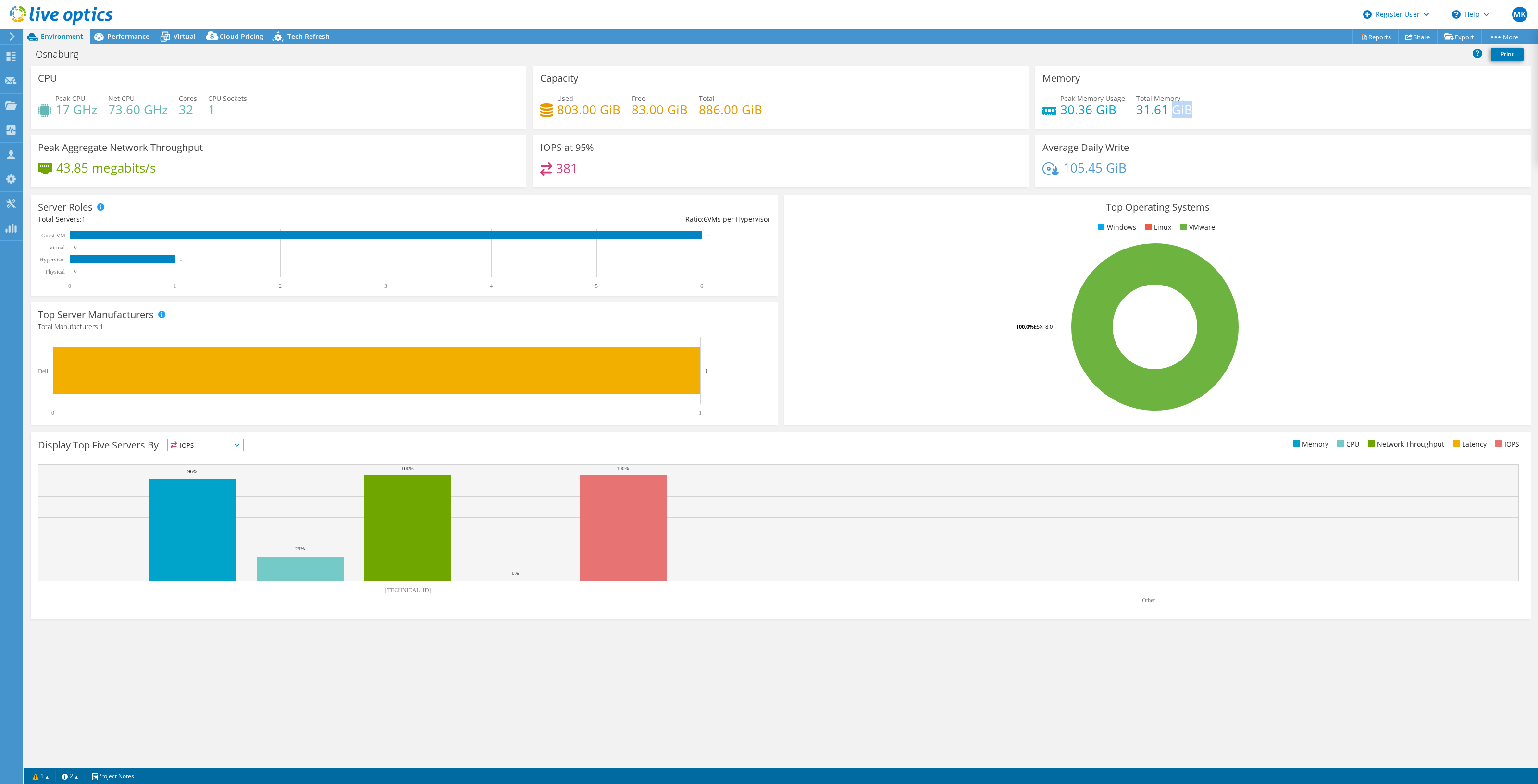
scroll to position [35, 0]
click at [1172, 104] on h4 "31.61 GiB" at bounding box center [1165, 109] width 56 height 10
click at [1187, 106] on h4 "31.61 GiB" at bounding box center [1165, 109] width 56 height 10
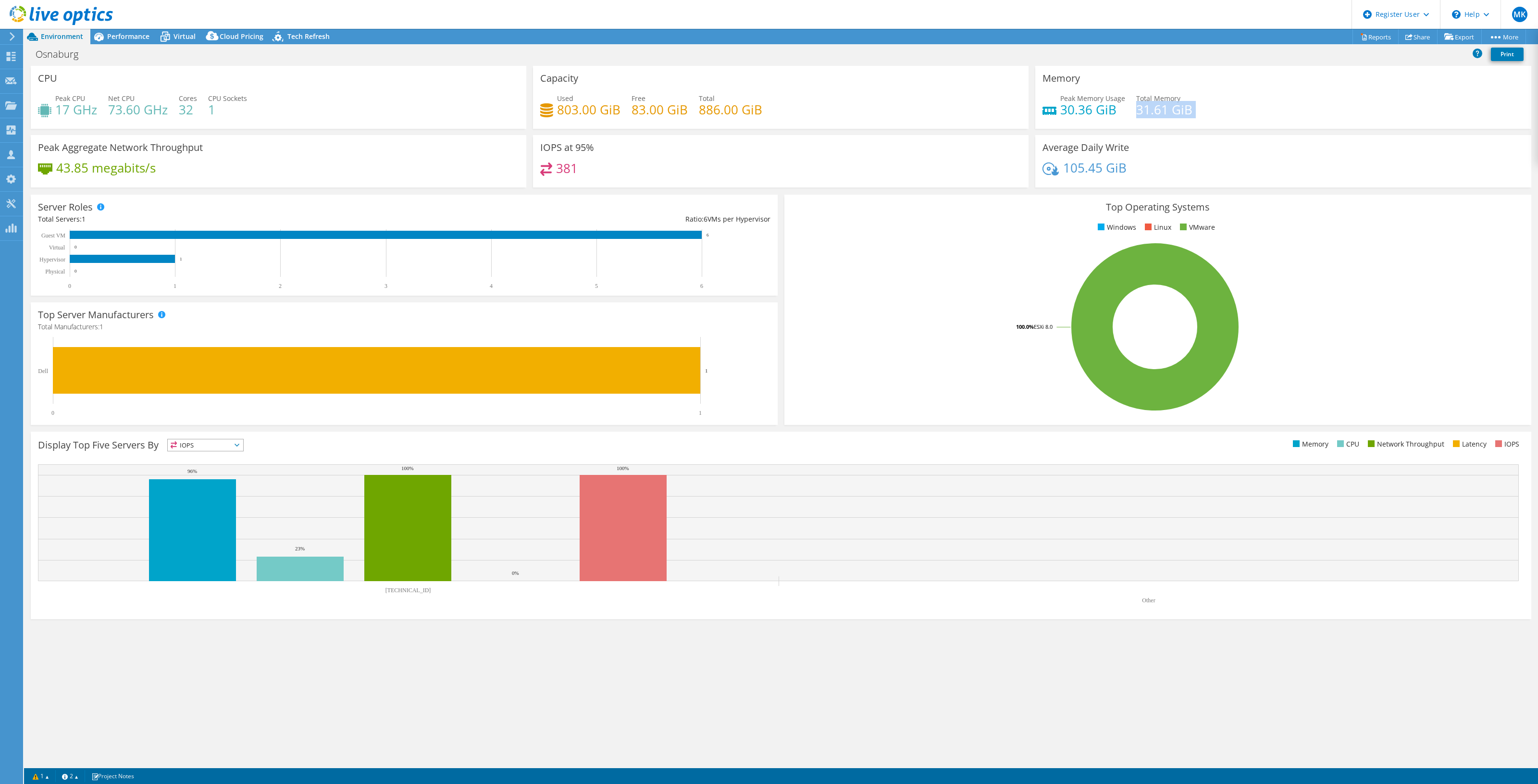
click at [1187, 106] on h4 "31.61 GiB" at bounding box center [1165, 109] width 56 height 10
click at [125, 37] on span "Performance" at bounding box center [129, 36] width 42 height 9
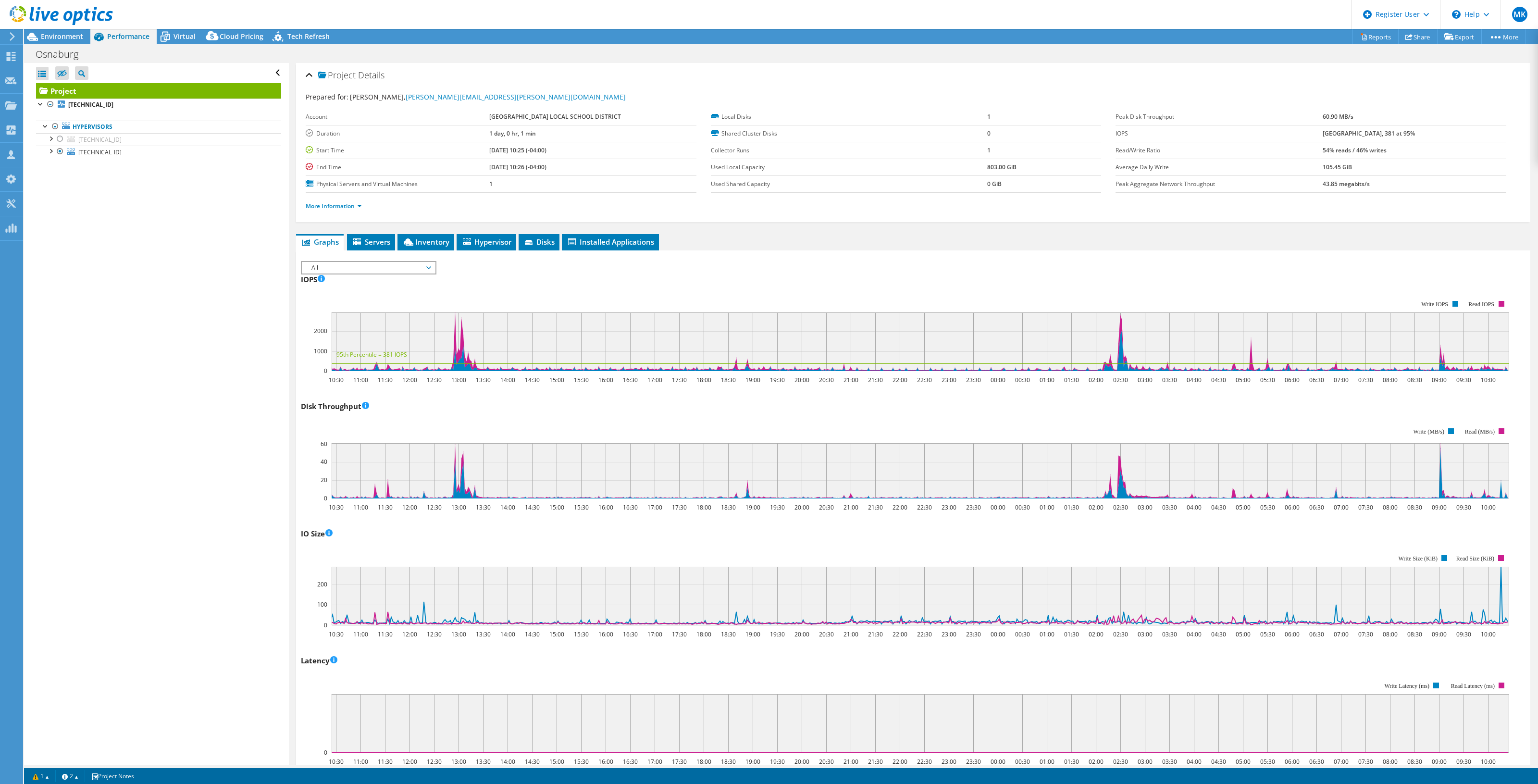
click at [349, 202] on li "More Information" at bounding box center [336, 206] width 62 height 10
click at [344, 205] on link "More Information" at bounding box center [334, 206] width 56 height 8
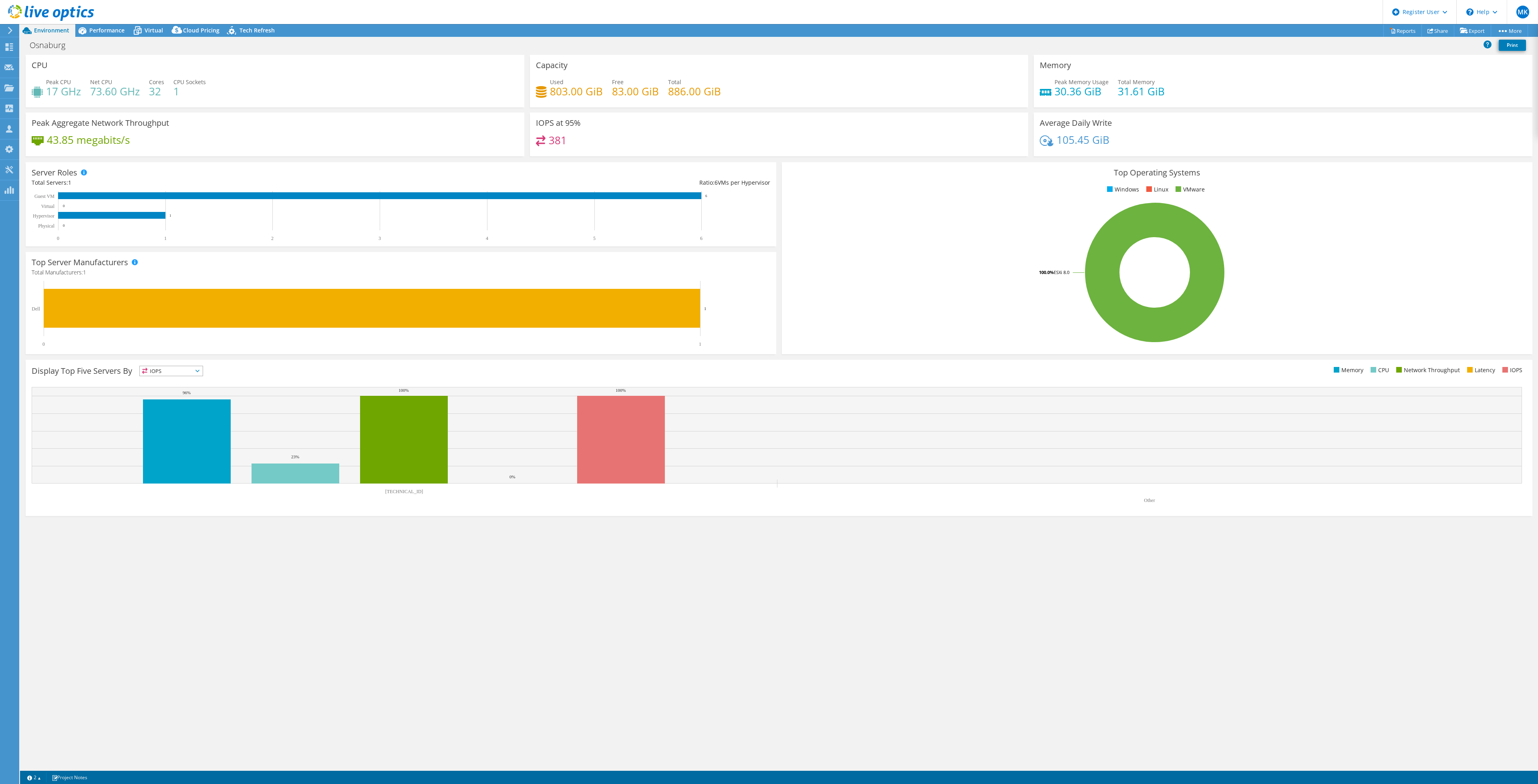
select select "USD"
